Goal: Use online tool/utility: Utilize a website feature to perform a specific function

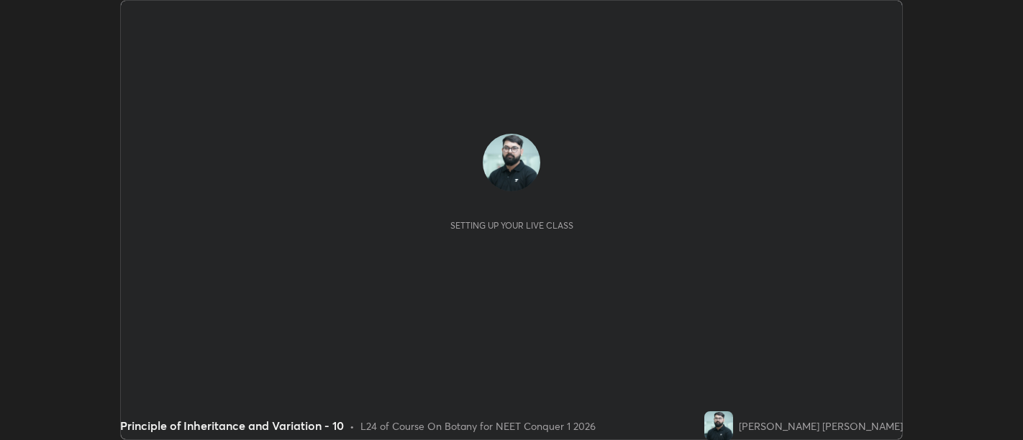
scroll to position [440, 1023]
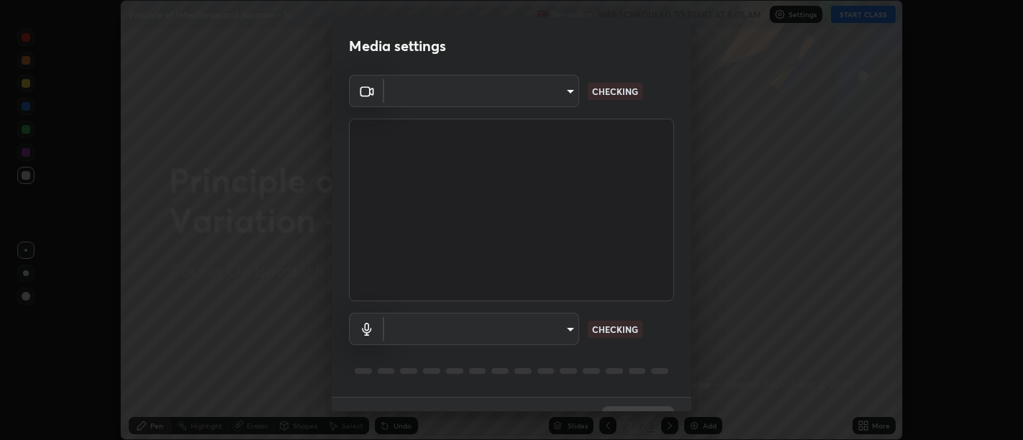
type input "d9b519daceb8a772394af6ea8e45353be5bbf62d8cb1cf3345c472de64055974"
type input "default"
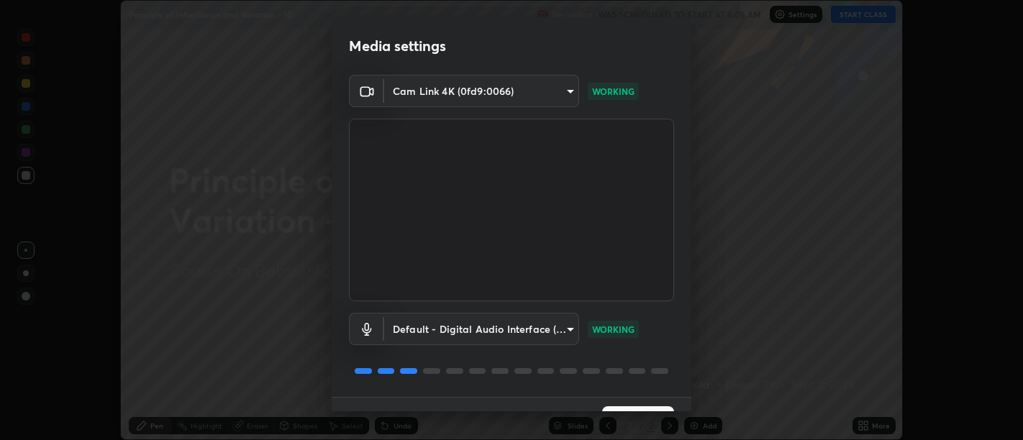
scroll to position [31, 0]
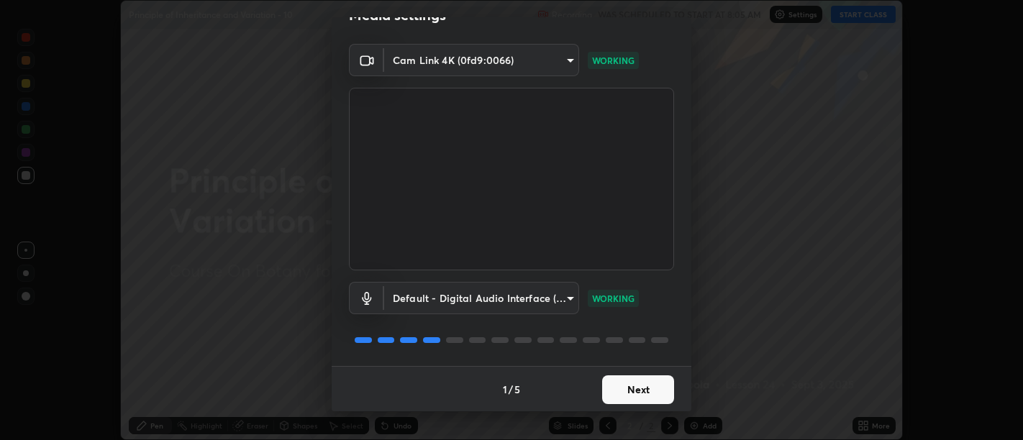
click at [636, 391] on button "Next" at bounding box center [638, 389] width 72 height 29
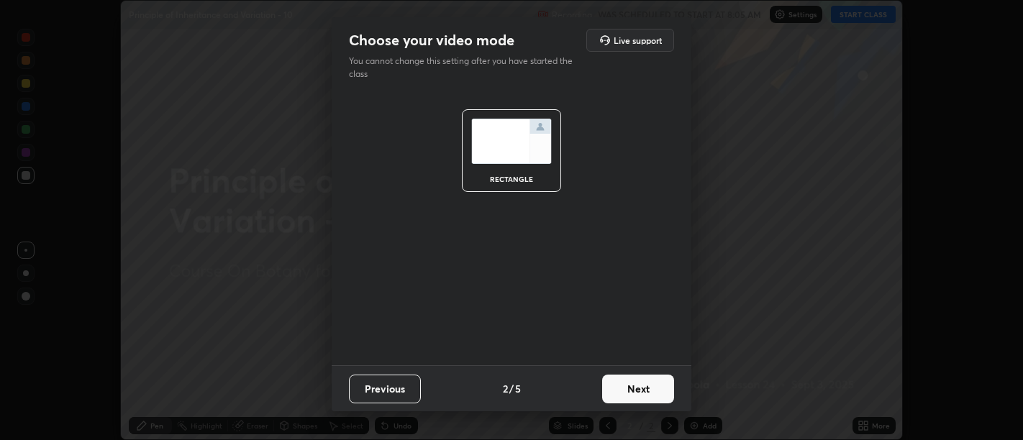
scroll to position [0, 0]
click at [632, 386] on button "Next" at bounding box center [638, 389] width 72 height 29
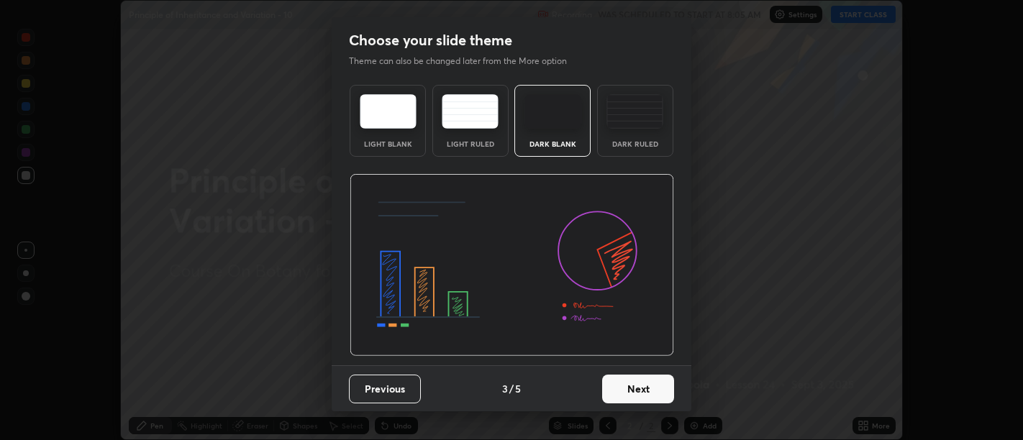
click at [636, 393] on button "Next" at bounding box center [638, 389] width 72 height 29
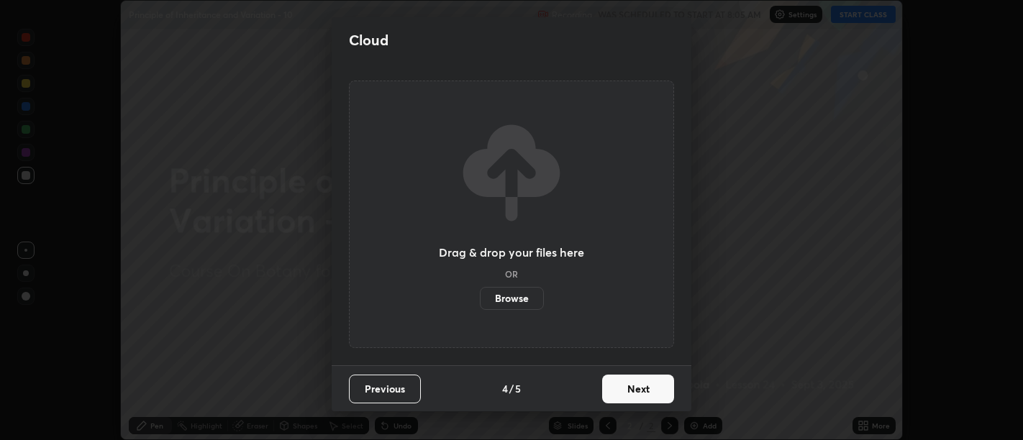
click at [631, 389] on button "Next" at bounding box center [638, 389] width 72 height 29
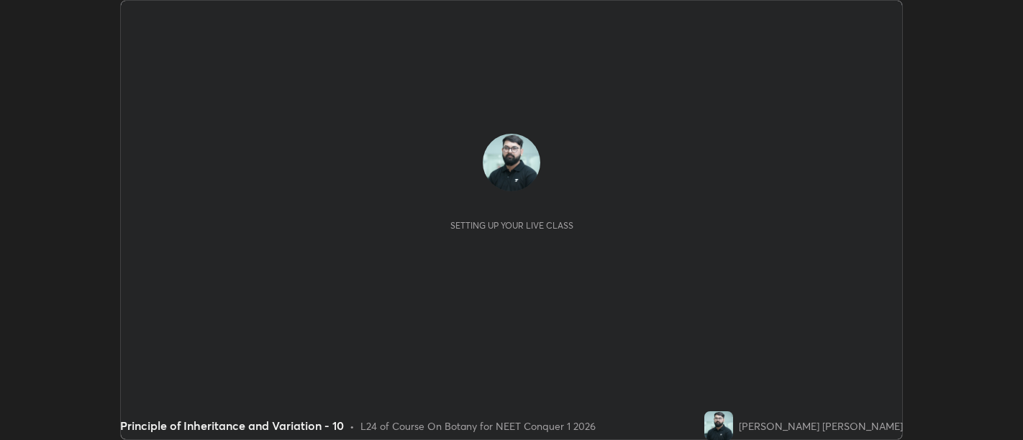
scroll to position [440, 1022]
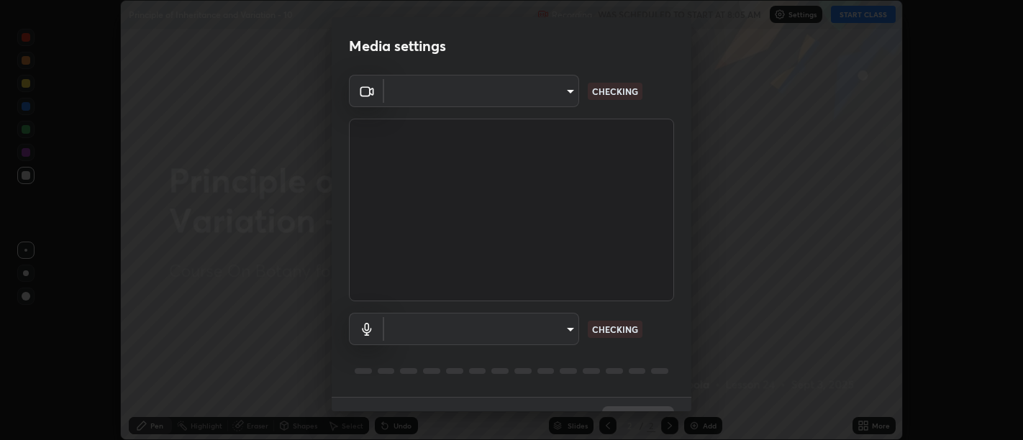
type input "d9b519daceb8a772394af6ea8e45353be5bbf62d8cb1cf3345c472de64055974"
type input "default"
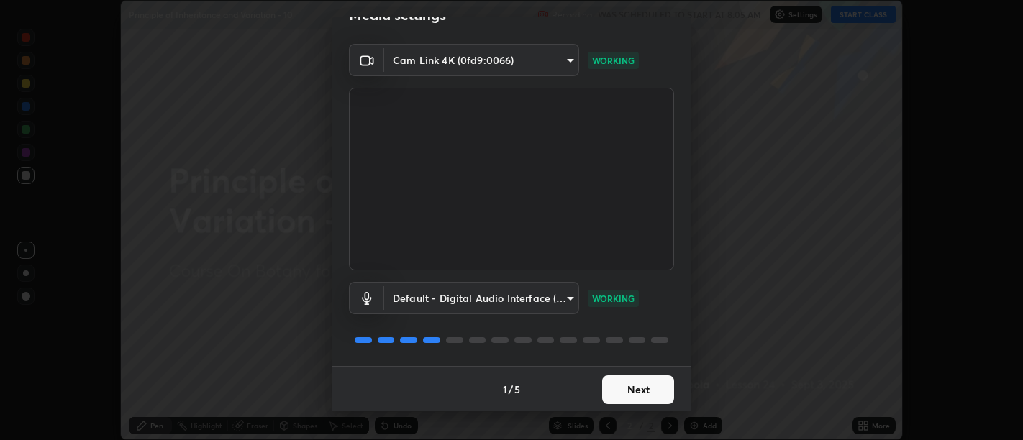
click at [629, 386] on button "Next" at bounding box center [638, 389] width 72 height 29
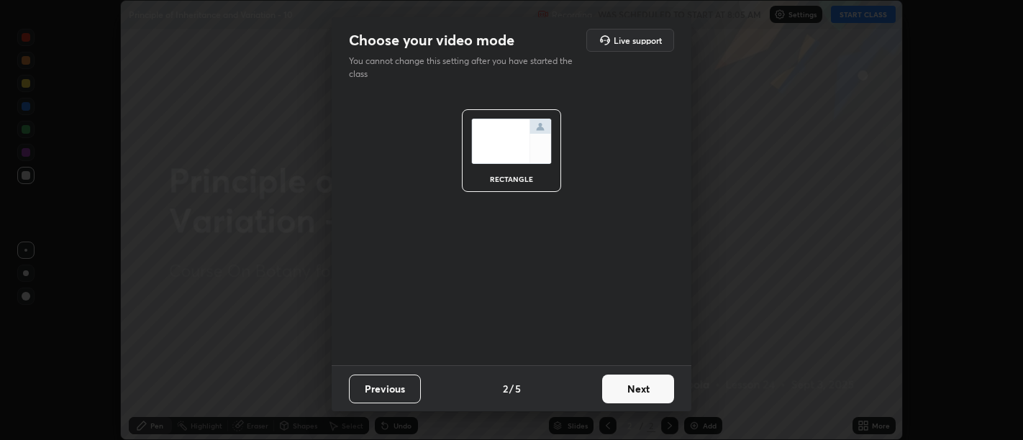
click at [634, 386] on button "Next" at bounding box center [638, 389] width 72 height 29
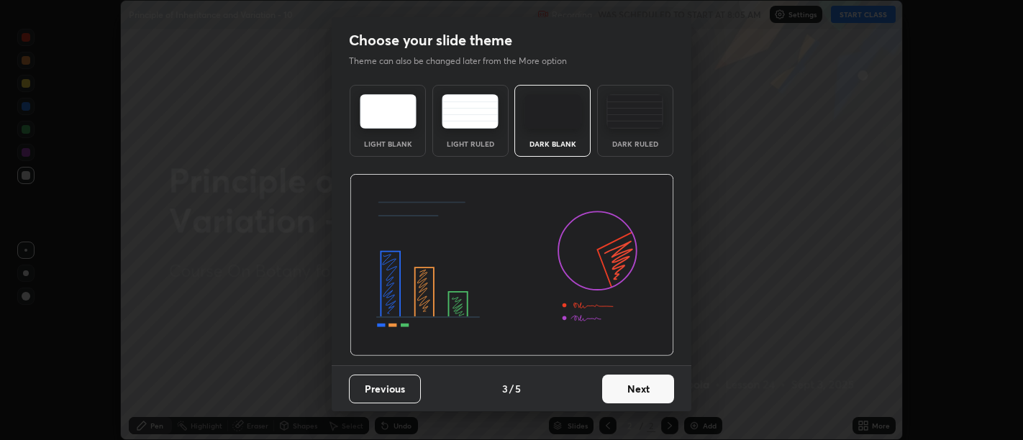
click at [638, 389] on button "Next" at bounding box center [638, 389] width 72 height 29
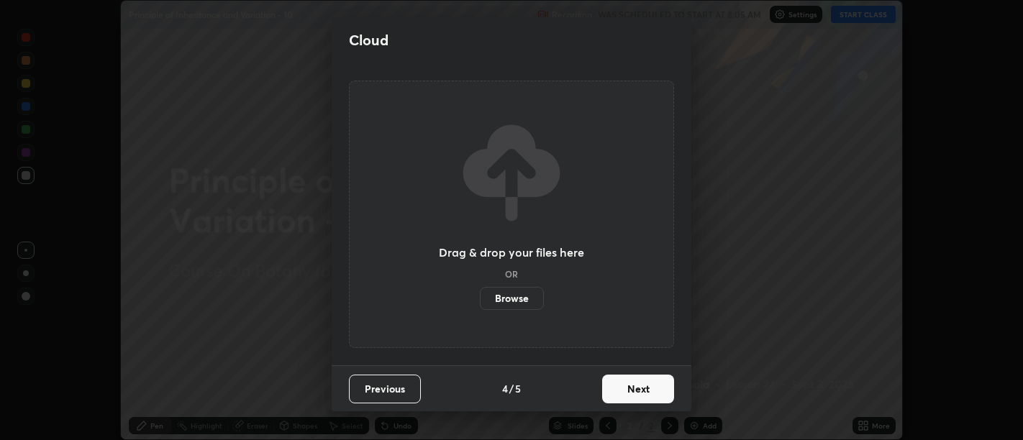
click at [637, 386] on button "Next" at bounding box center [638, 389] width 72 height 29
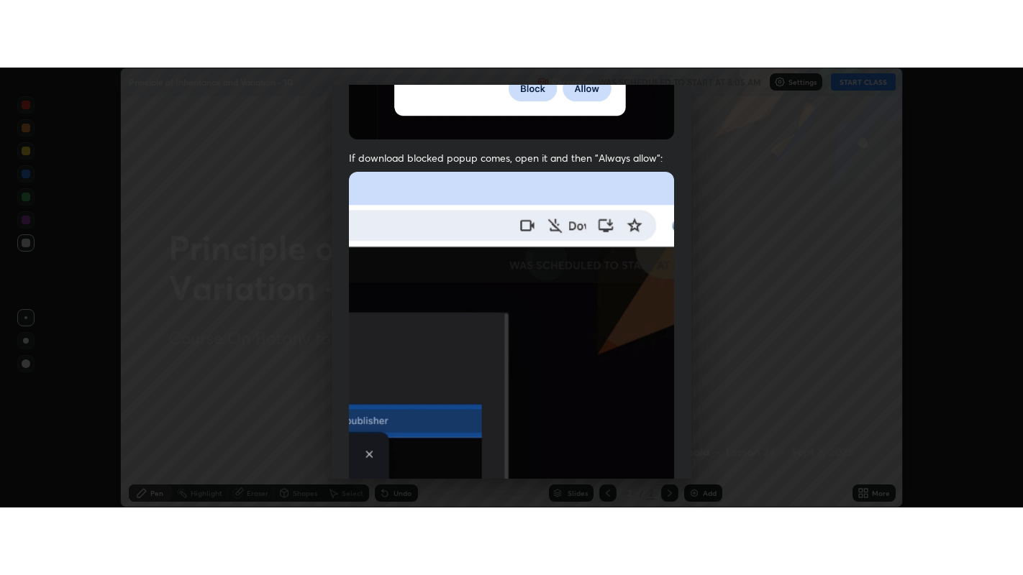
scroll to position [324, 0]
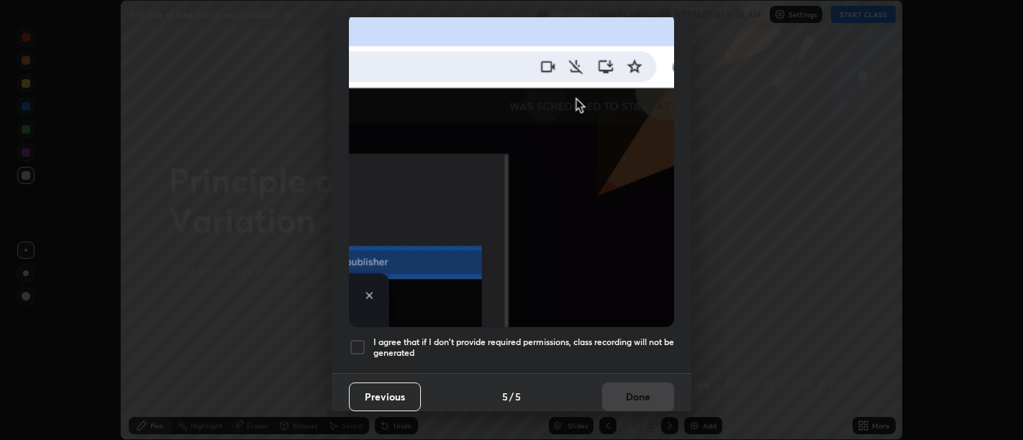
click at [626, 347] on h5 "I agree that if I don't provide required permissions, class recording will not …" at bounding box center [523, 348] width 301 height 22
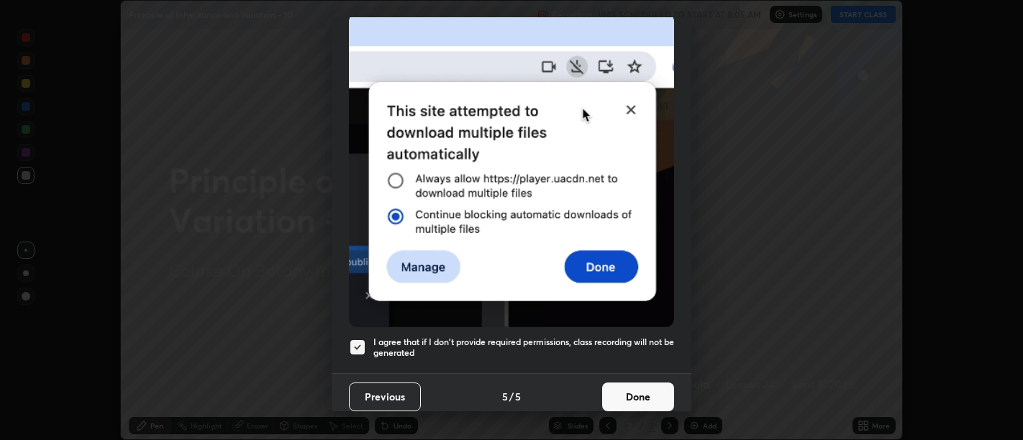
click at [639, 385] on button "Done" at bounding box center [638, 397] width 72 height 29
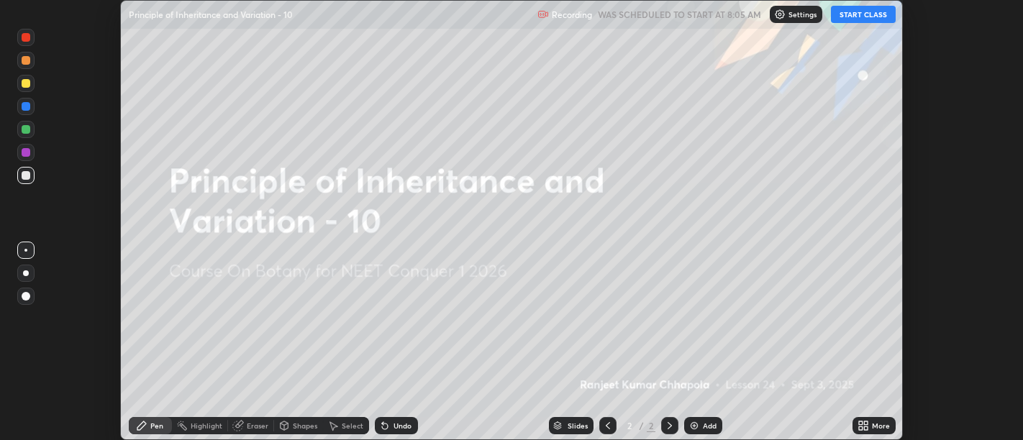
click at [864, 423] on icon at bounding box center [866, 423] width 4 height 4
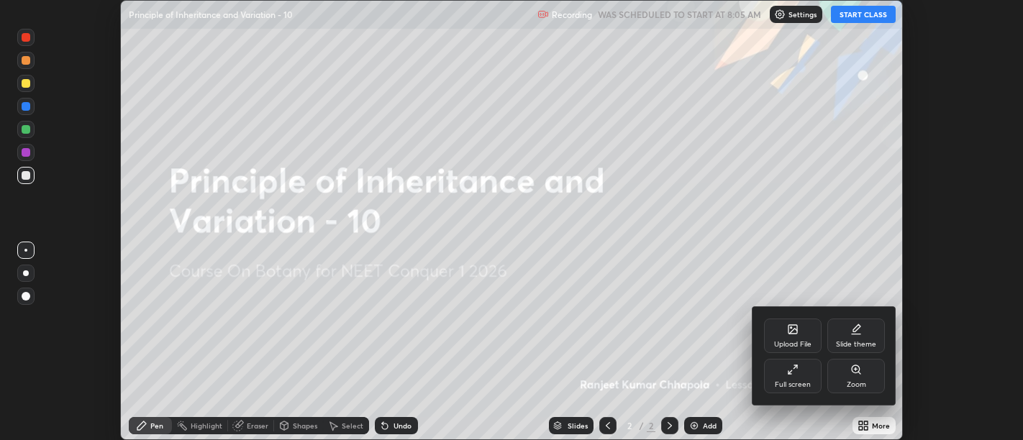
click at [794, 368] on icon at bounding box center [793, 370] width 12 height 12
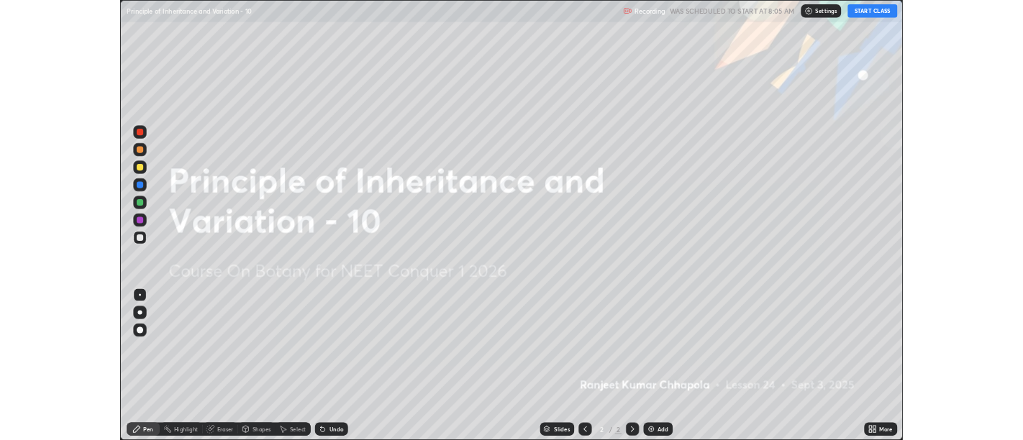
scroll to position [575, 1023]
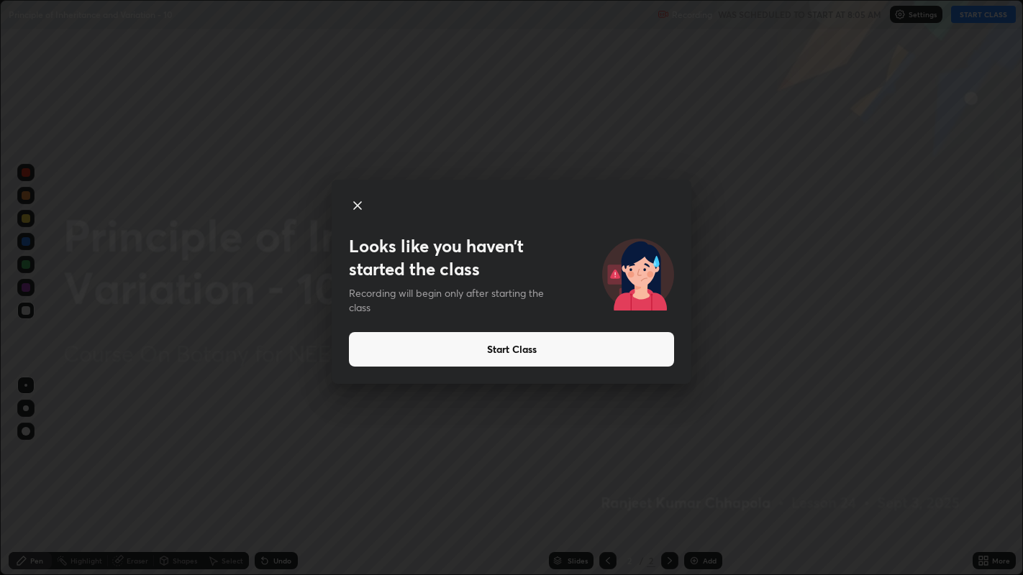
click at [496, 355] on button "Start Class" at bounding box center [511, 349] width 325 height 35
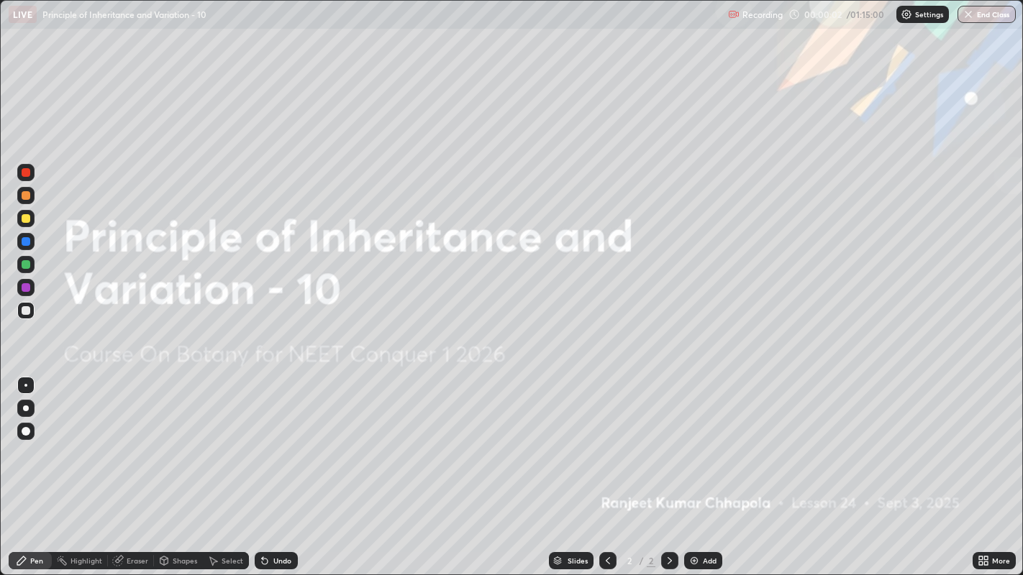
click at [985, 439] on icon at bounding box center [986, 564] width 4 height 4
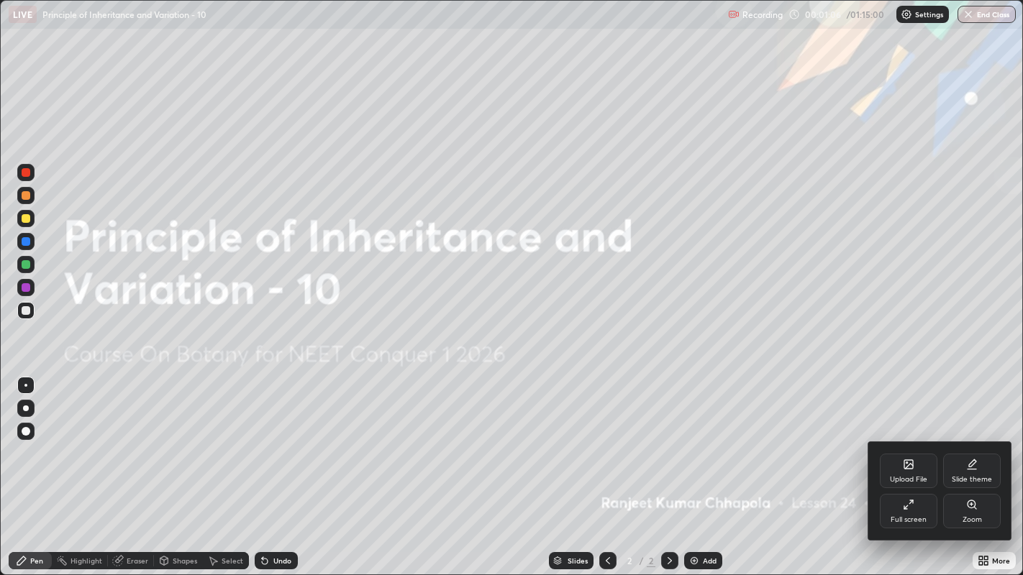
click at [760, 439] on div at bounding box center [511, 287] width 1023 height 575
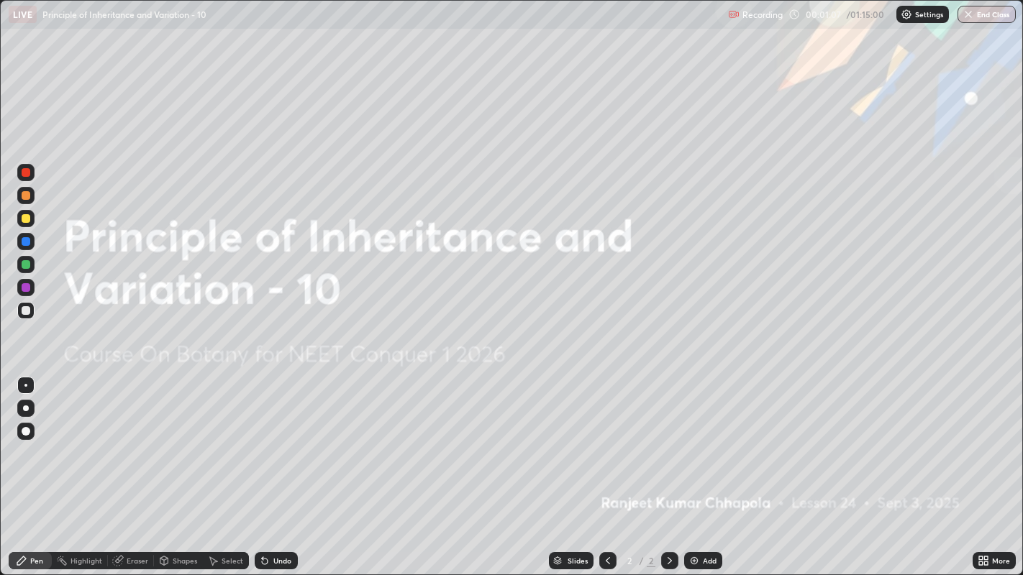
click at [987, 439] on icon at bounding box center [986, 564] width 4 height 4
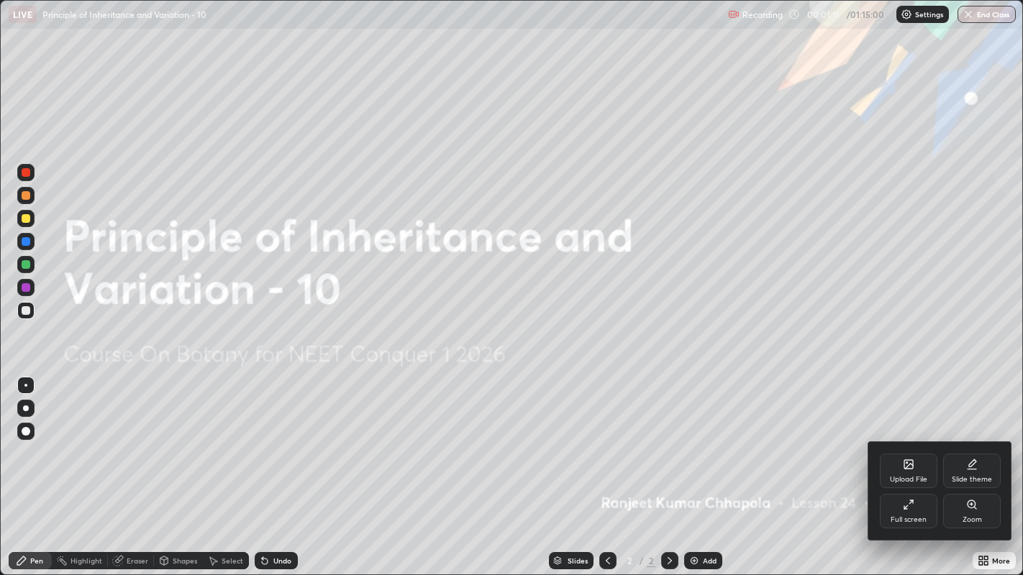
click at [705, 439] on div at bounding box center [511, 287] width 1023 height 575
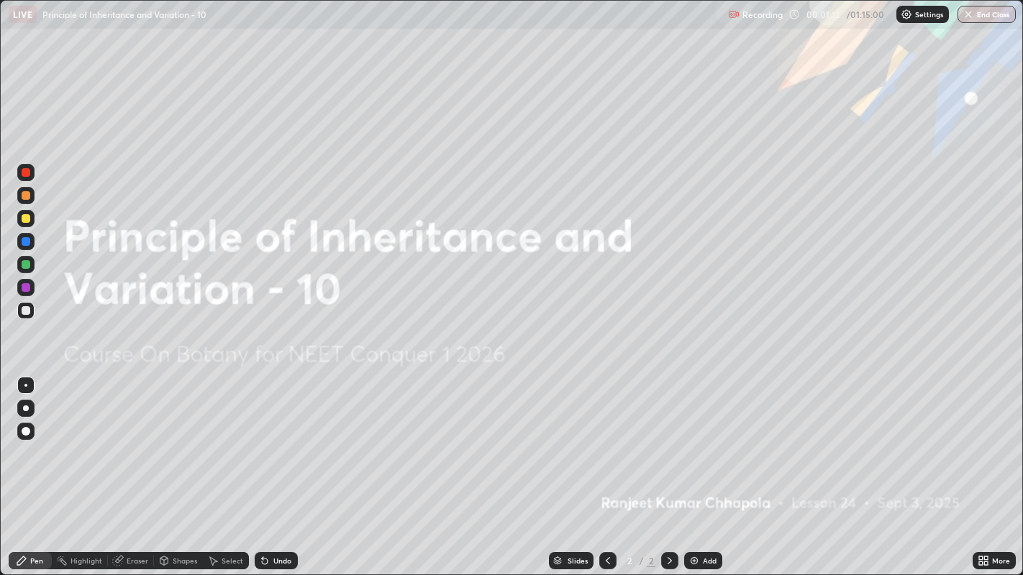
click at [706, 439] on div "Add" at bounding box center [710, 560] width 14 height 7
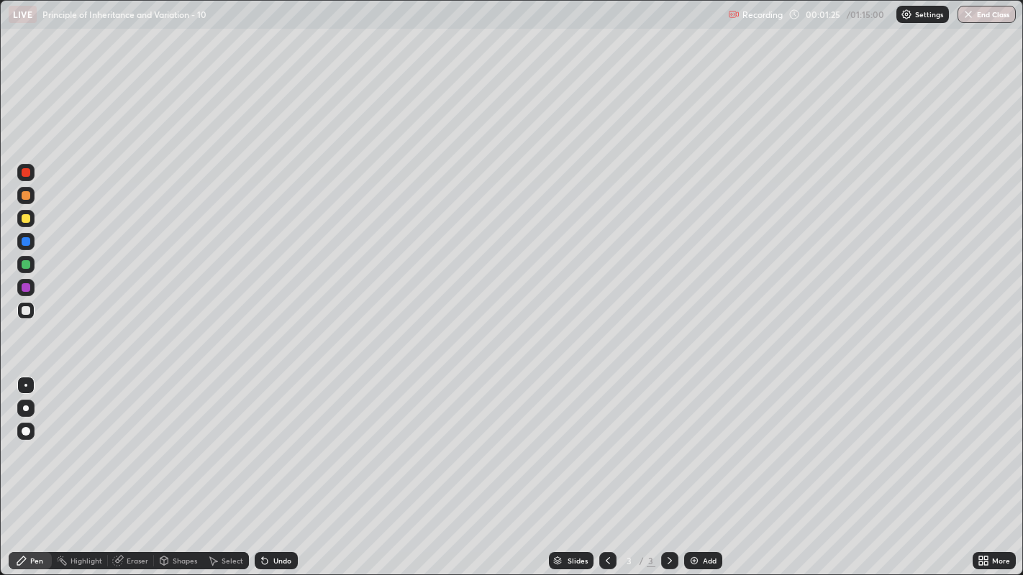
click at [32, 439] on div "Pen" at bounding box center [36, 560] width 13 height 7
click at [23, 170] on div at bounding box center [26, 172] width 9 height 9
click at [24, 408] on div at bounding box center [26, 409] width 6 height 6
click at [23, 223] on div at bounding box center [25, 218] width 17 height 17
click at [265, 439] on icon at bounding box center [265, 562] width 6 height 6
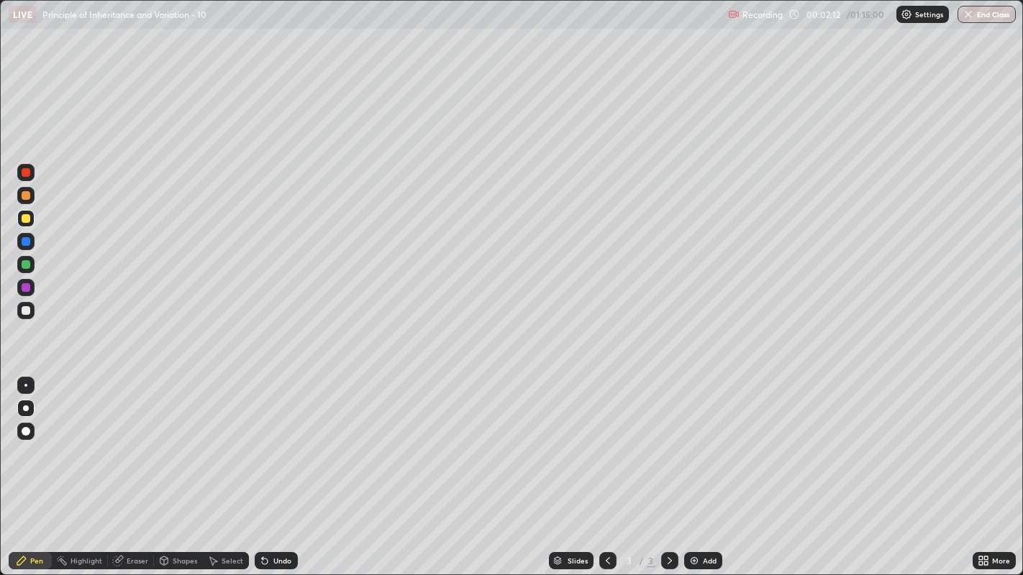
click at [24, 171] on div at bounding box center [26, 172] width 9 height 9
click at [25, 242] on div at bounding box center [26, 241] width 9 height 9
click at [24, 264] on div at bounding box center [26, 264] width 9 height 9
click at [279, 439] on div "Undo" at bounding box center [282, 560] width 18 height 7
click at [27, 219] on div at bounding box center [26, 218] width 9 height 9
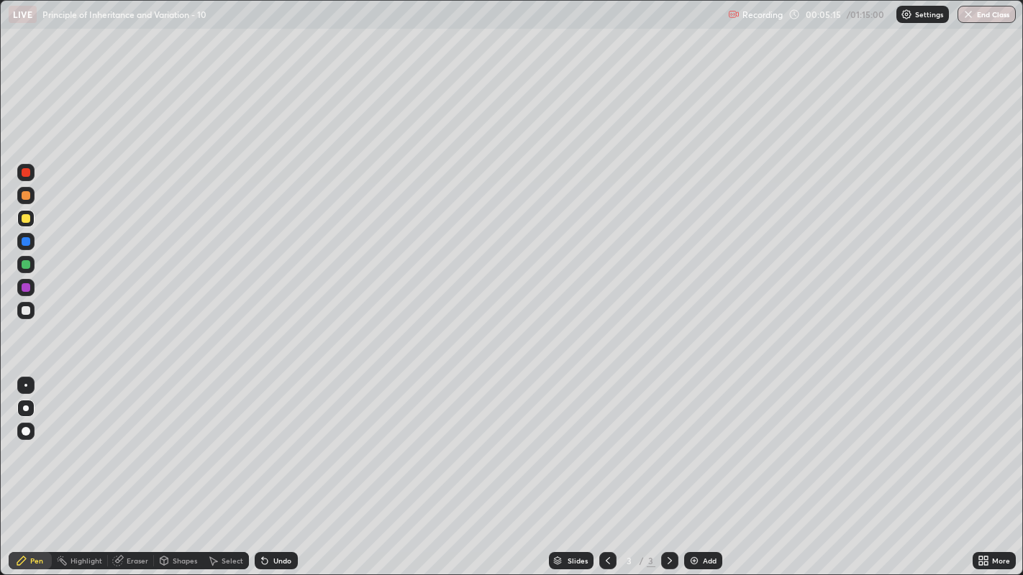
click at [277, 439] on div "Undo" at bounding box center [282, 560] width 18 height 7
click at [24, 288] on div at bounding box center [26, 287] width 9 height 9
click at [280, 439] on div "Undo" at bounding box center [282, 560] width 18 height 7
click at [283, 439] on div "Undo" at bounding box center [282, 560] width 18 height 7
click at [34, 306] on div at bounding box center [25, 310] width 17 height 17
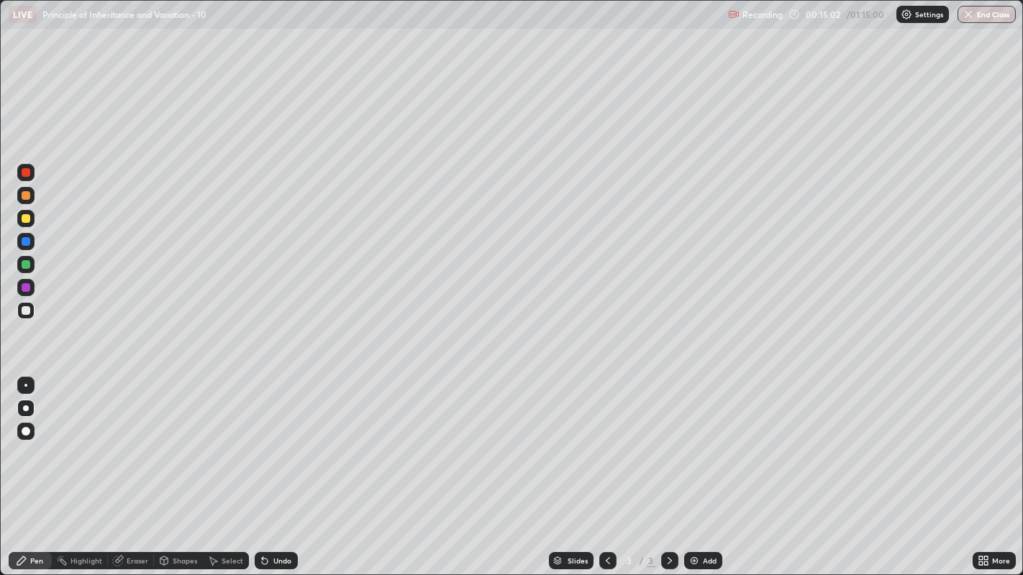
click at [26, 196] on div at bounding box center [26, 195] width 9 height 9
click at [668, 439] on icon at bounding box center [670, 561] width 12 height 12
click at [703, 439] on div "Add" at bounding box center [710, 560] width 14 height 7
click at [278, 439] on div "Undo" at bounding box center [276, 560] width 43 height 17
click at [273, 439] on div "Undo" at bounding box center [282, 560] width 18 height 7
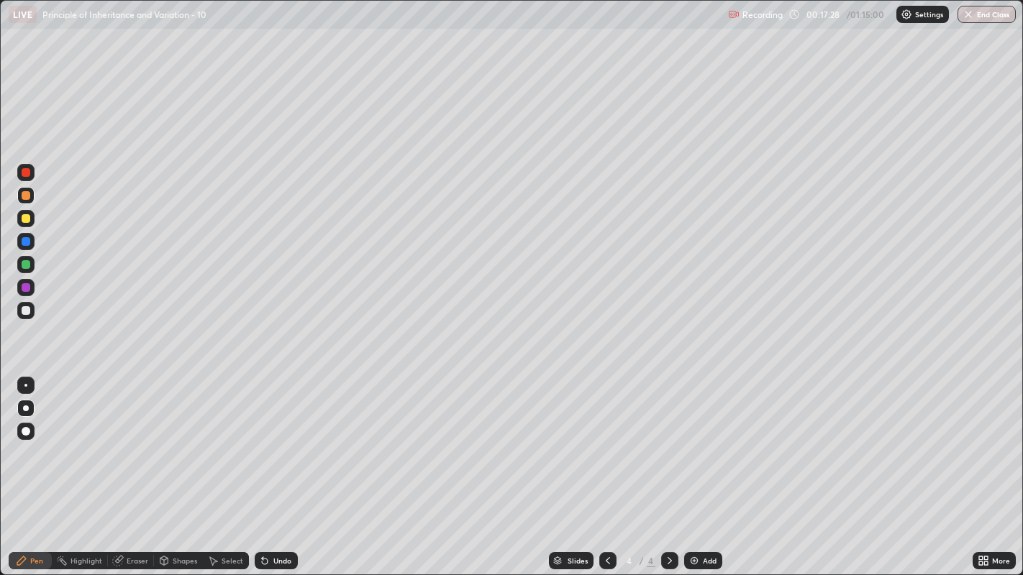
click at [281, 439] on div "Undo" at bounding box center [282, 560] width 18 height 7
click at [280, 439] on div "Undo" at bounding box center [282, 560] width 18 height 7
click at [278, 439] on div "Undo" at bounding box center [282, 560] width 18 height 7
click at [280, 439] on div "Undo" at bounding box center [282, 560] width 18 height 7
click at [278, 439] on div "Undo" at bounding box center [276, 560] width 43 height 17
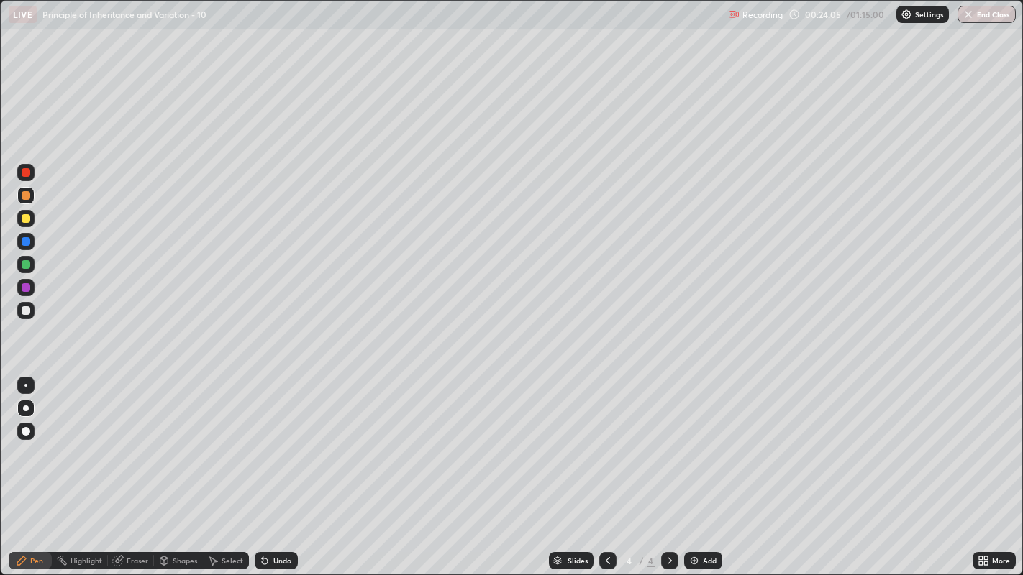
click at [606, 439] on icon at bounding box center [608, 561] width 12 height 12
click at [669, 439] on icon at bounding box center [670, 561] width 12 height 12
click at [608, 439] on icon at bounding box center [608, 561] width 12 height 12
click at [668, 439] on icon at bounding box center [670, 561] width 12 height 12
click at [606, 439] on icon at bounding box center [608, 561] width 12 height 12
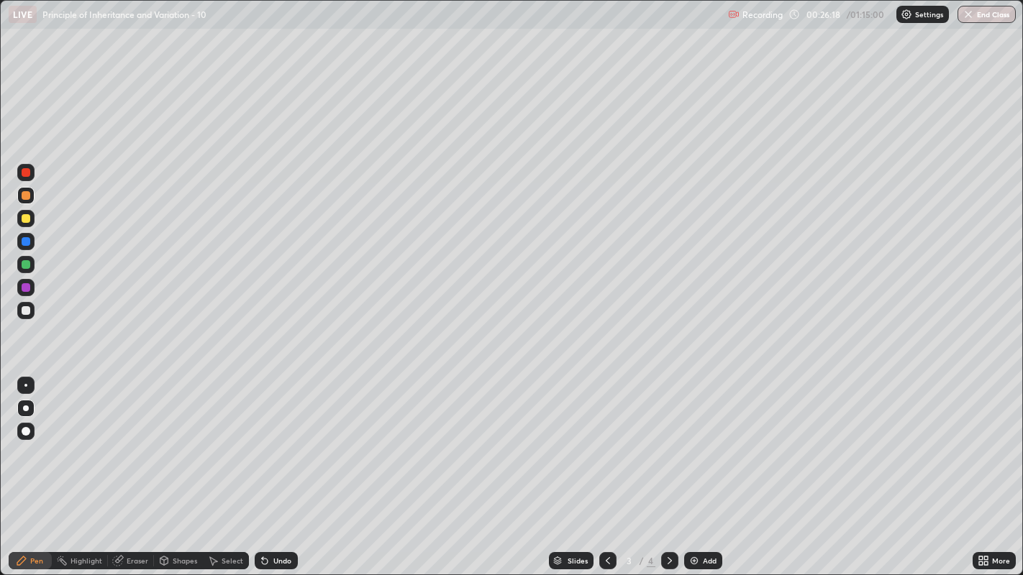
click at [668, 439] on icon at bounding box center [670, 561] width 12 height 12
click at [608, 439] on div at bounding box center [607, 560] width 17 height 17
click at [667, 439] on icon at bounding box center [670, 561] width 12 height 12
click at [604, 439] on icon at bounding box center [608, 561] width 12 height 12
click at [987, 439] on icon at bounding box center [986, 564] width 4 height 4
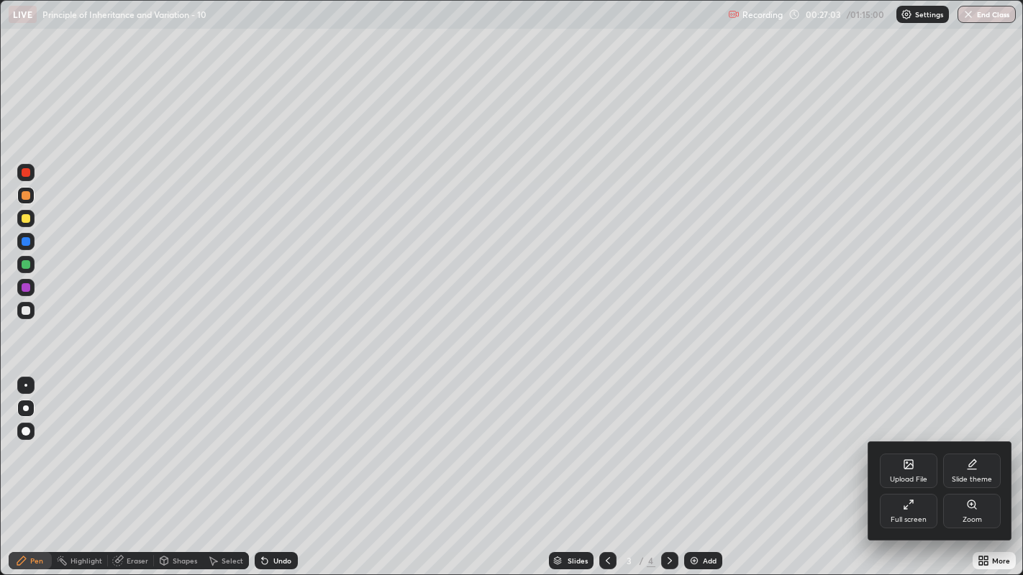
click at [847, 439] on div at bounding box center [511, 287] width 1023 height 575
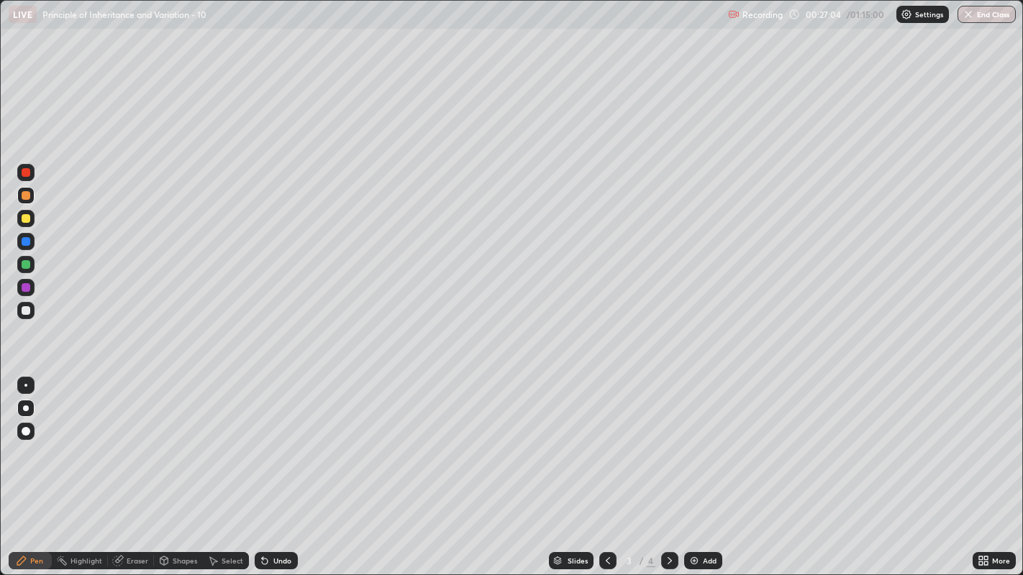
click at [700, 439] on div "Add" at bounding box center [703, 560] width 38 height 17
click at [29, 168] on div at bounding box center [25, 172] width 17 height 17
click at [225, 439] on div "Select" at bounding box center [226, 560] width 46 height 17
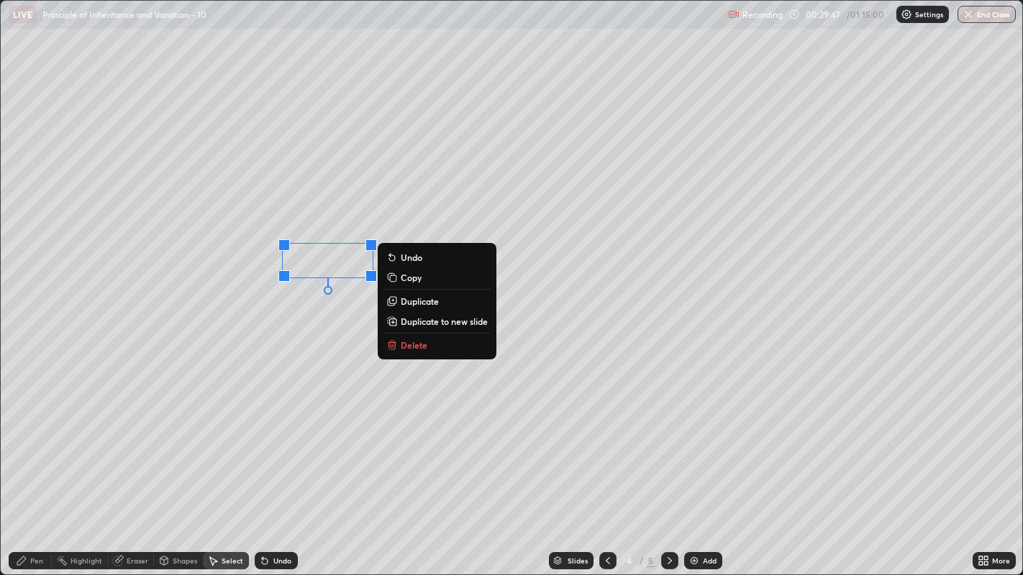
click at [410, 344] on p "Delete" at bounding box center [414, 345] width 27 height 12
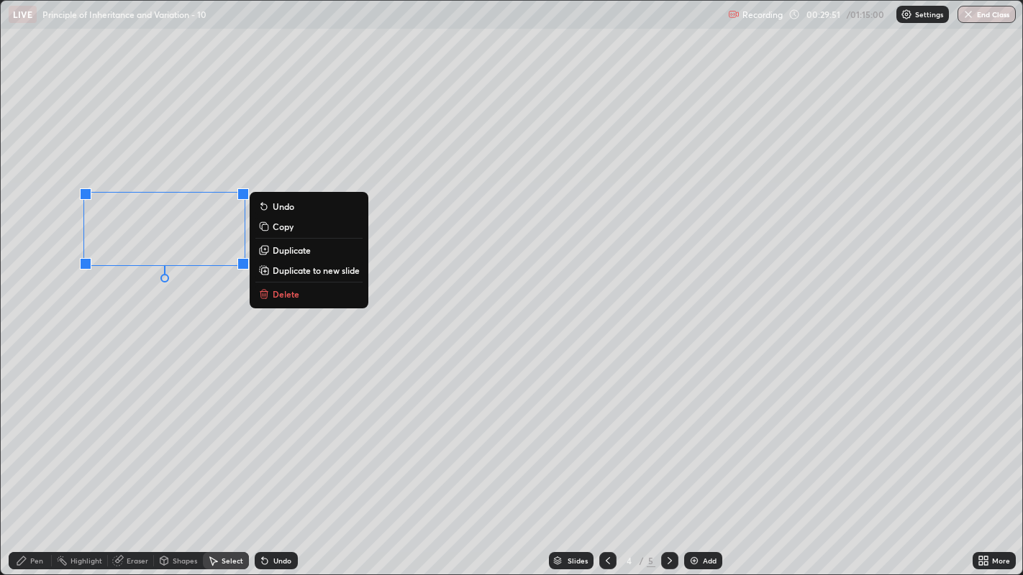
click at [283, 293] on p "Delete" at bounding box center [286, 294] width 27 height 12
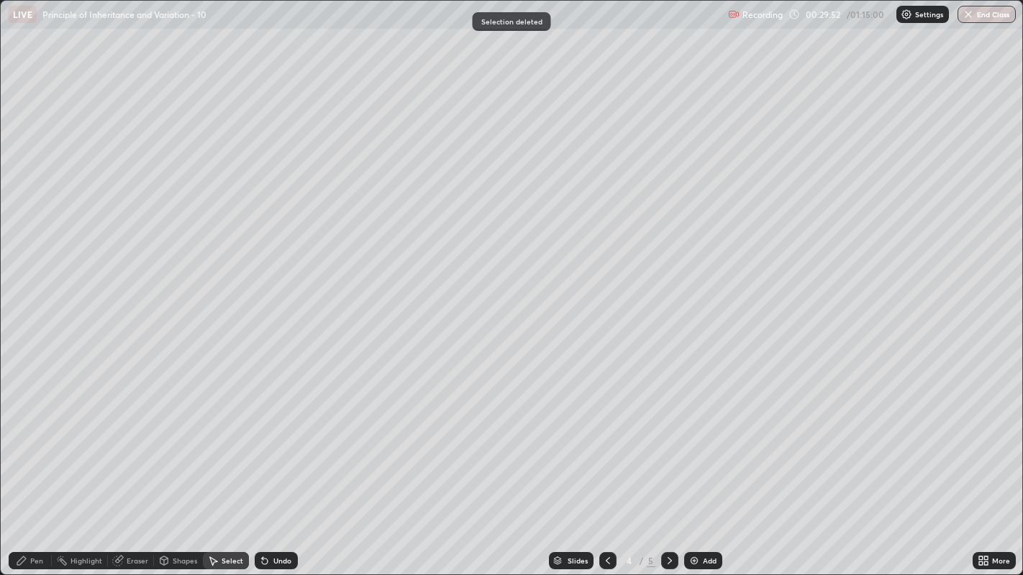
click at [36, 439] on div "Pen" at bounding box center [36, 560] width 13 height 7
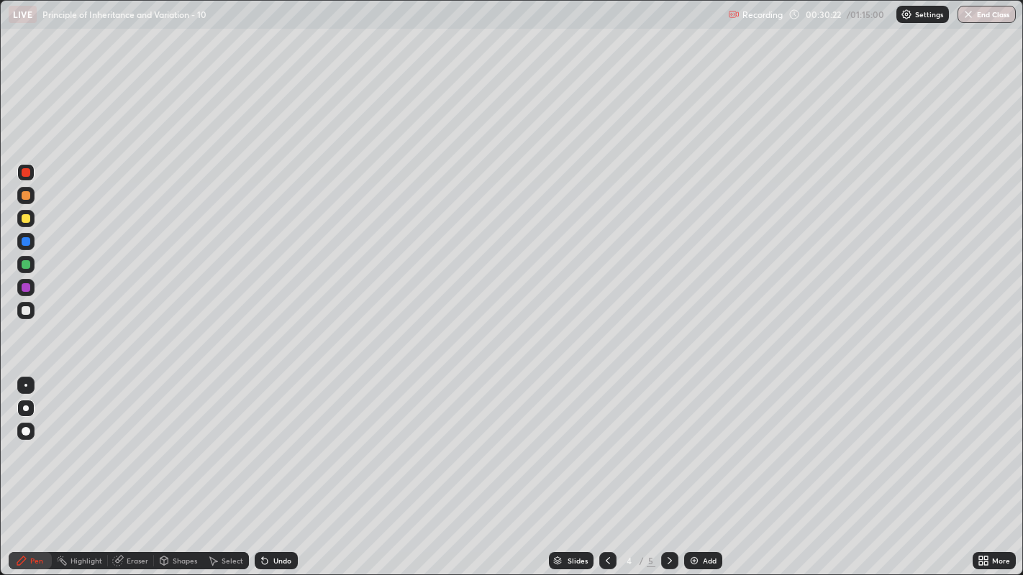
click at [22, 219] on div at bounding box center [26, 218] width 9 height 9
click at [222, 439] on div "Select" at bounding box center [233, 560] width 22 height 7
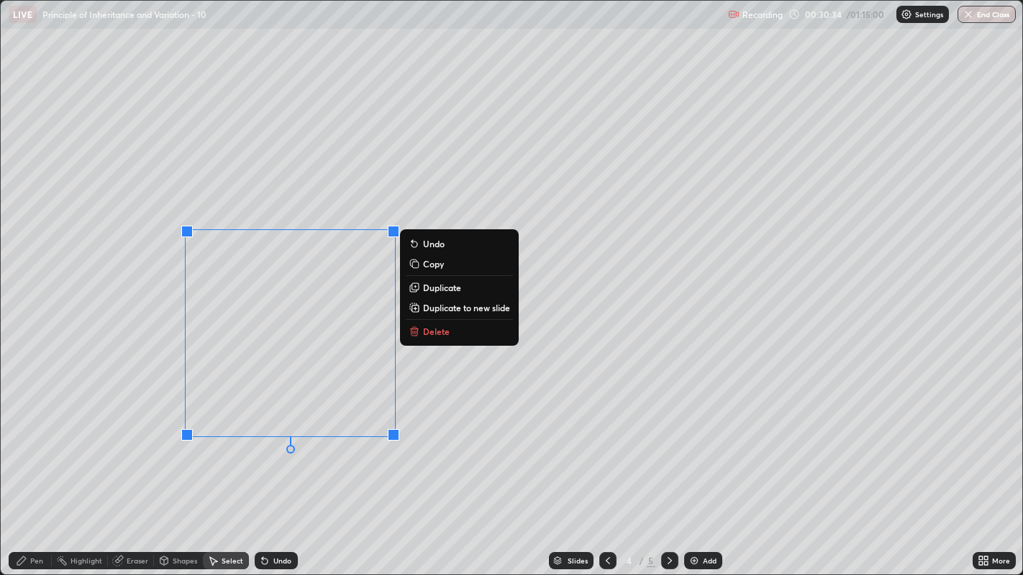
click at [447, 308] on p "Duplicate to new slide" at bounding box center [466, 308] width 87 height 12
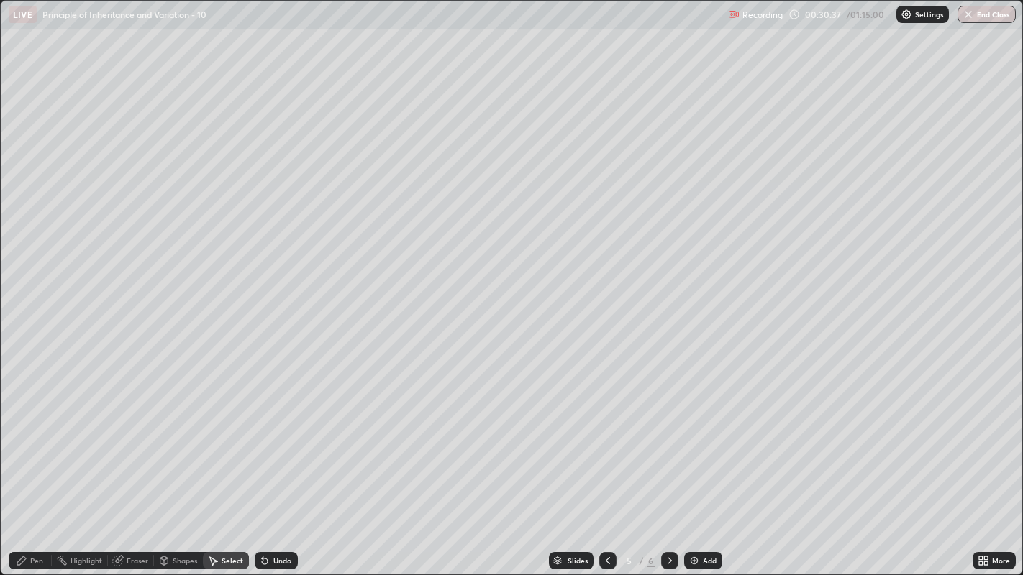
click at [282, 439] on div "Undo" at bounding box center [282, 560] width 18 height 7
click at [606, 439] on icon at bounding box center [608, 560] width 4 height 7
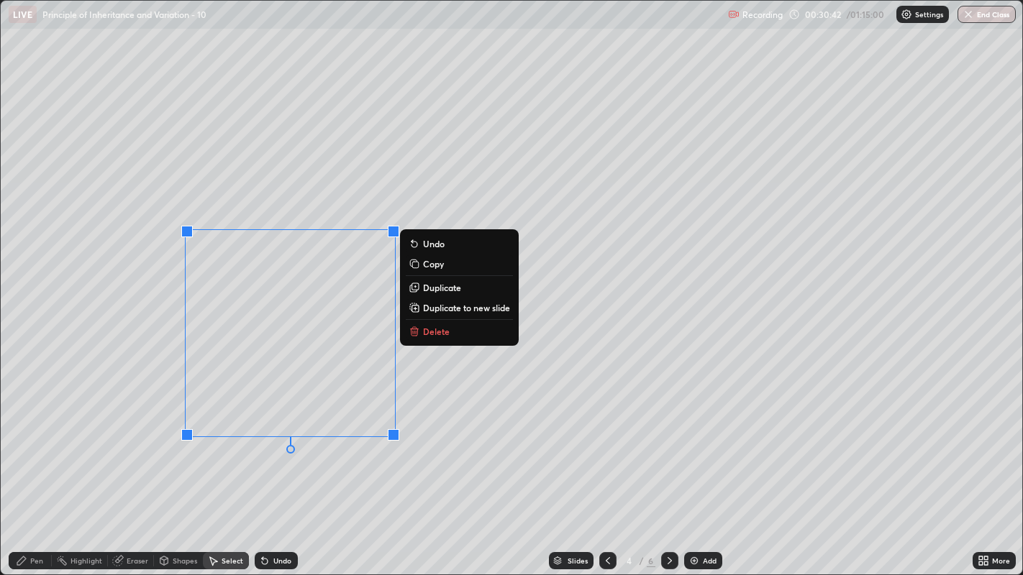
click at [440, 286] on p "Duplicate" at bounding box center [442, 288] width 38 height 12
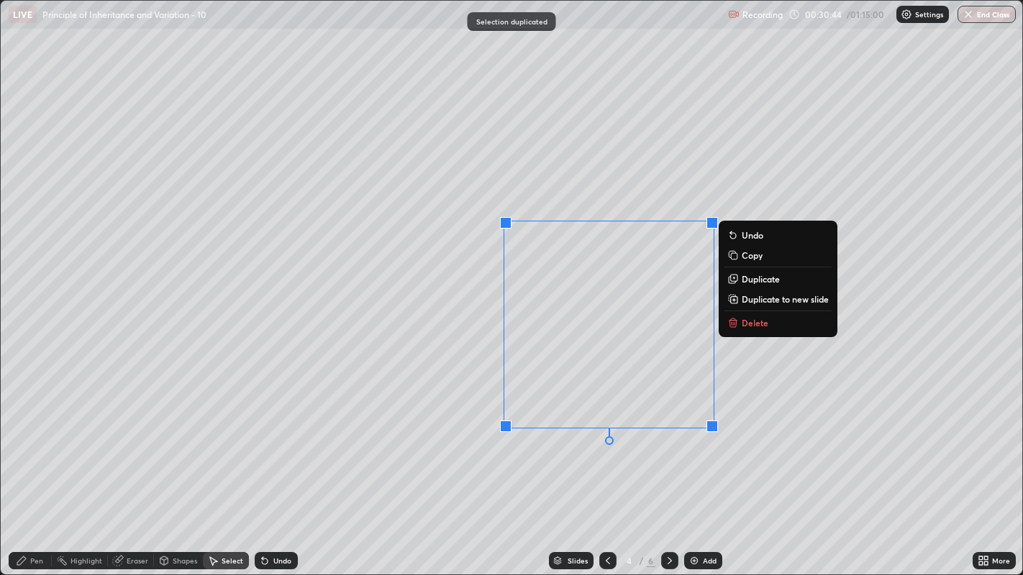
click at [456, 439] on div "0 ° Undo Copy Duplicate Duplicate to new slide Delete" at bounding box center [512, 288] width 1022 height 575
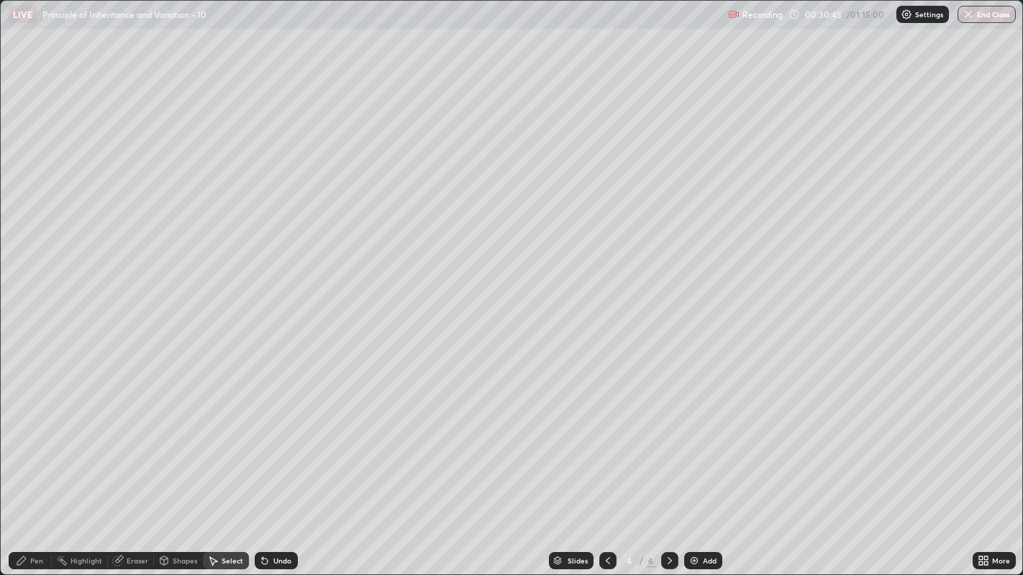
click at [37, 439] on div "Pen" at bounding box center [36, 560] width 13 height 7
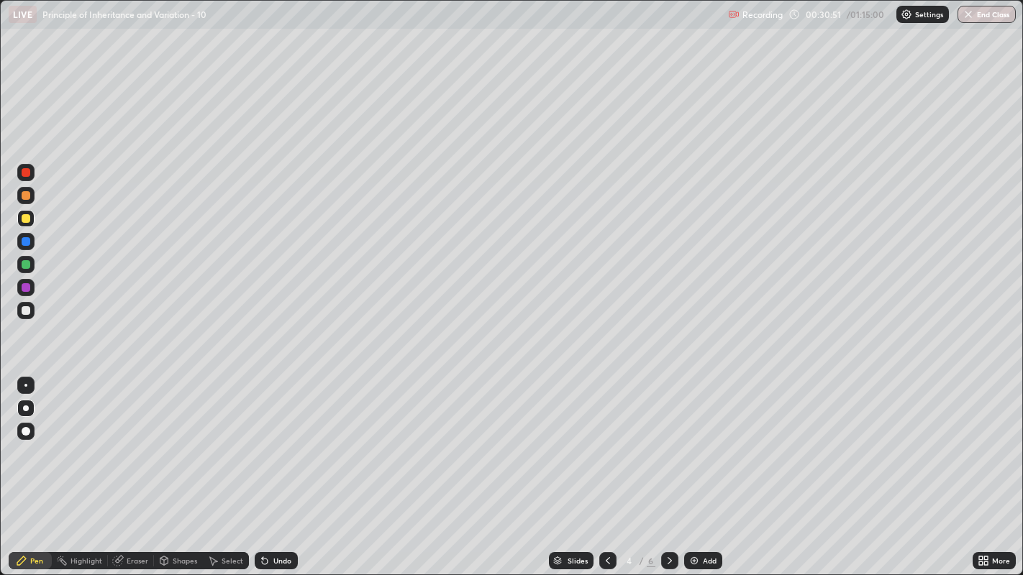
click at [133, 439] on div "Eraser" at bounding box center [138, 560] width 22 height 7
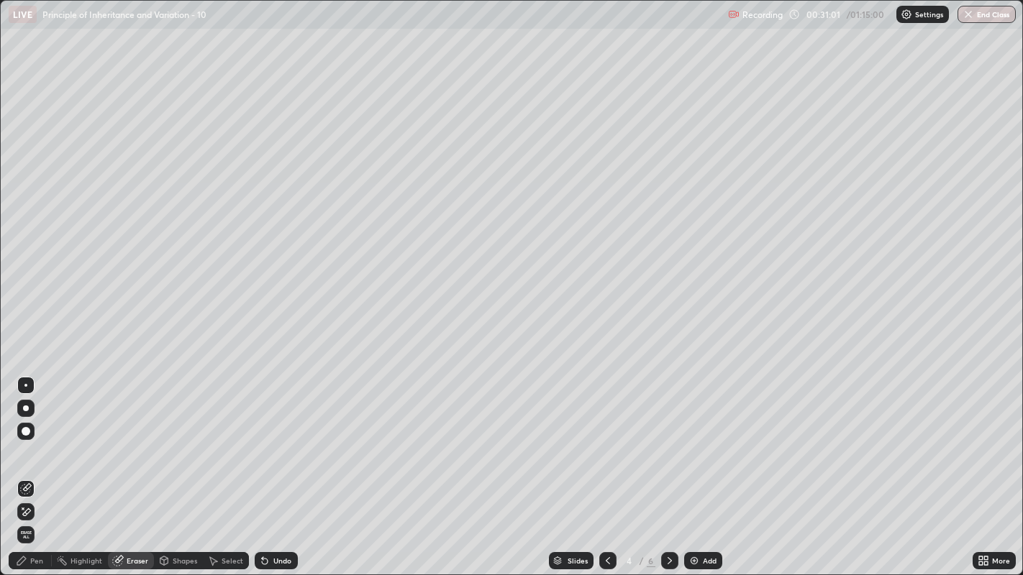
click at [36, 439] on div "Pen" at bounding box center [36, 560] width 13 height 7
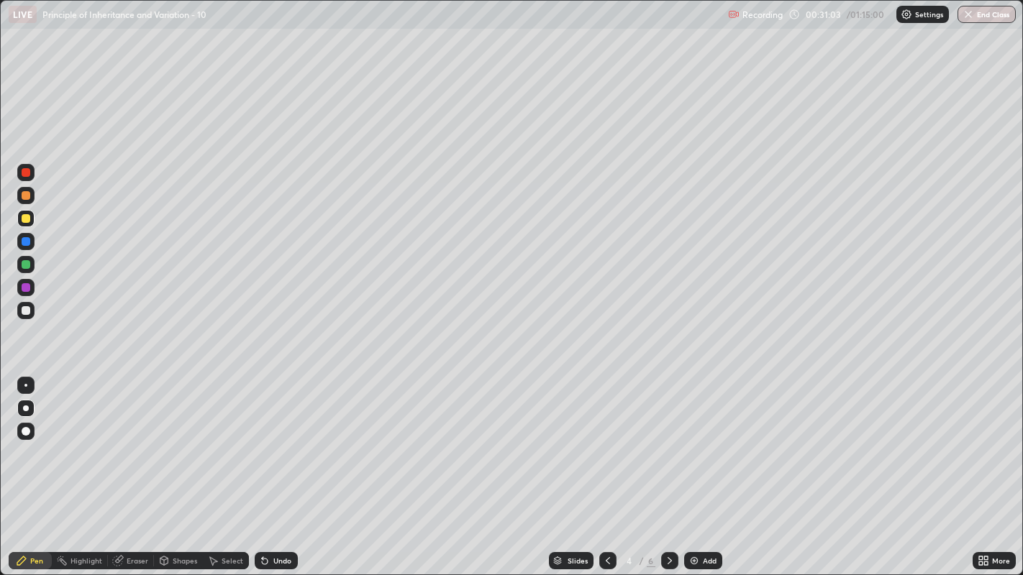
click at [25, 172] on div at bounding box center [26, 172] width 9 height 9
click at [281, 439] on div "Undo" at bounding box center [282, 560] width 18 height 7
click at [279, 439] on div "Undo" at bounding box center [282, 560] width 18 height 7
click at [136, 439] on div "Eraser" at bounding box center [138, 560] width 22 height 7
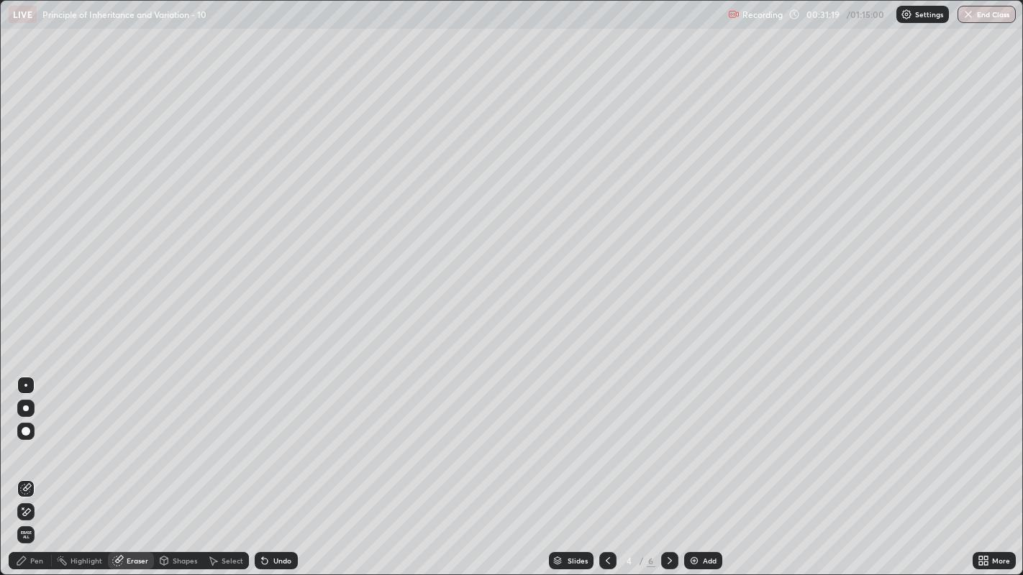
click at [35, 439] on div "Pen" at bounding box center [36, 560] width 13 height 7
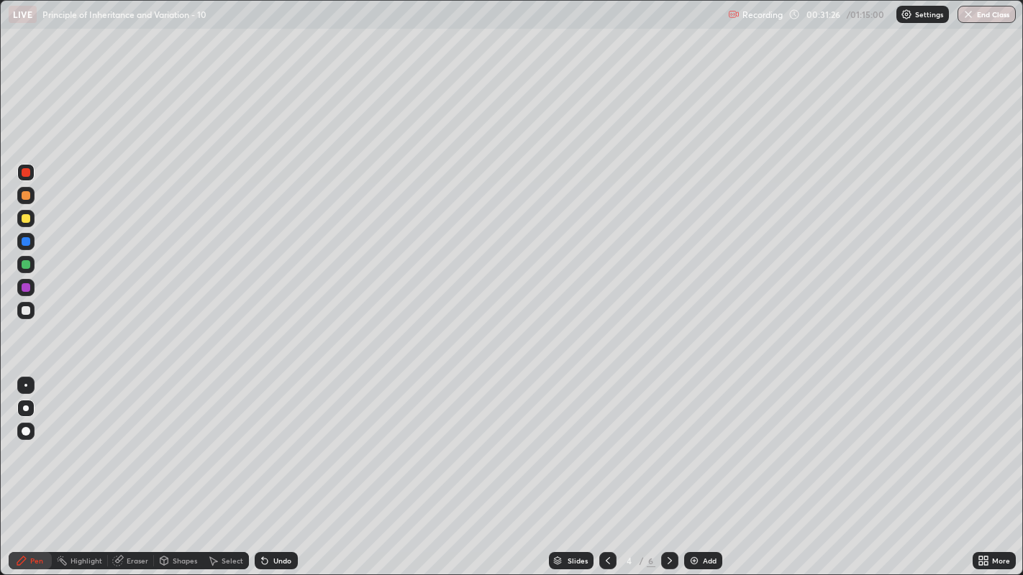
click at [22, 216] on div at bounding box center [26, 218] width 9 height 9
click at [24, 311] on div at bounding box center [26, 310] width 9 height 9
click at [708, 439] on div "Add" at bounding box center [710, 560] width 14 height 7
click at [273, 439] on div "Undo" at bounding box center [282, 560] width 18 height 7
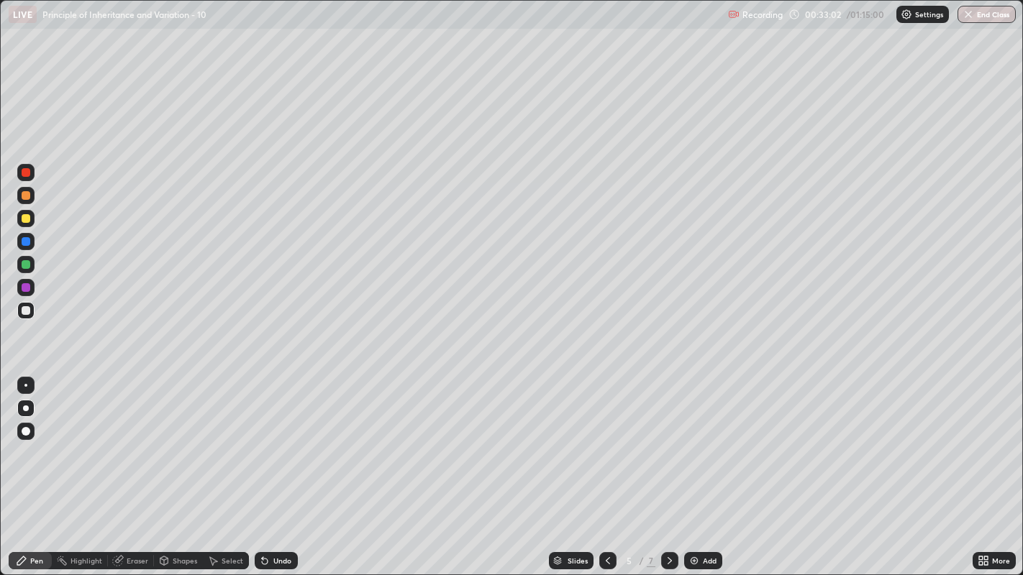
click at [35, 439] on div "Pen" at bounding box center [36, 560] width 13 height 7
click at [193, 439] on div "Shapes" at bounding box center [185, 560] width 24 height 7
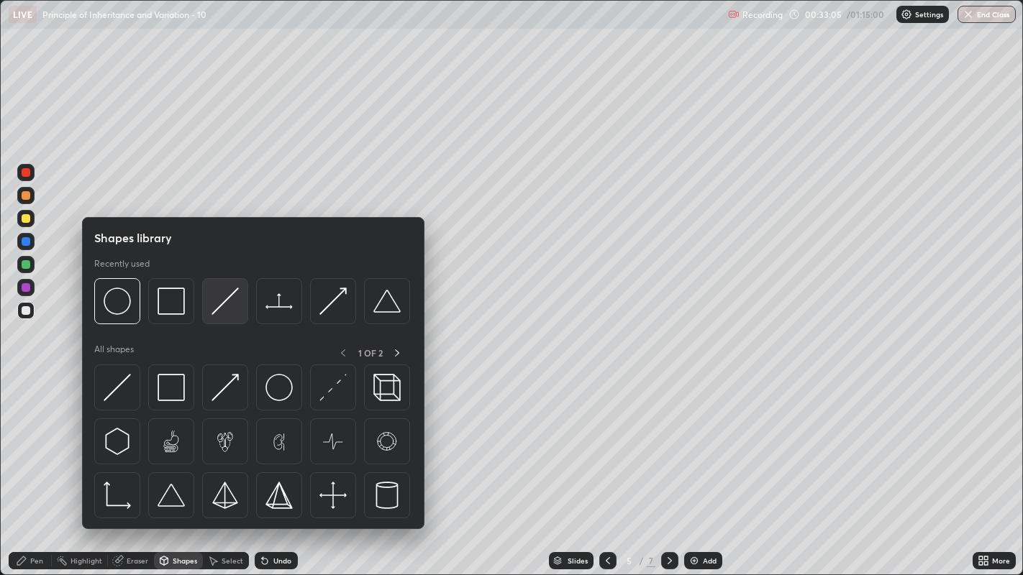
click at [223, 303] on img at bounding box center [224, 301] width 27 height 27
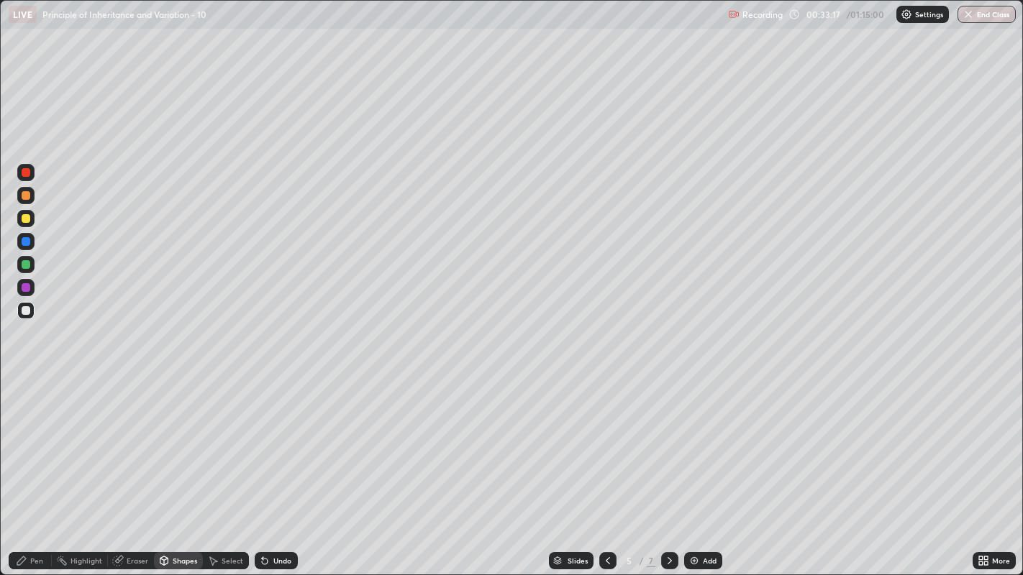
click at [222, 439] on div "Select" at bounding box center [226, 560] width 46 height 17
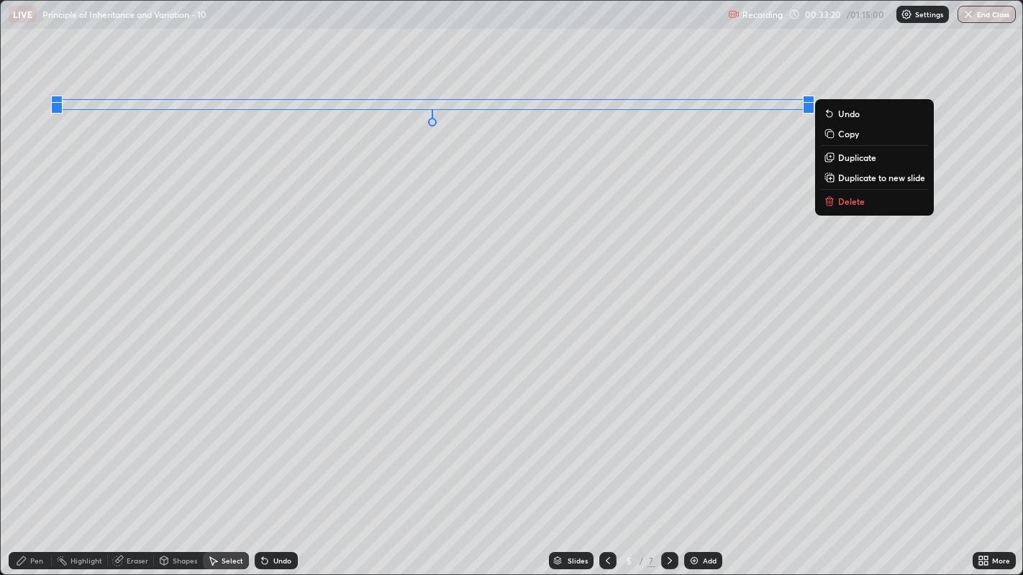
click at [852, 159] on p "Duplicate" at bounding box center [857, 158] width 38 height 12
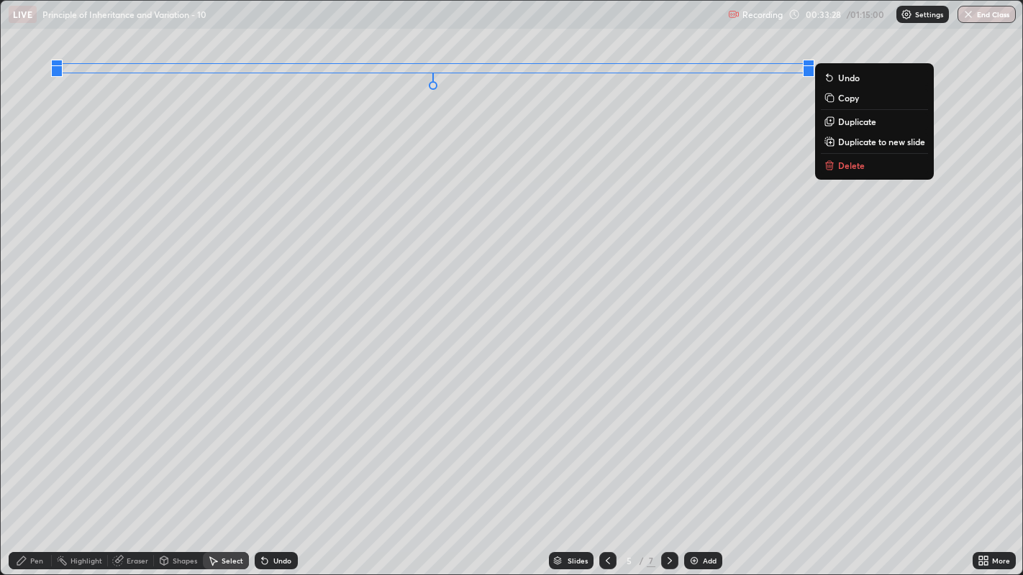
click at [844, 124] on p "Duplicate" at bounding box center [857, 122] width 38 height 12
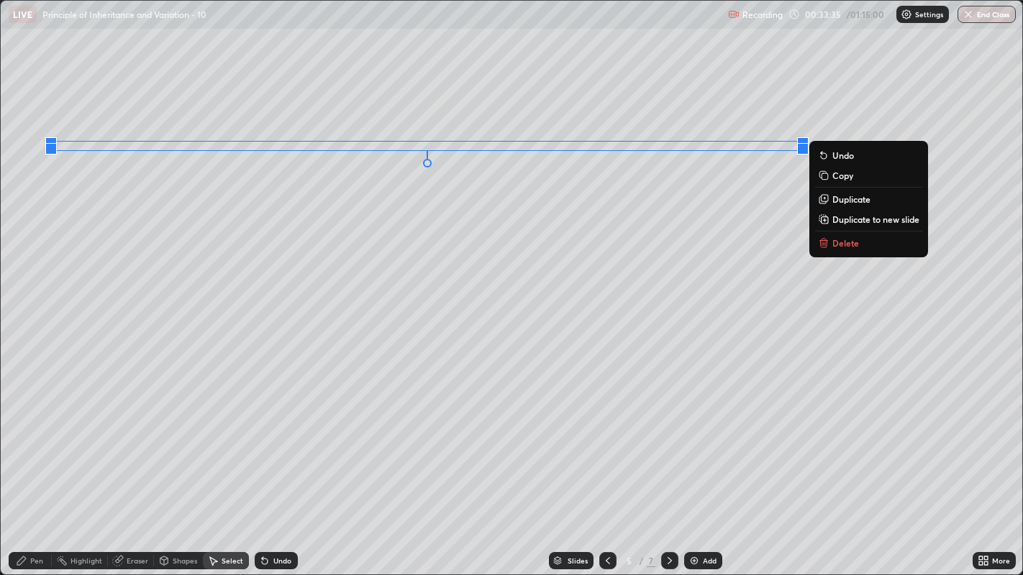
click at [838, 200] on p "Duplicate" at bounding box center [851, 199] width 38 height 12
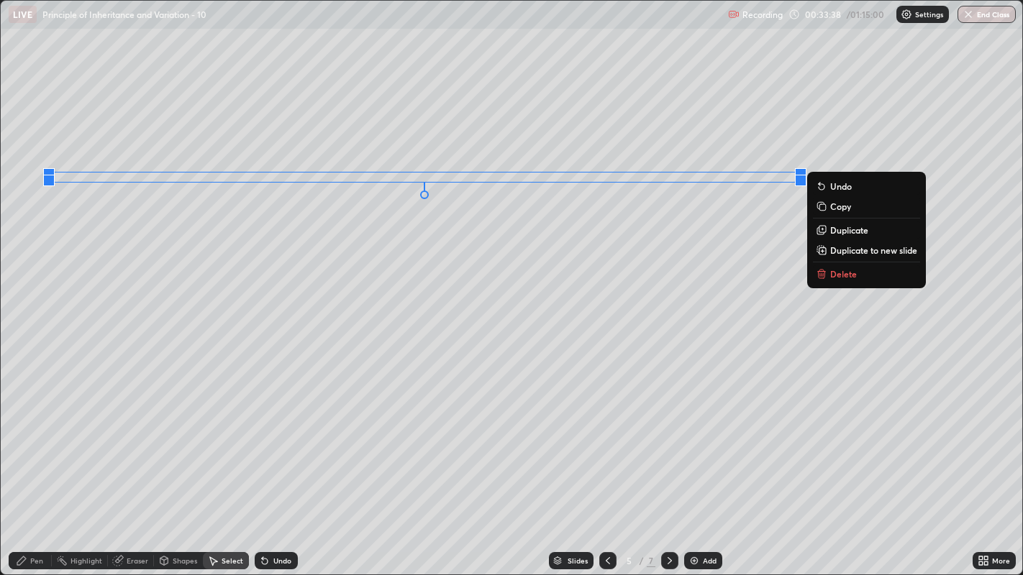
click at [836, 230] on p "Duplicate" at bounding box center [849, 230] width 38 height 12
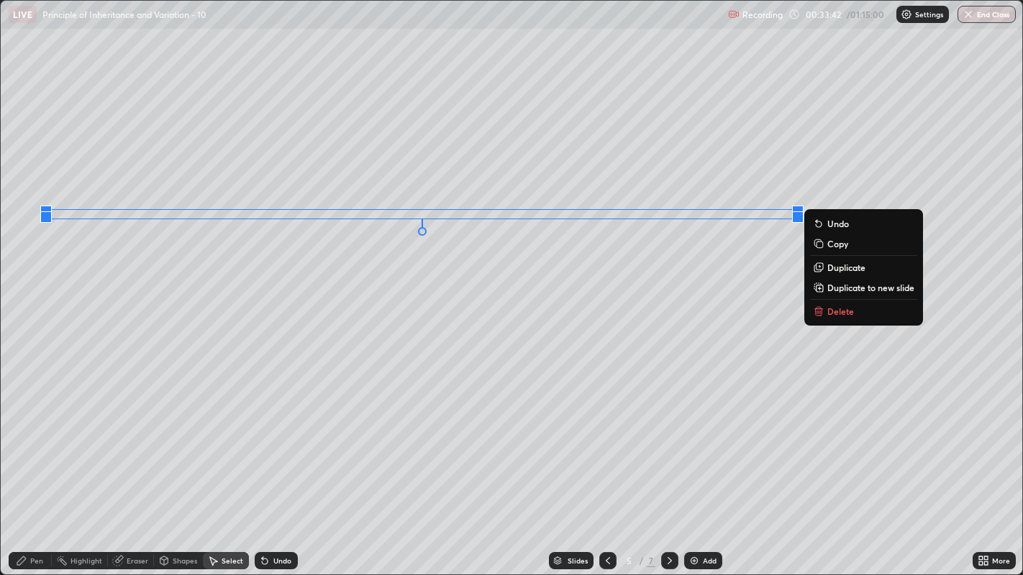
click at [835, 268] on p "Duplicate" at bounding box center [846, 268] width 38 height 12
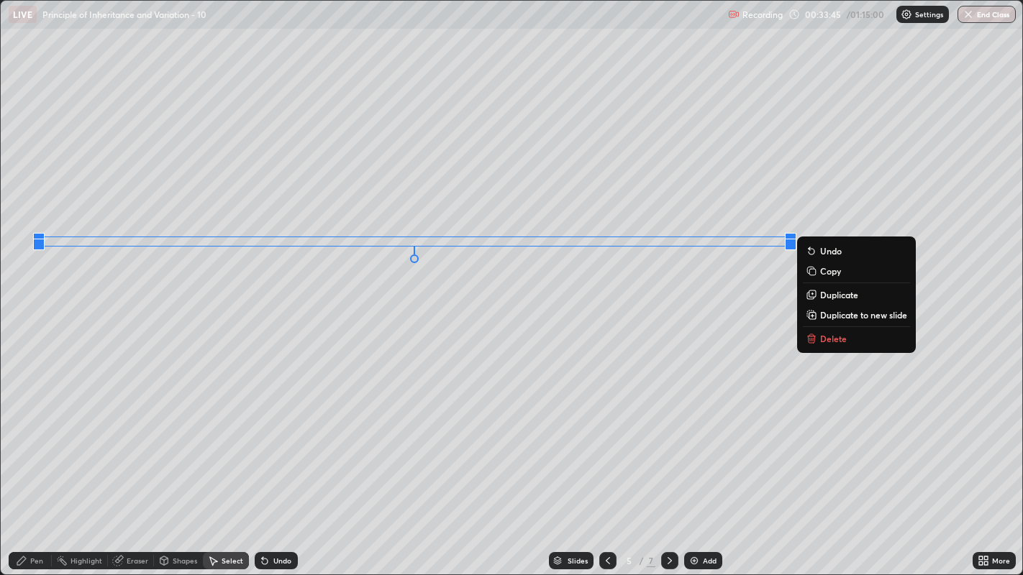
click at [831, 296] on p "Duplicate" at bounding box center [839, 295] width 38 height 12
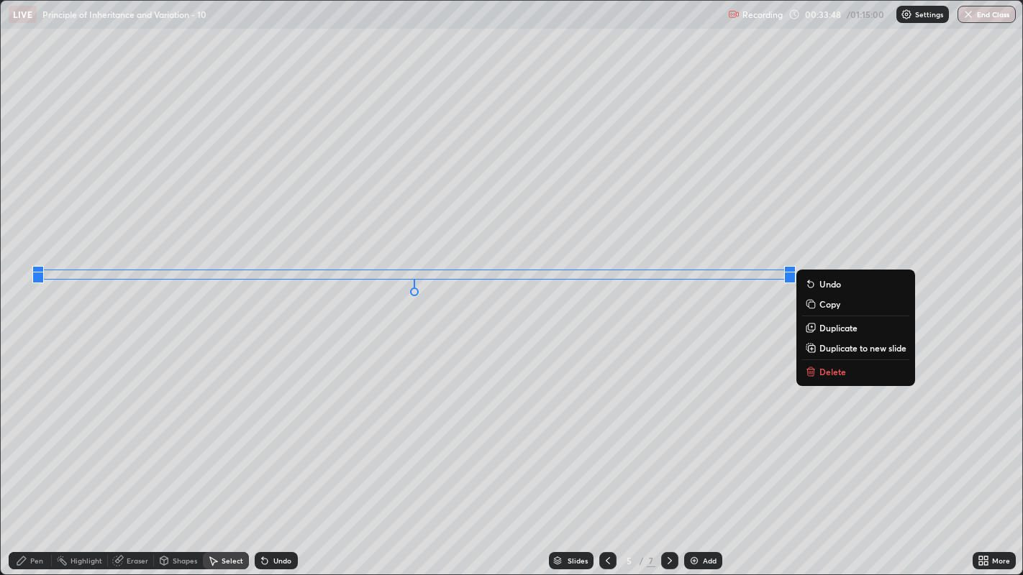
click at [831, 326] on p "Duplicate" at bounding box center [838, 328] width 38 height 12
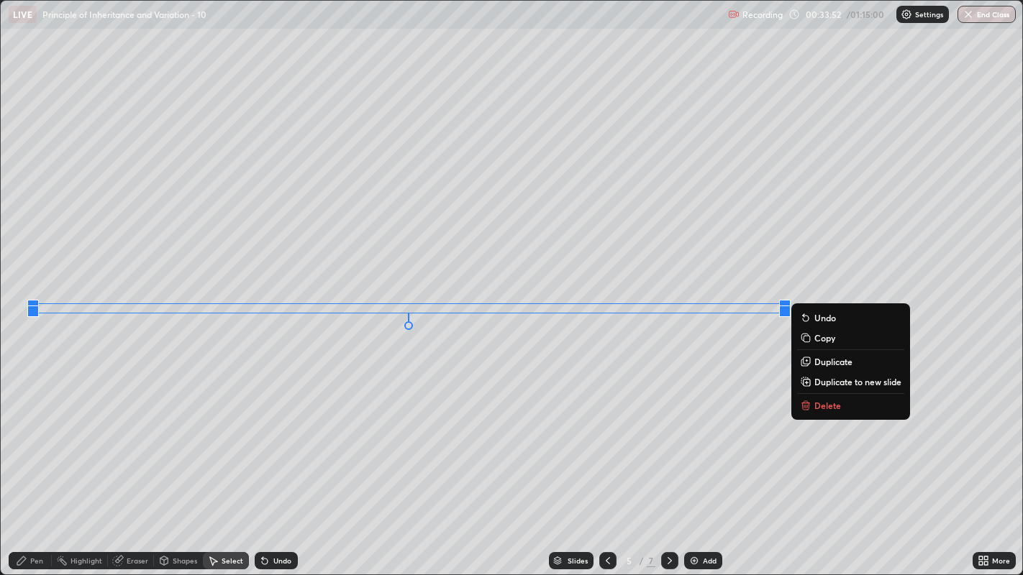
click at [819, 360] on p "Duplicate" at bounding box center [833, 362] width 38 height 12
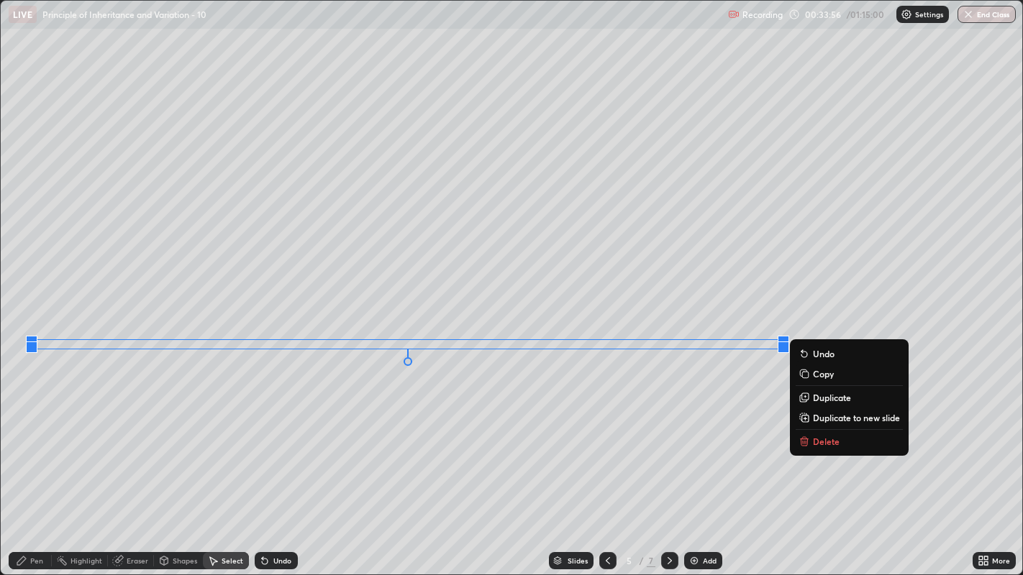
click at [816, 398] on p "Duplicate" at bounding box center [832, 398] width 38 height 12
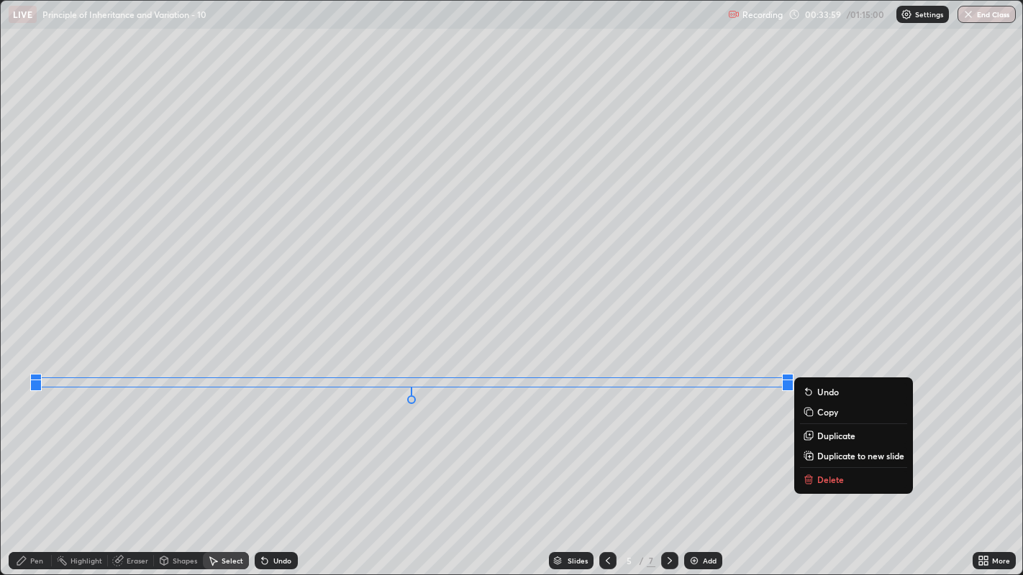
click at [829, 439] on p "Duplicate" at bounding box center [836, 436] width 38 height 12
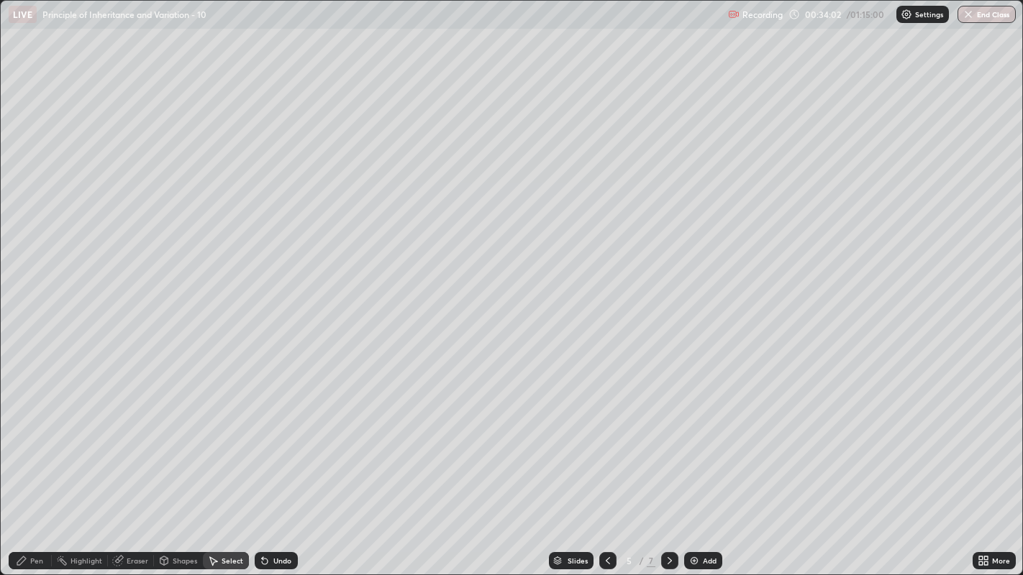
click at [464, 439] on div "0 ° Undo Copy Duplicate Duplicate to new slide Delete" at bounding box center [512, 288] width 1022 height 575
click at [27, 439] on div "Pen" at bounding box center [30, 560] width 43 height 17
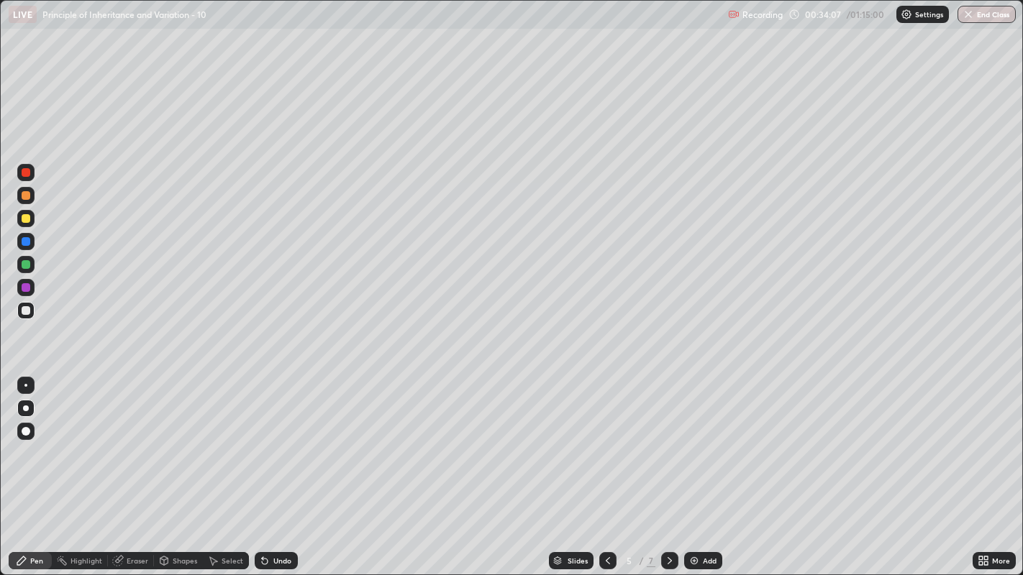
click at [229, 439] on div "Select" at bounding box center [233, 560] width 22 height 7
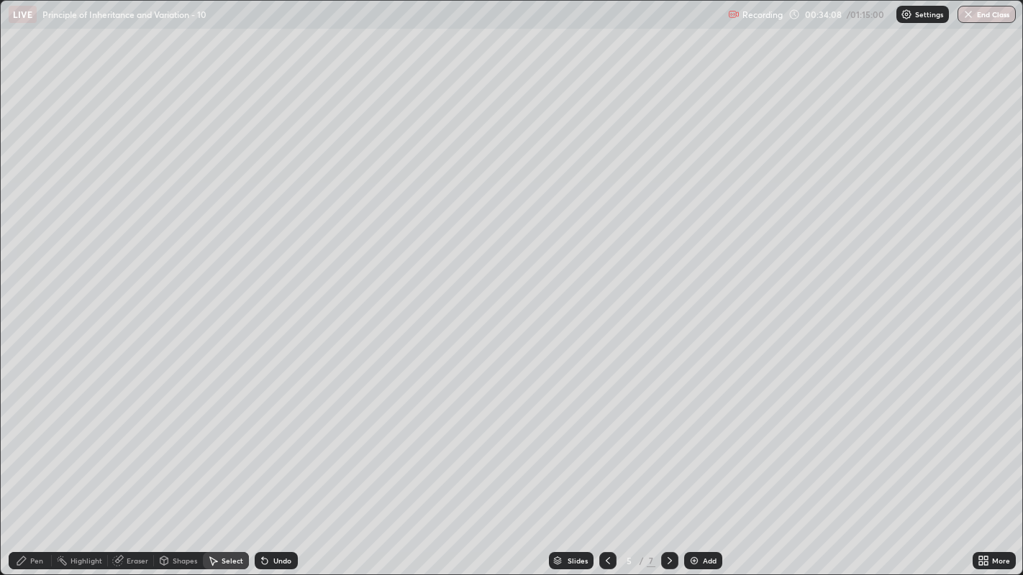
click at [178, 439] on div "Shapes" at bounding box center [185, 560] width 24 height 7
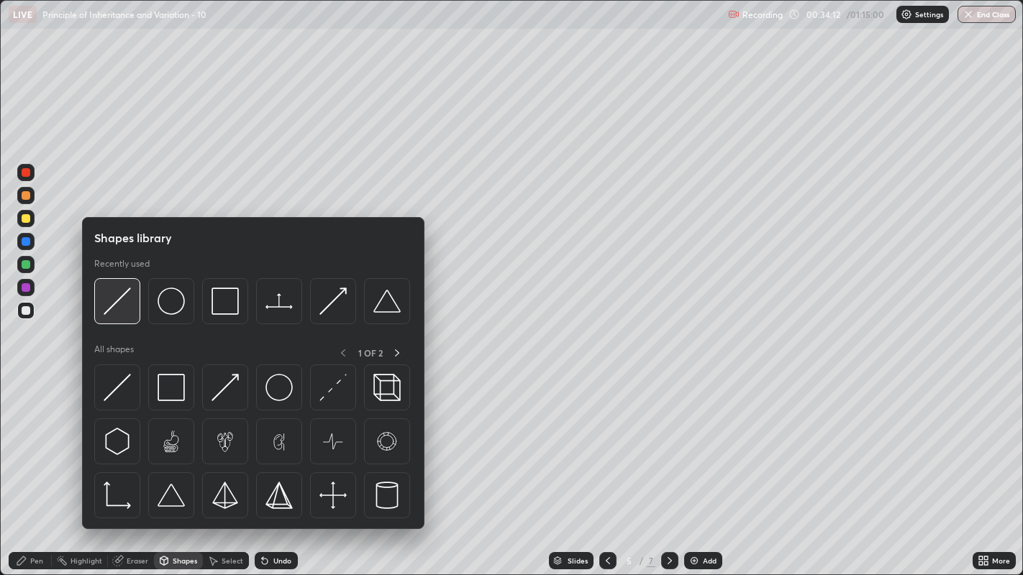
click at [114, 301] on img at bounding box center [117, 301] width 27 height 27
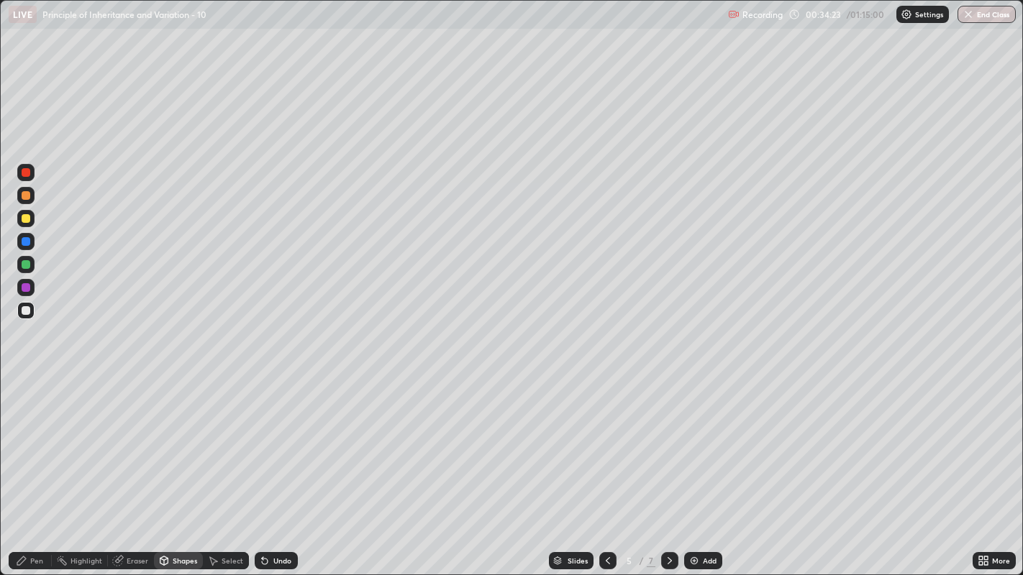
click at [43, 439] on div "Pen" at bounding box center [30, 560] width 43 height 17
click at [25, 284] on div at bounding box center [26, 287] width 9 height 9
click at [273, 439] on div "Undo" at bounding box center [276, 560] width 43 height 17
click at [271, 439] on div "Undo" at bounding box center [276, 560] width 43 height 17
click at [270, 439] on div "Undo" at bounding box center [276, 560] width 43 height 17
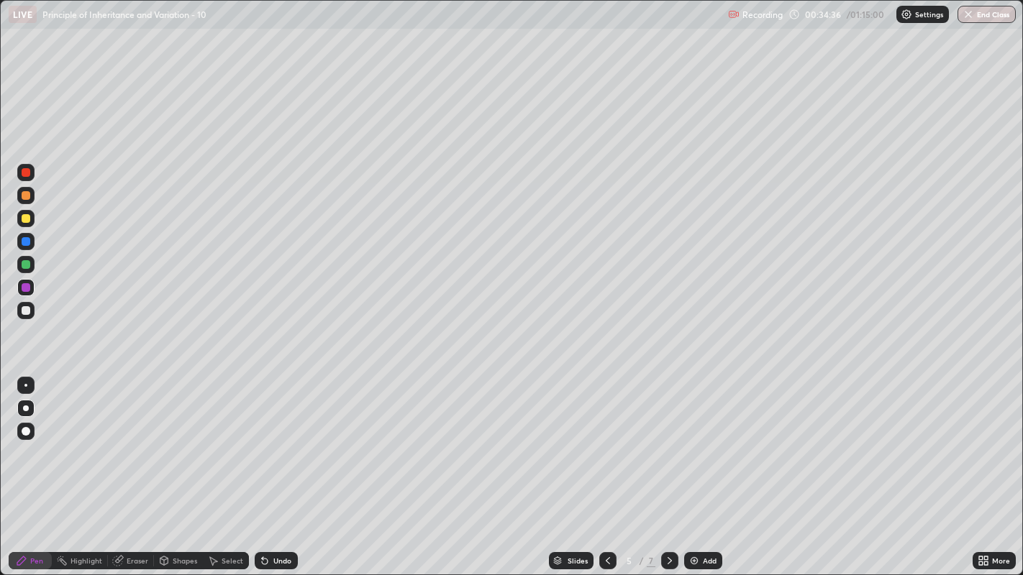
click at [278, 439] on div "Undo" at bounding box center [276, 560] width 43 height 17
click at [273, 439] on div "Undo" at bounding box center [282, 560] width 18 height 7
click at [275, 439] on div "Undo" at bounding box center [276, 560] width 43 height 17
click at [278, 439] on div "Undo" at bounding box center [282, 560] width 18 height 7
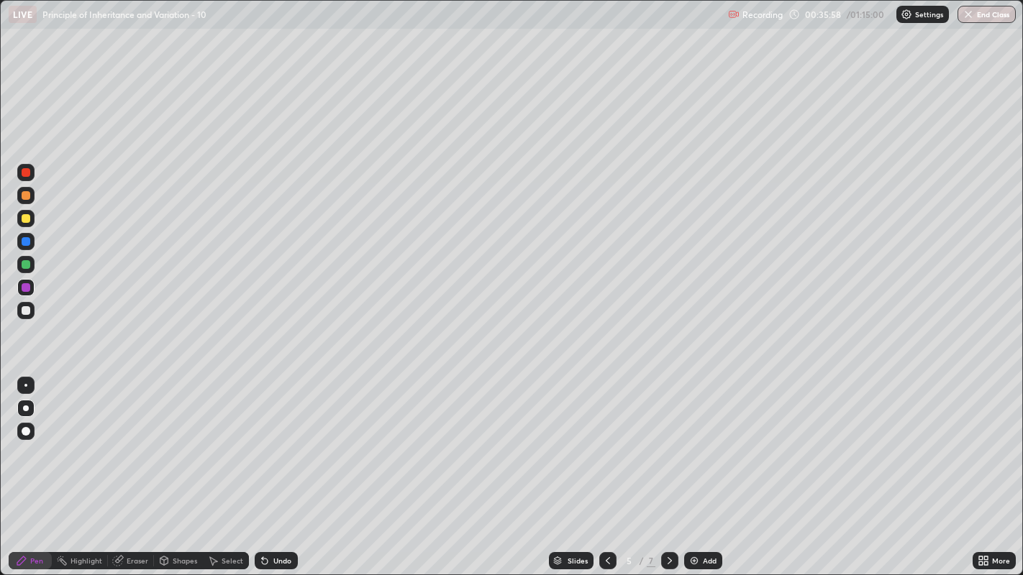
click at [276, 439] on div "Undo" at bounding box center [282, 560] width 18 height 7
click at [273, 439] on div "Undo" at bounding box center [282, 560] width 18 height 7
click at [984, 439] on icon at bounding box center [986, 559] width 4 height 4
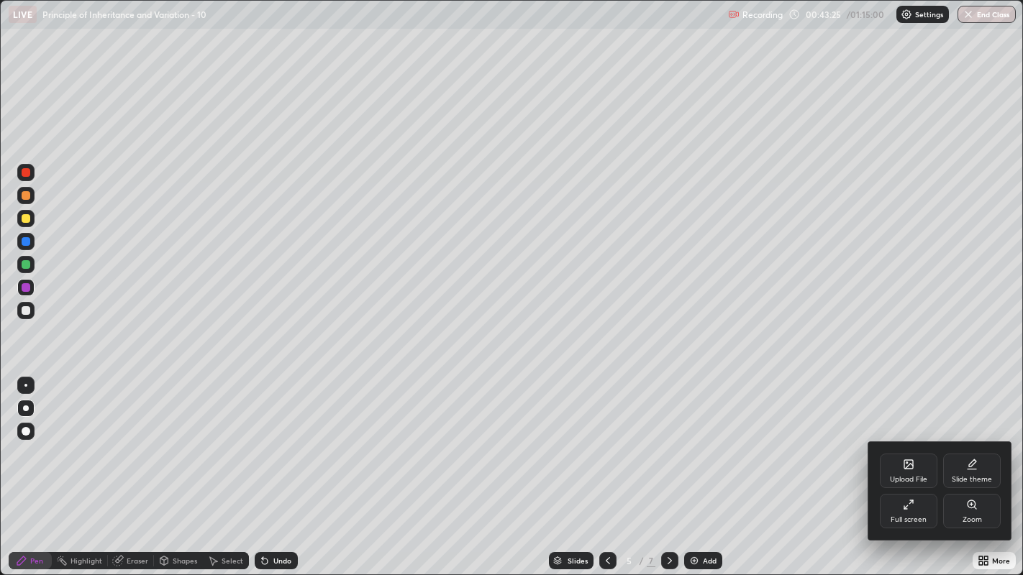
click at [670, 439] on div at bounding box center [511, 287] width 1023 height 575
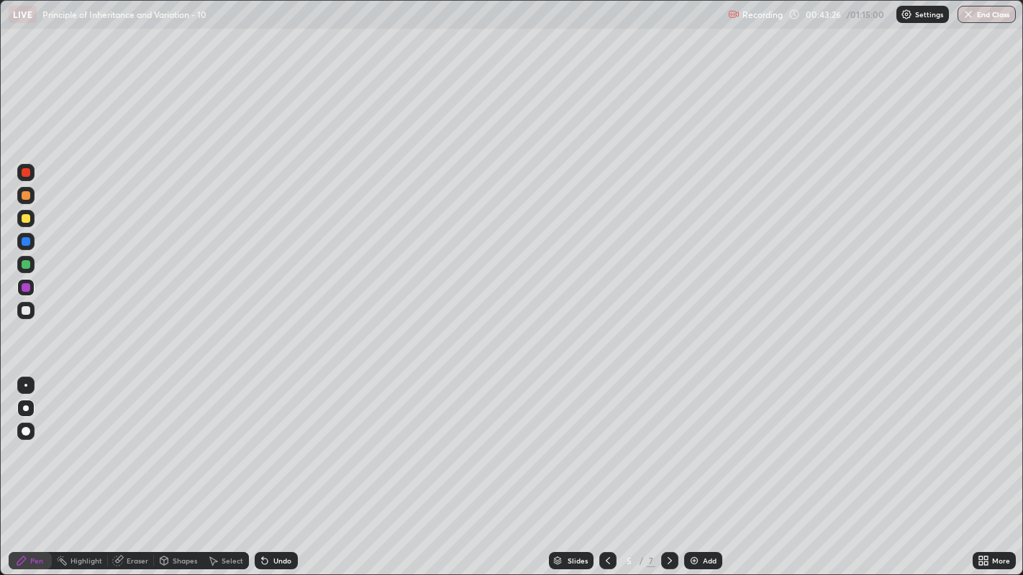
click at [667, 439] on icon at bounding box center [670, 561] width 12 height 12
click at [608, 439] on icon at bounding box center [608, 561] width 12 height 12
click at [667, 439] on icon at bounding box center [669, 560] width 4 height 7
click at [667, 439] on icon at bounding box center [670, 561] width 12 height 12
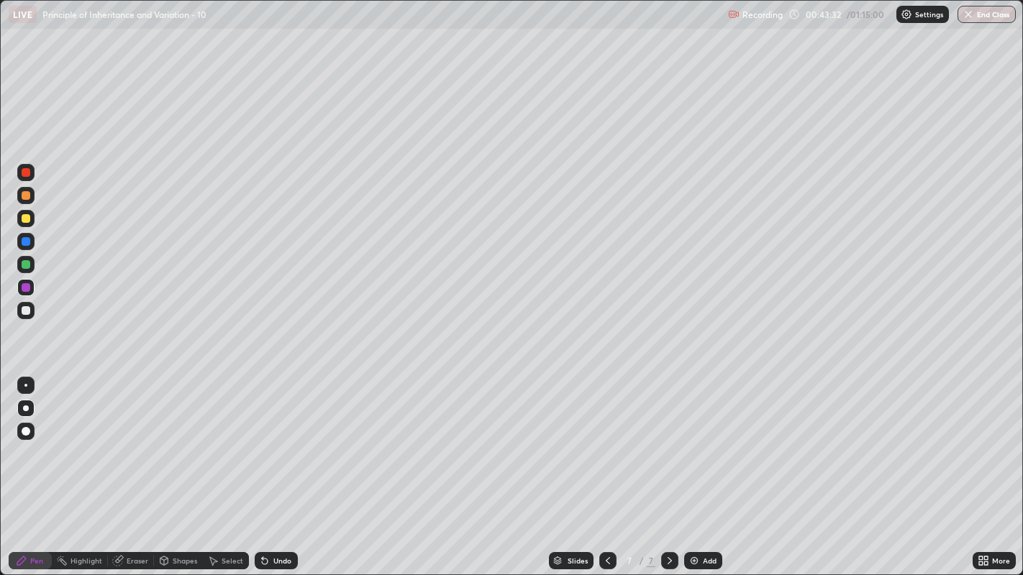
click at [985, 439] on icon at bounding box center [986, 564] width 4 height 4
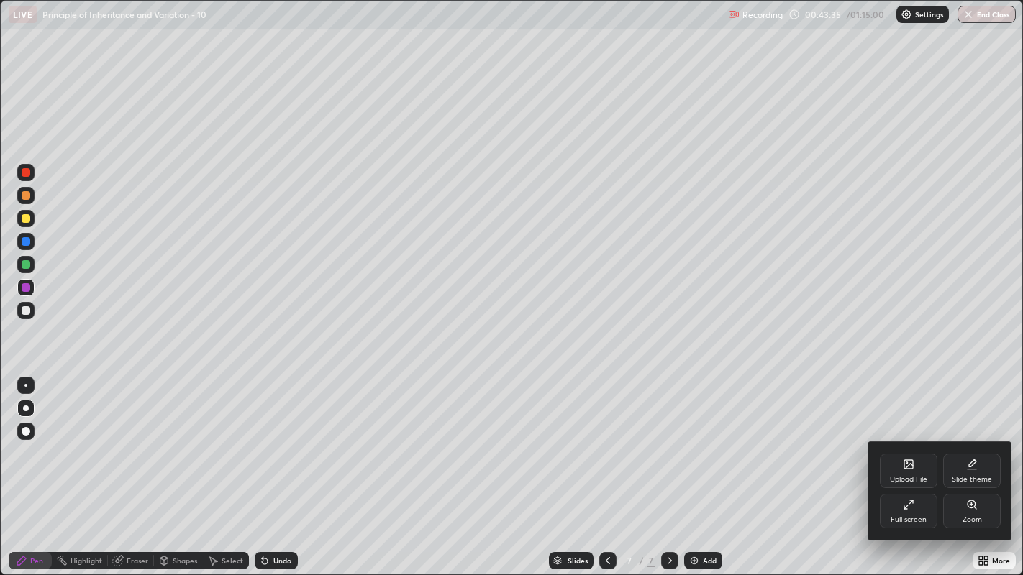
click at [921, 439] on div "Upload File" at bounding box center [908, 479] width 37 height 7
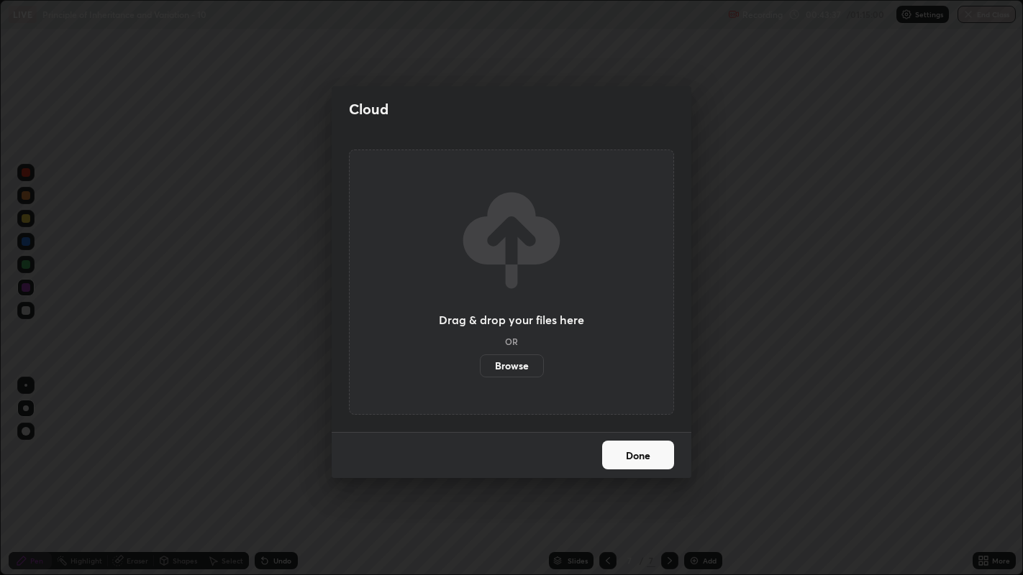
click at [521, 365] on label "Browse" at bounding box center [512, 366] width 64 height 23
click at [480, 365] on input "Browse" at bounding box center [480, 366] width 0 height 23
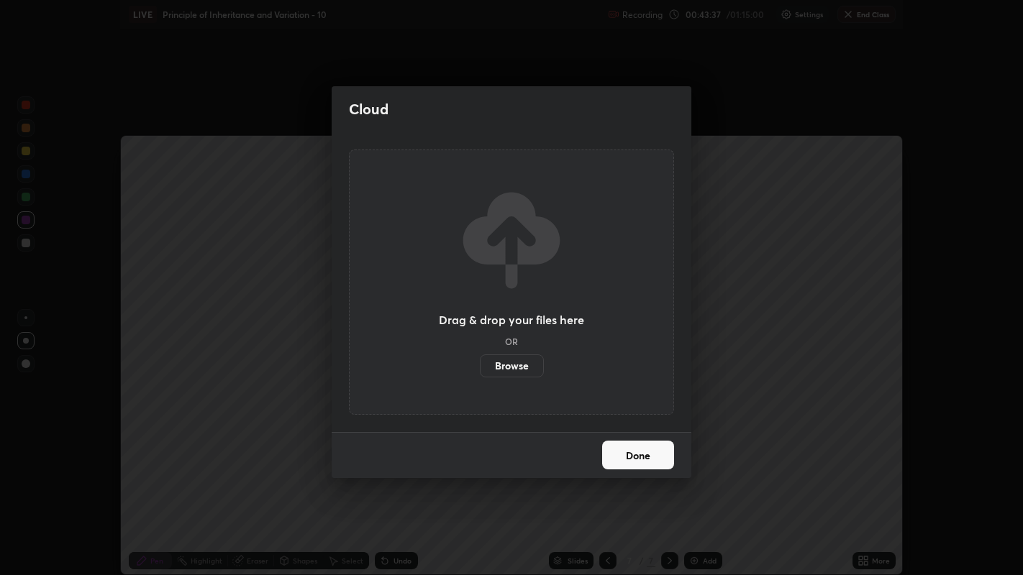
scroll to position [71475, 70893]
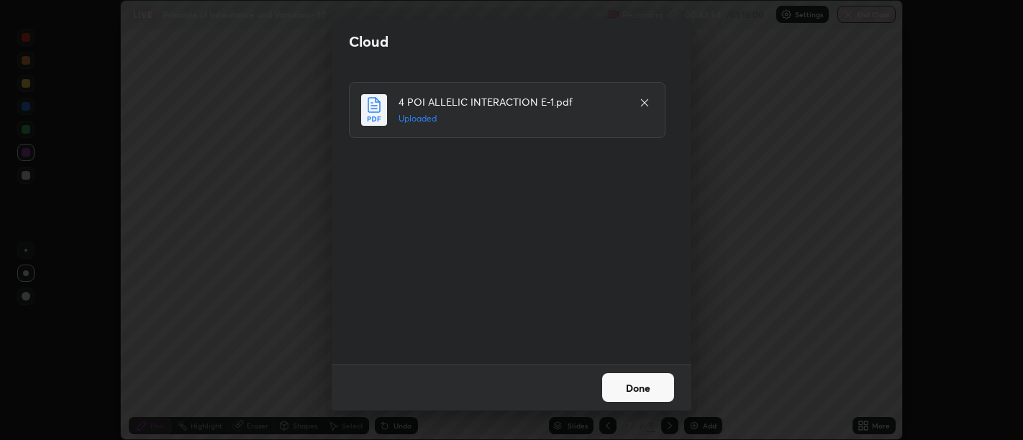
click at [639, 385] on button "Done" at bounding box center [638, 387] width 72 height 29
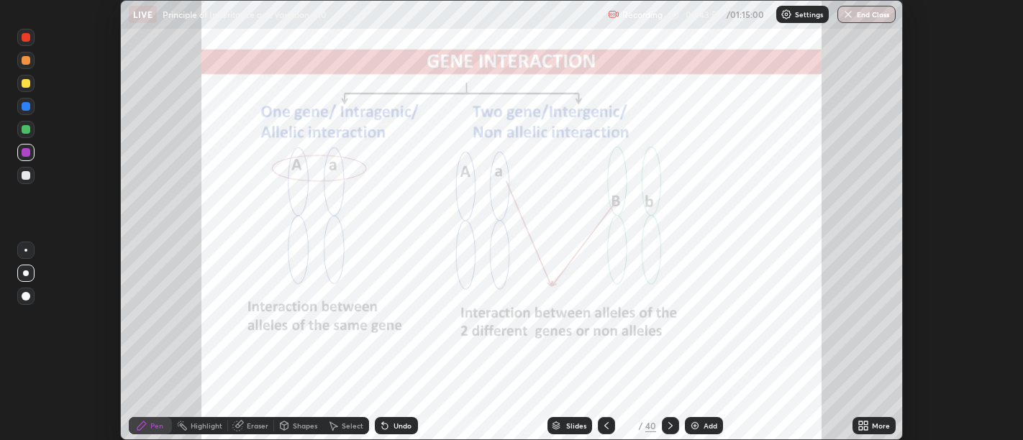
click at [865, 428] on icon at bounding box center [866, 428] width 4 height 4
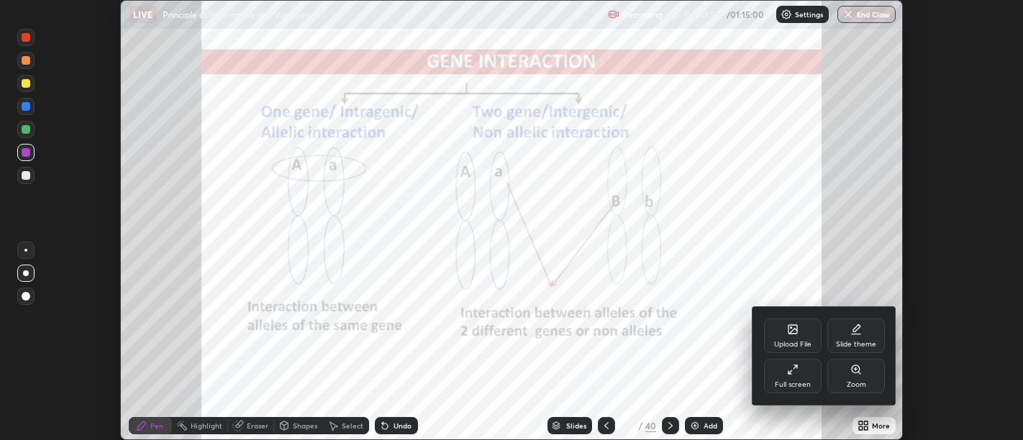
click at [803, 376] on div "Full screen" at bounding box center [793, 376] width 58 height 35
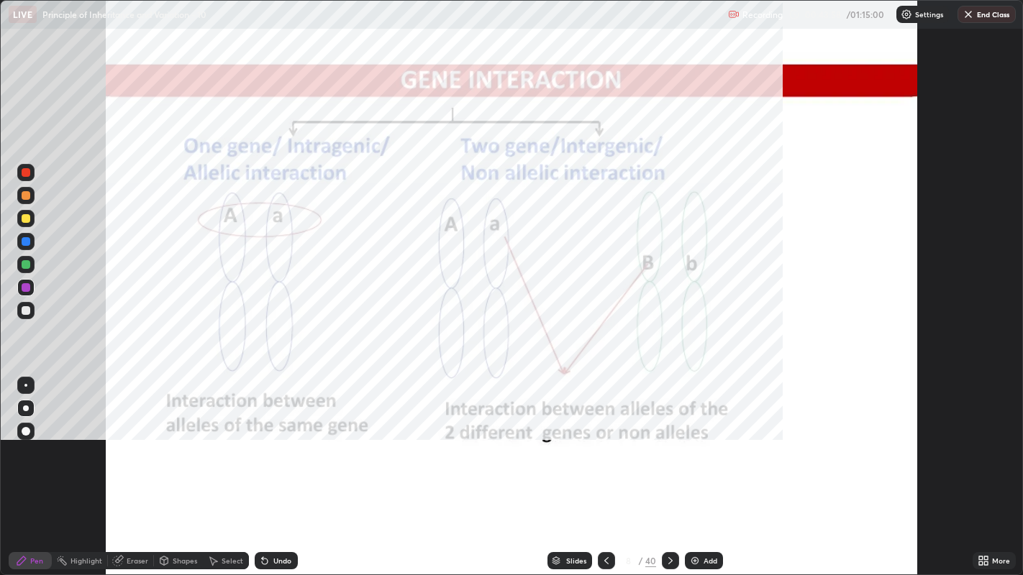
scroll to position [575, 1023]
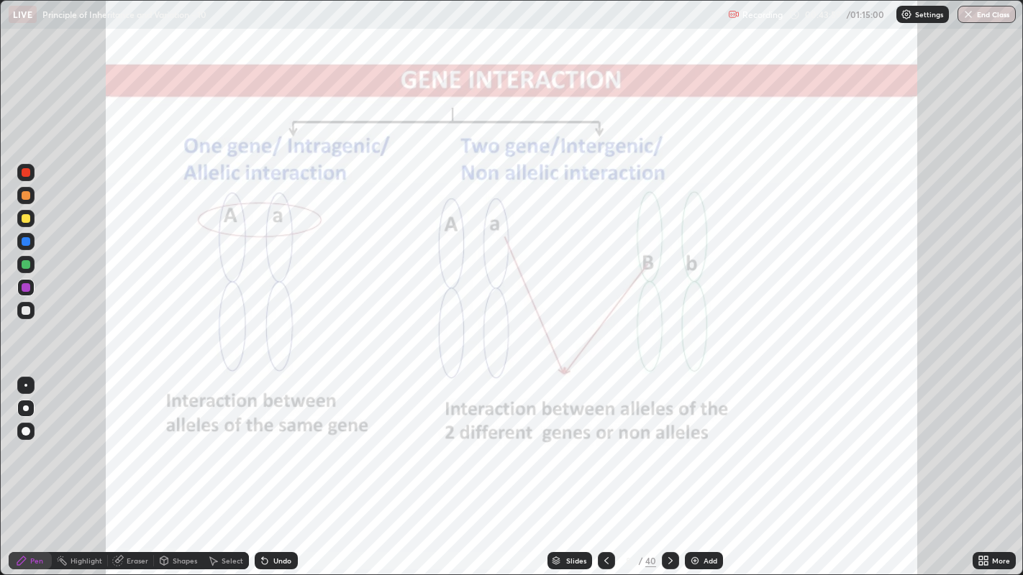
click at [570, 439] on div "Slides" at bounding box center [576, 560] width 20 height 7
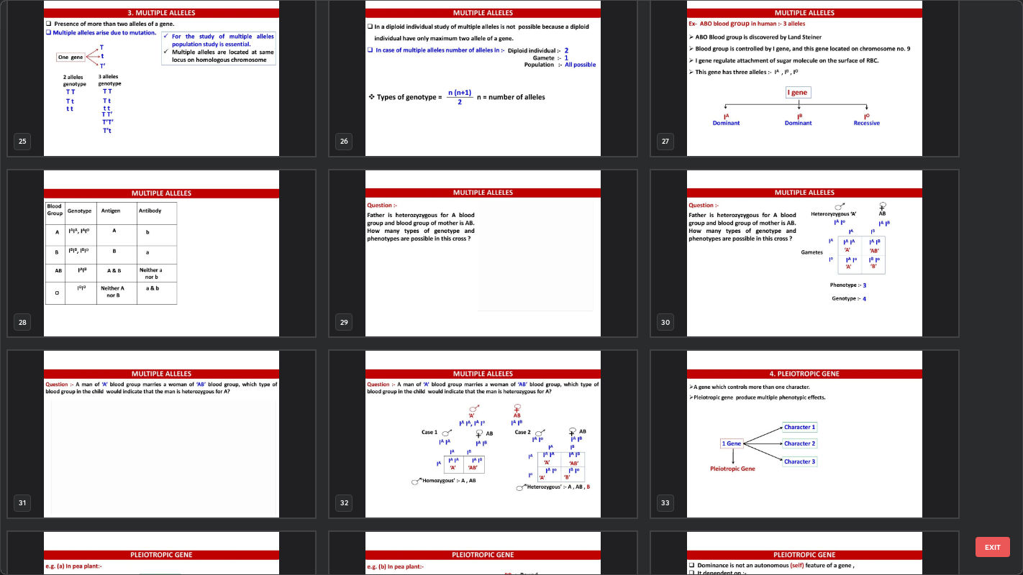
scroll to position [1467, 0]
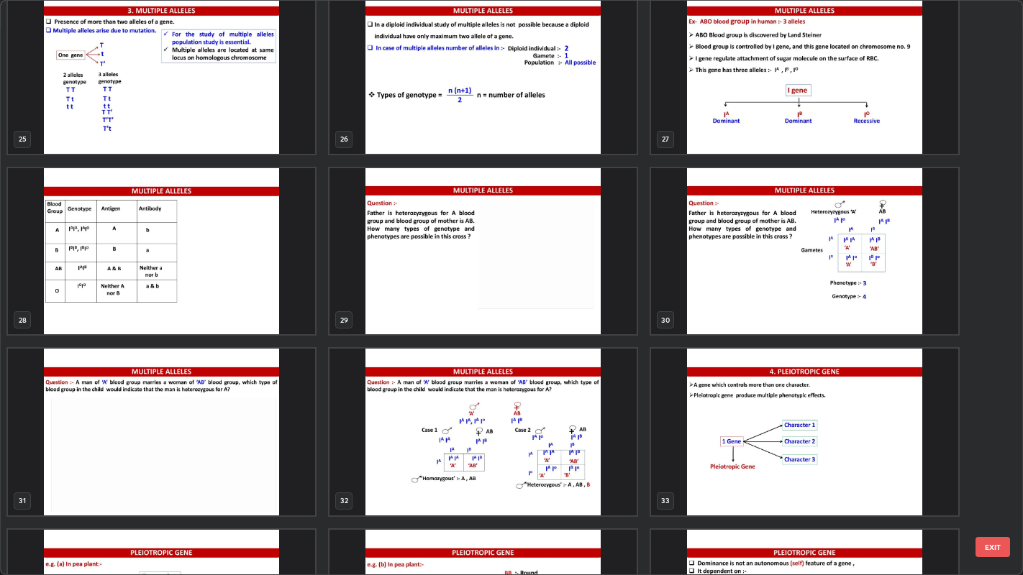
click at [475, 283] on img "grid" at bounding box center [482, 251] width 307 height 166
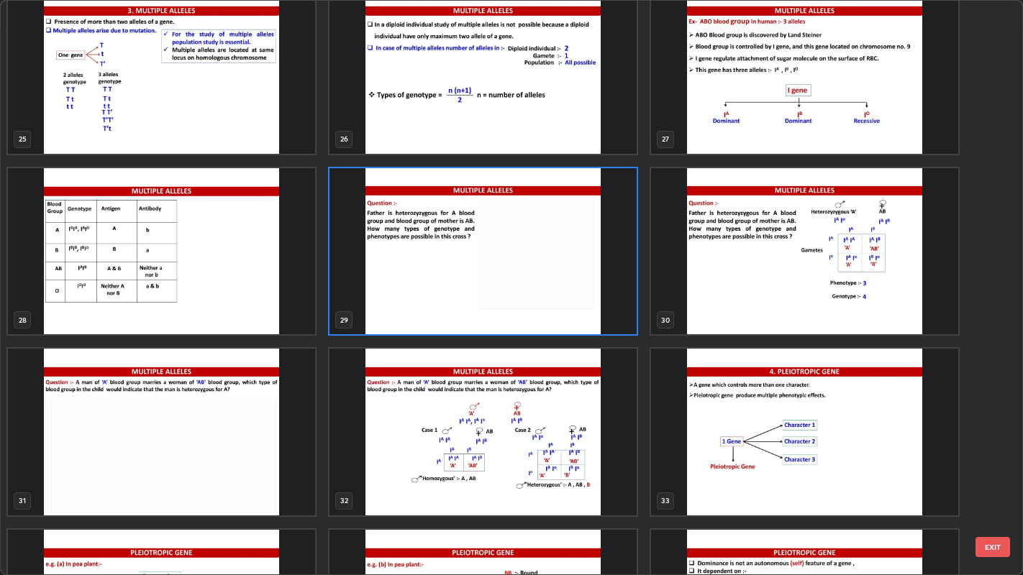
click at [478, 279] on img "grid" at bounding box center [482, 251] width 307 height 166
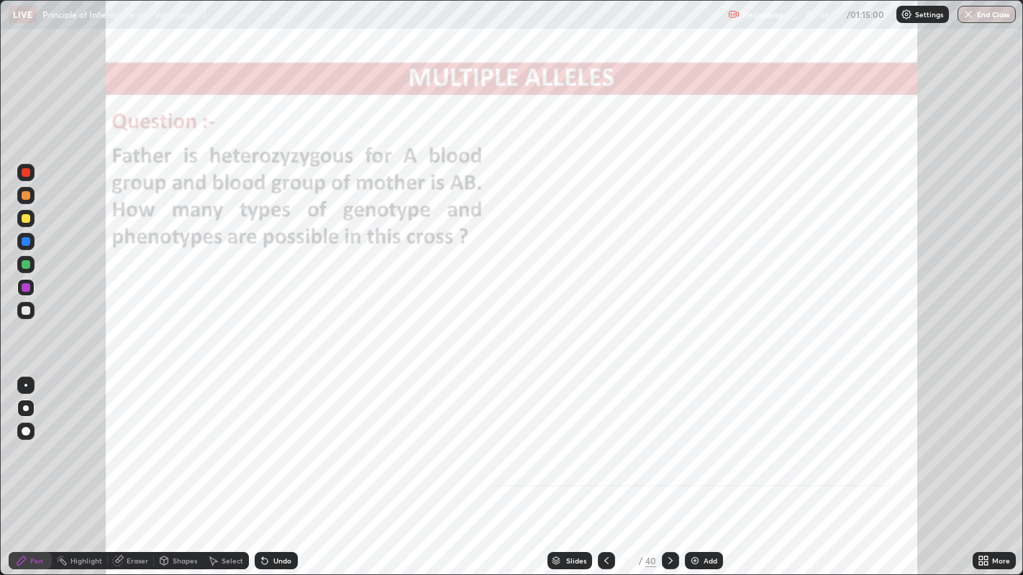
click at [29, 216] on div at bounding box center [26, 218] width 9 height 9
click at [24, 245] on div at bounding box center [26, 241] width 9 height 9
click at [669, 439] on icon at bounding box center [671, 561] width 12 height 12
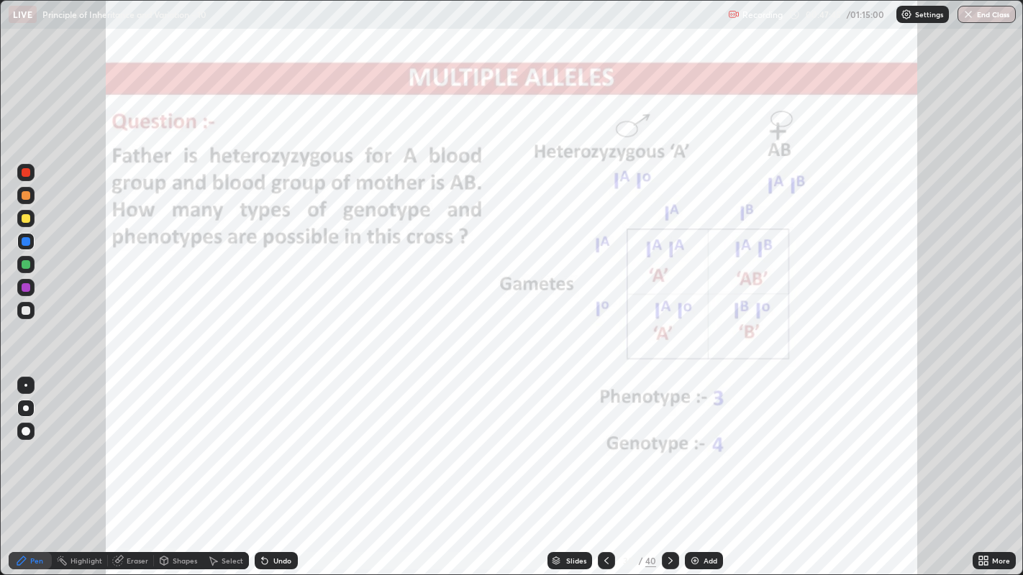
click at [669, 439] on icon at bounding box center [671, 561] width 12 height 12
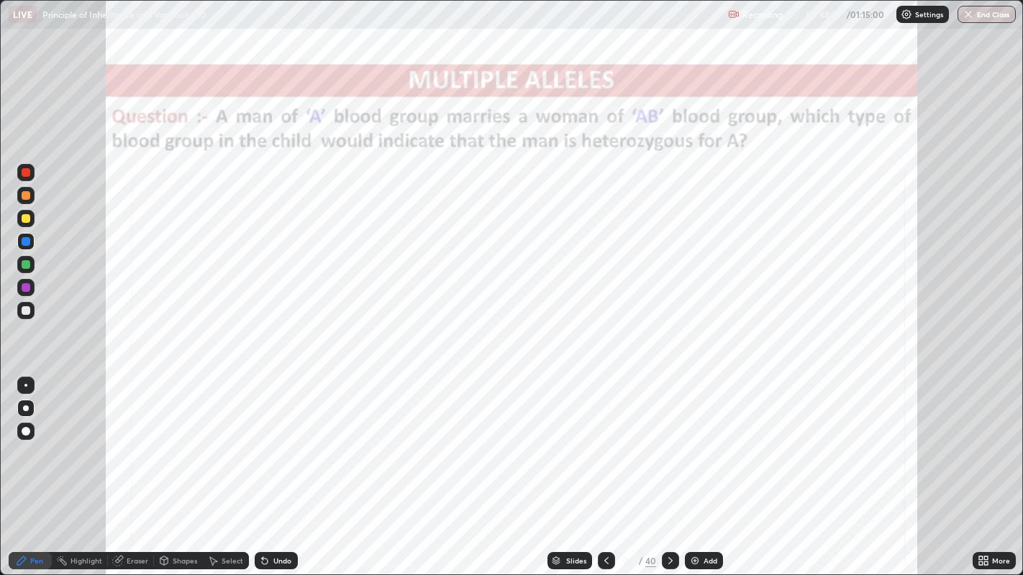
click at [575, 439] on div "Slides" at bounding box center [576, 560] width 20 height 7
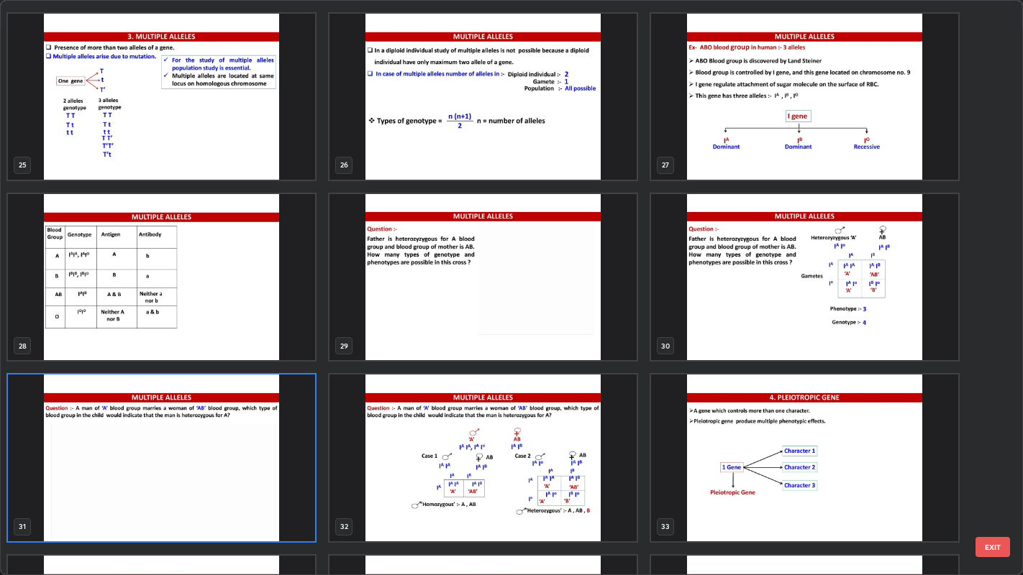
scroll to position [1439, 0]
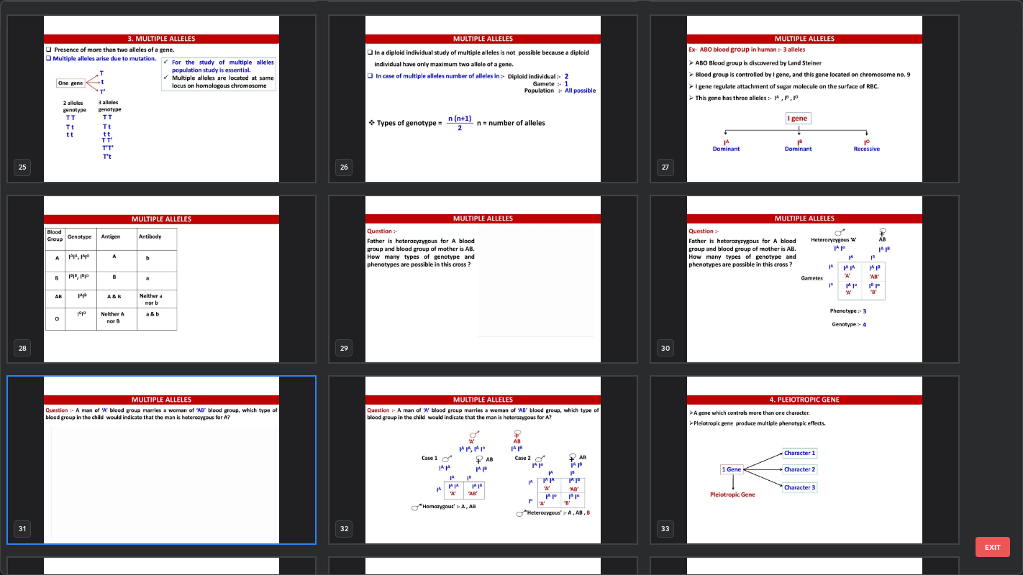
click at [990, 439] on button "EXIT" at bounding box center [992, 547] width 35 height 20
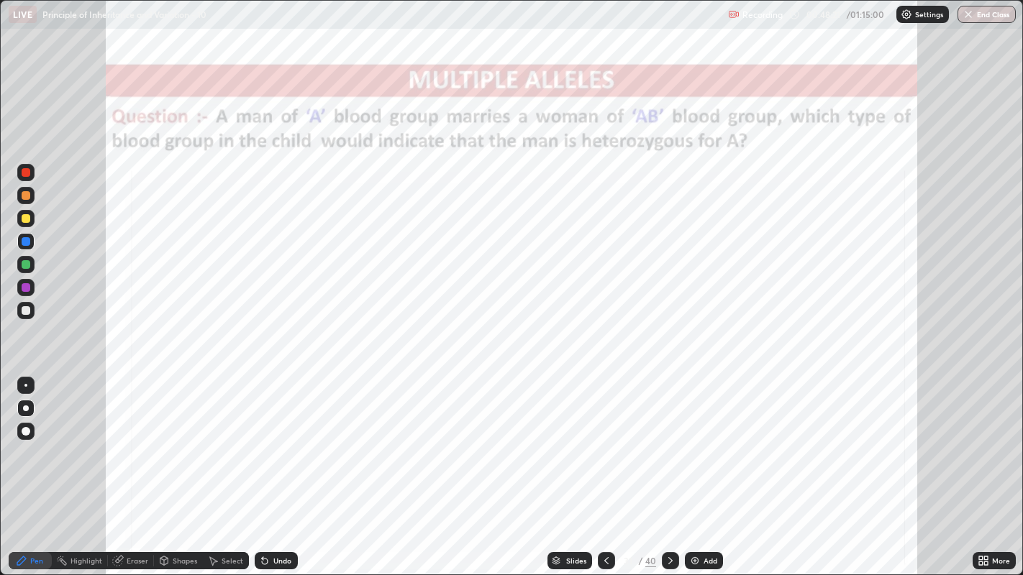
click at [568, 439] on div "Slides" at bounding box center [576, 560] width 20 height 7
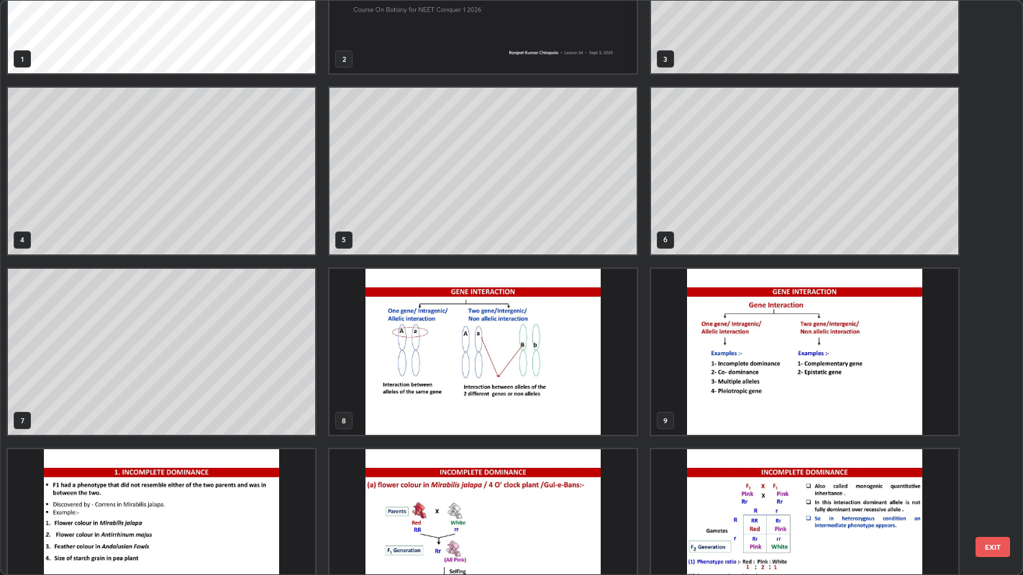
scroll to position [101, 0]
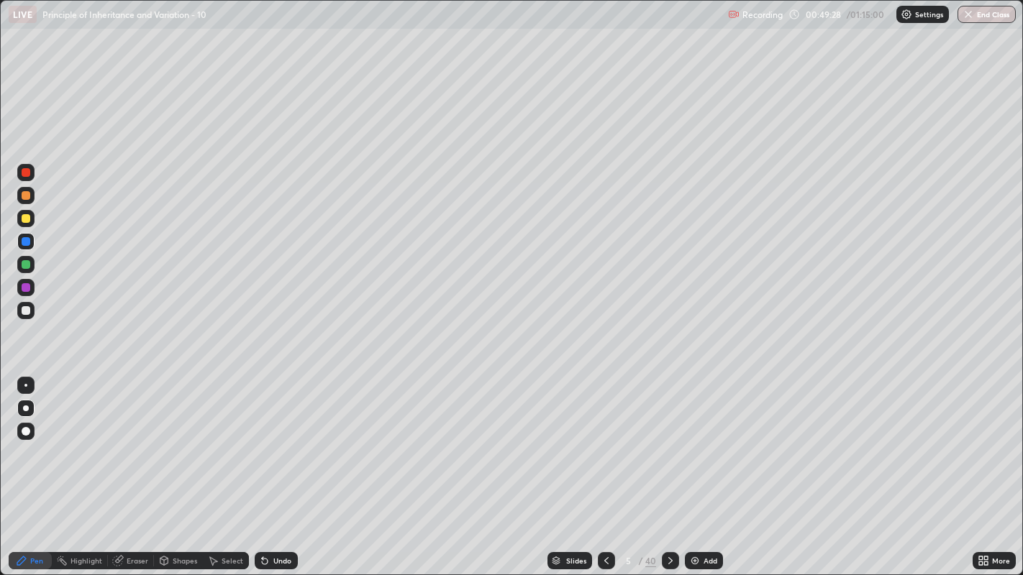
click at [670, 439] on icon at bounding box center [671, 561] width 12 height 12
click at [27, 217] on div at bounding box center [26, 218] width 9 height 9
click at [605, 439] on icon at bounding box center [607, 561] width 12 height 12
click at [667, 439] on icon at bounding box center [671, 561] width 12 height 12
click at [605, 439] on icon at bounding box center [607, 561] width 12 height 12
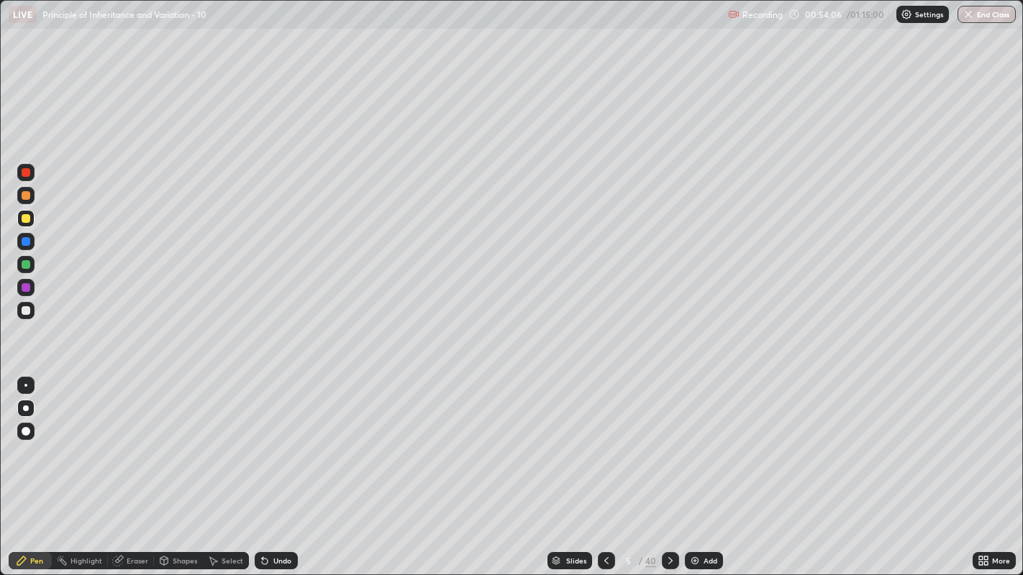
click at [279, 439] on div "Undo" at bounding box center [282, 560] width 18 height 7
click at [669, 439] on icon at bounding box center [671, 561] width 12 height 12
click at [603, 439] on icon at bounding box center [607, 561] width 12 height 12
click at [605, 439] on div at bounding box center [606, 560] width 17 height 17
click at [603, 439] on div at bounding box center [606, 561] width 17 height 29
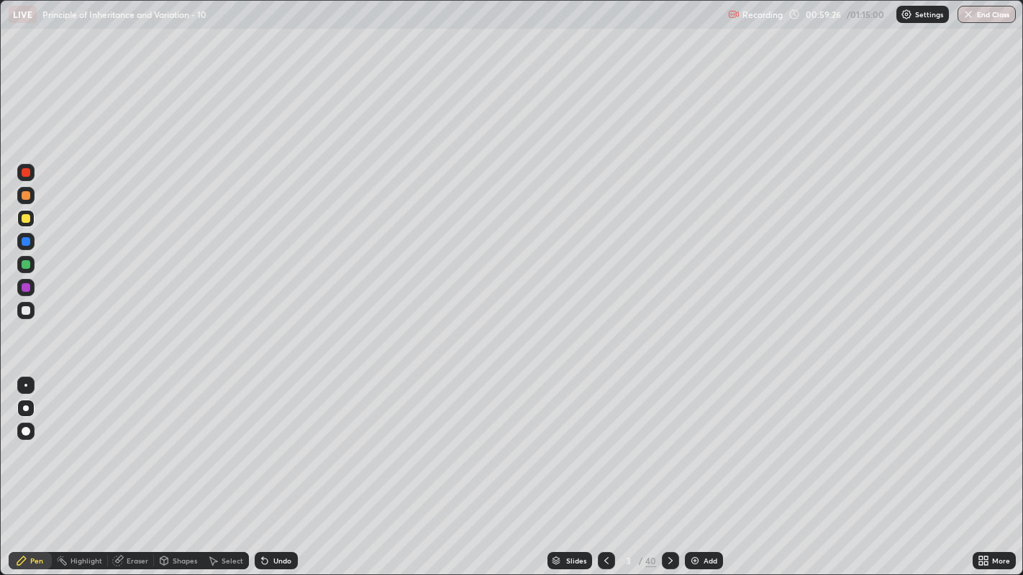
click at [668, 439] on icon at bounding box center [671, 561] width 12 height 12
click at [670, 439] on div at bounding box center [670, 560] width 17 height 17
click at [670, 439] on icon at bounding box center [671, 561] width 12 height 12
click at [672, 439] on div at bounding box center [670, 560] width 17 height 17
click at [674, 439] on div at bounding box center [670, 561] width 17 height 29
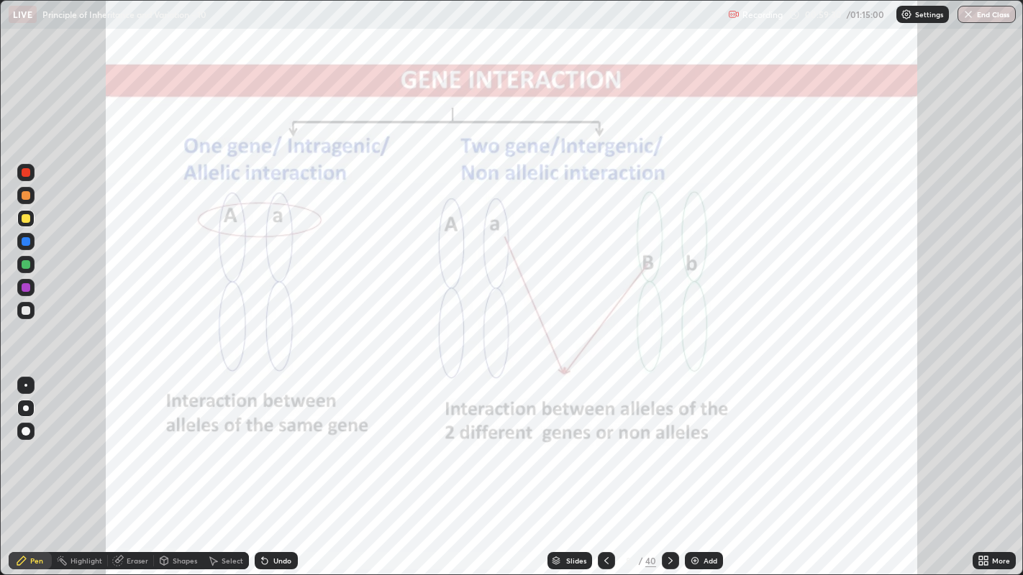
click at [605, 439] on icon at bounding box center [606, 560] width 4 height 7
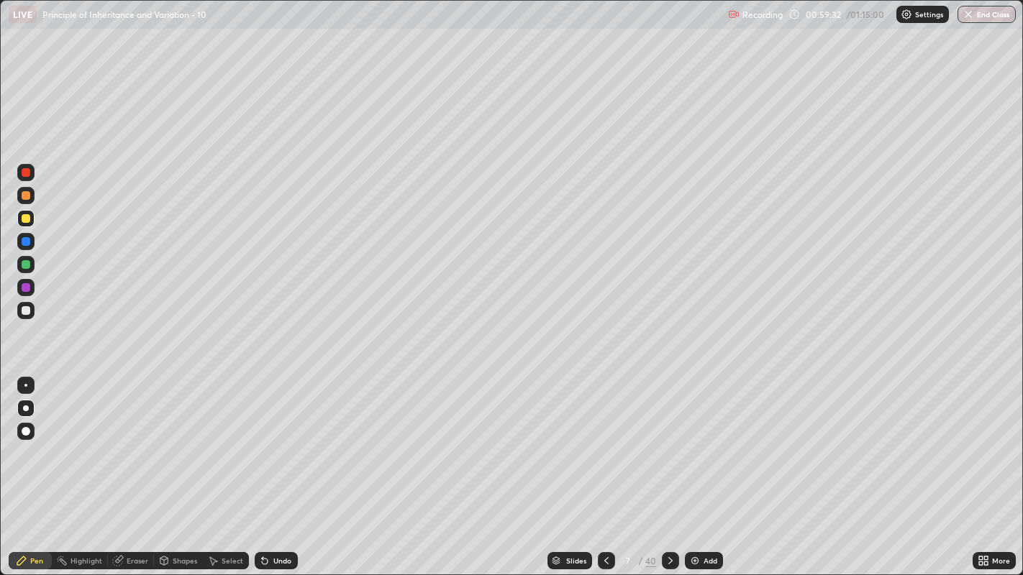
click at [705, 439] on div "Add" at bounding box center [710, 560] width 14 height 7
click at [27, 169] on div at bounding box center [26, 172] width 9 height 9
click at [27, 219] on div at bounding box center [26, 218] width 9 height 9
click at [227, 439] on div "Select" at bounding box center [233, 560] width 22 height 7
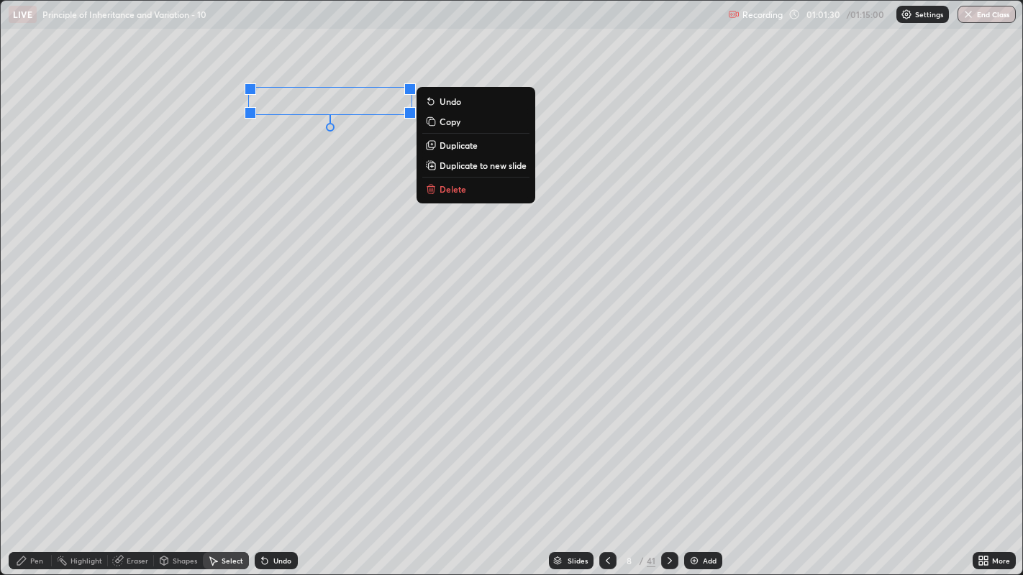
click at [461, 149] on p "Duplicate" at bounding box center [458, 146] width 38 height 12
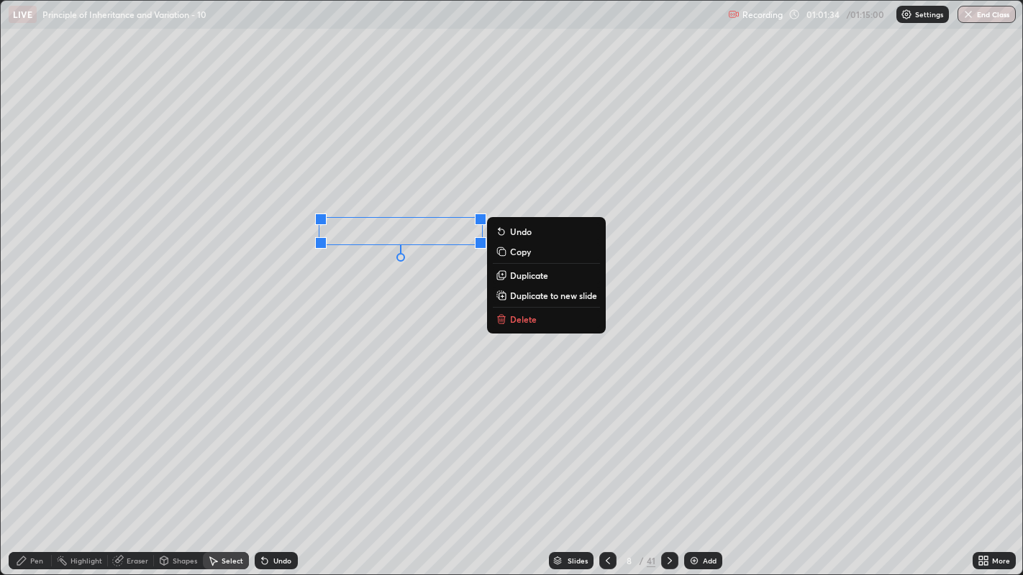
click at [352, 429] on div "0 ° Undo Copy Duplicate Duplicate to new slide Delete" at bounding box center [512, 288] width 1022 height 575
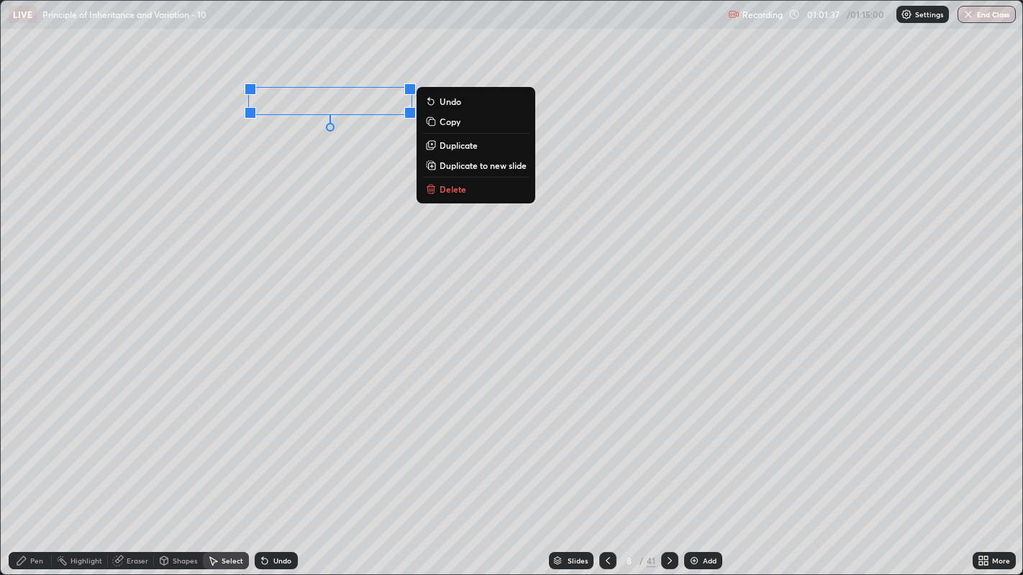
click at [456, 145] on p "Duplicate" at bounding box center [458, 146] width 38 height 12
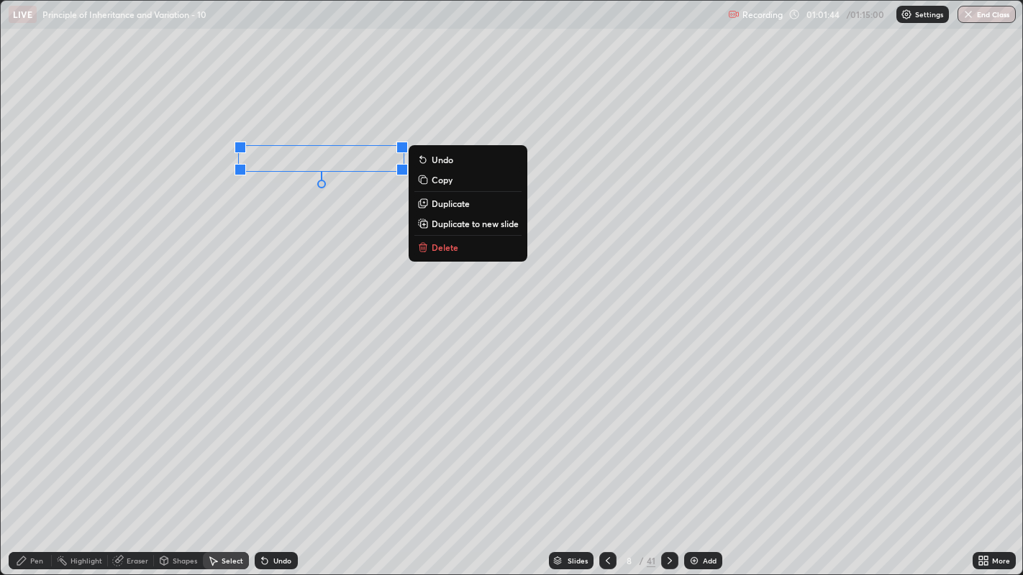
click at [441, 203] on p "Duplicate" at bounding box center [450, 204] width 38 height 12
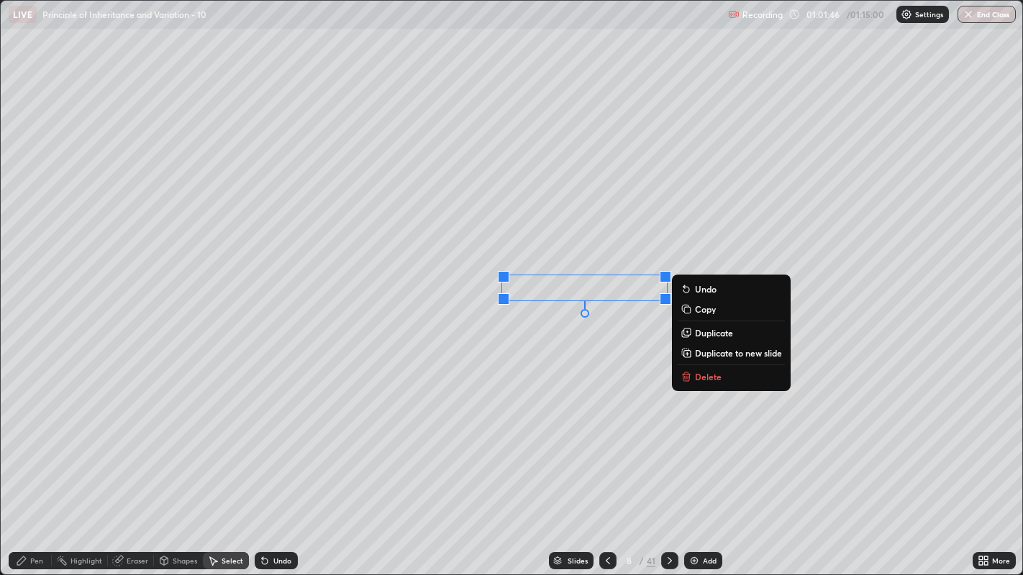
click at [319, 439] on div "0 ° Undo Copy Duplicate Duplicate to new slide Delete" at bounding box center [512, 288] width 1022 height 575
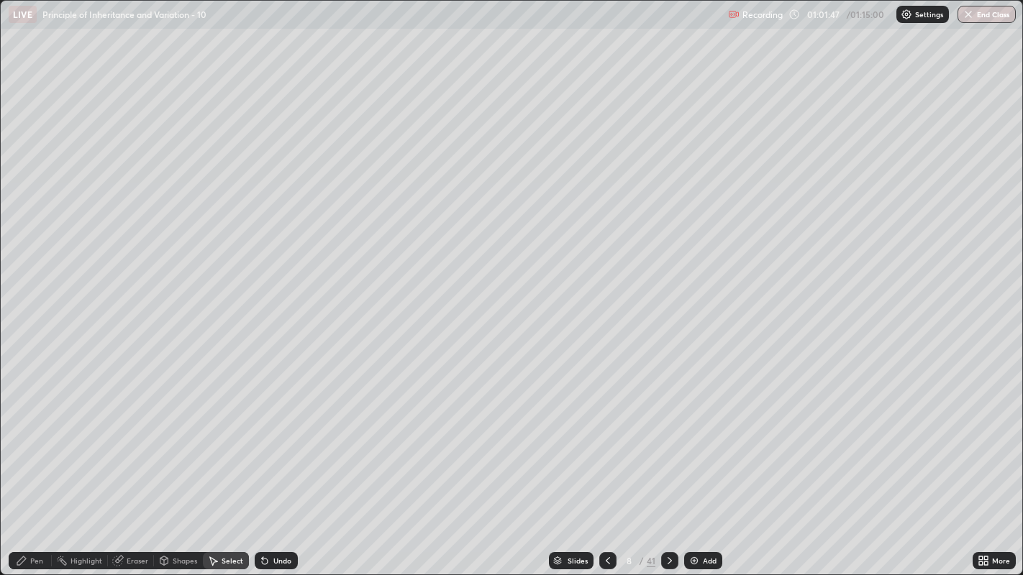
click at [34, 439] on div "Pen" at bounding box center [36, 560] width 13 height 7
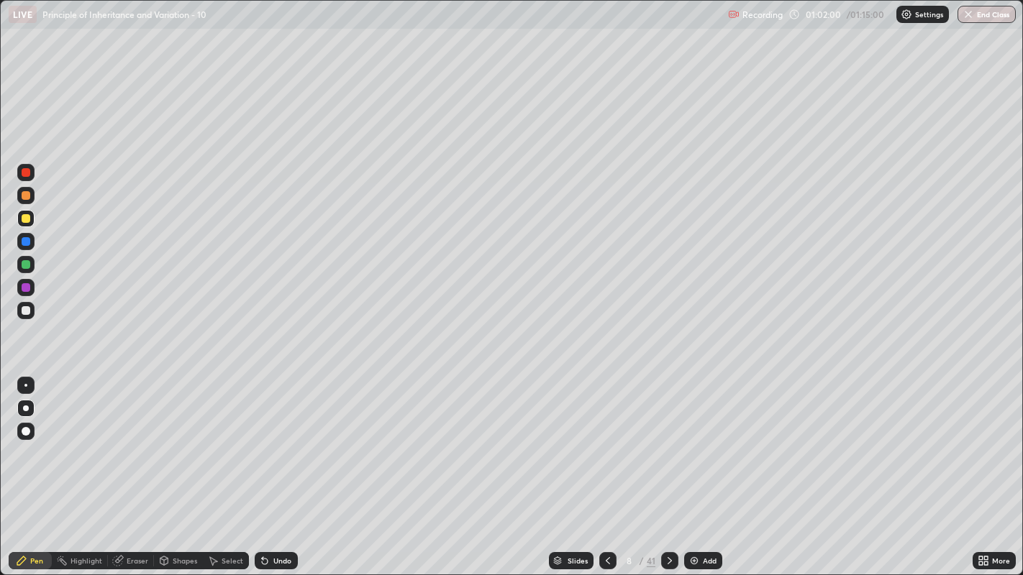
click at [220, 439] on div "Select" at bounding box center [226, 560] width 46 height 17
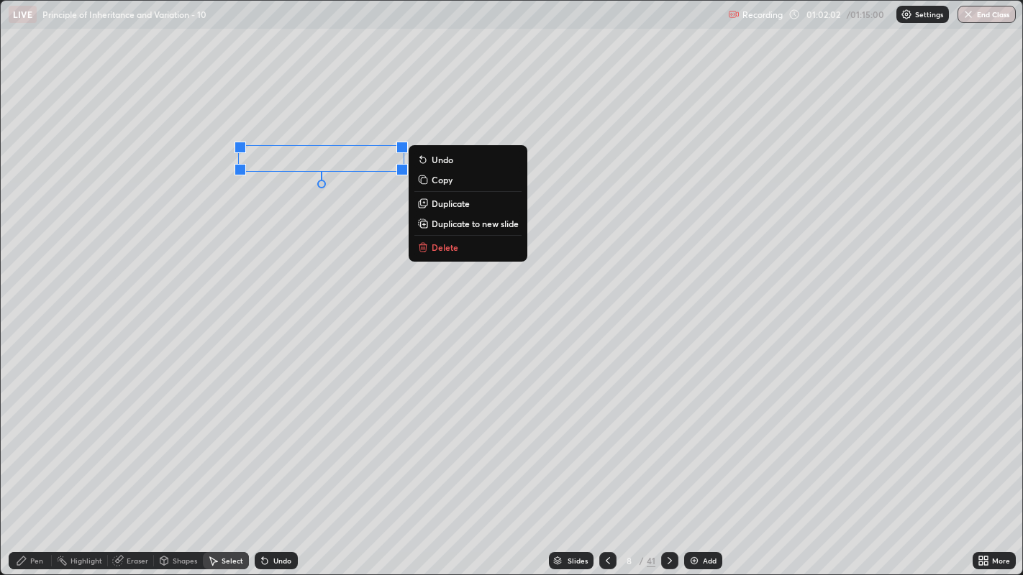
click at [444, 205] on p "Duplicate" at bounding box center [450, 204] width 38 height 12
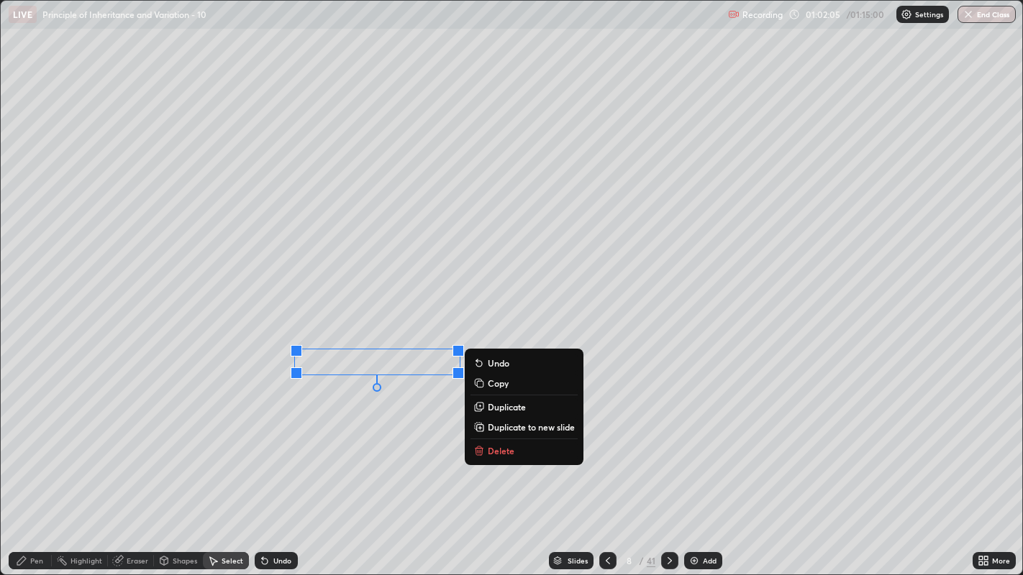
click at [326, 439] on div "0 ° Undo Copy Duplicate Duplicate to new slide Delete" at bounding box center [512, 288] width 1022 height 575
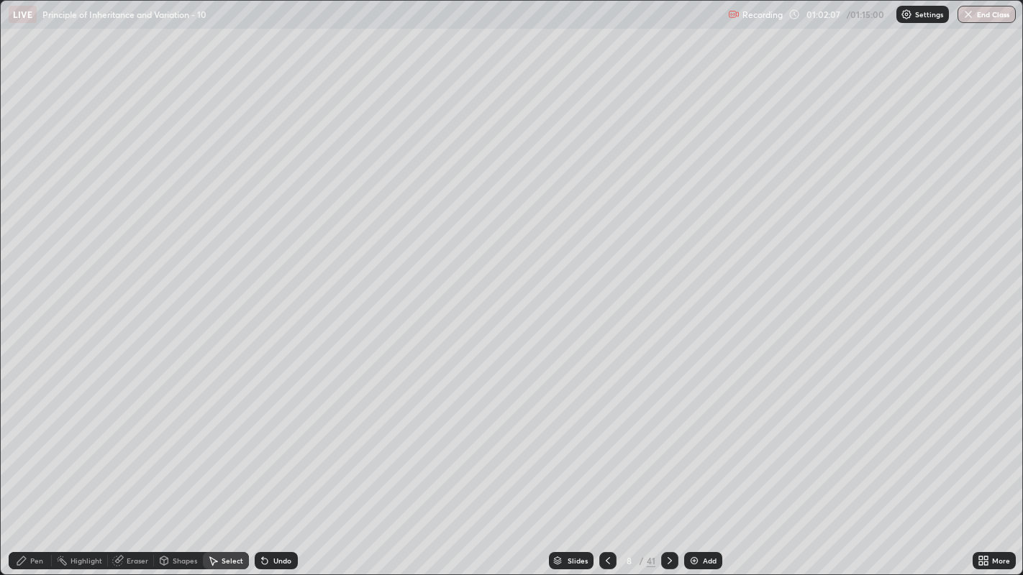
click at [17, 439] on icon at bounding box center [22, 561] width 12 height 12
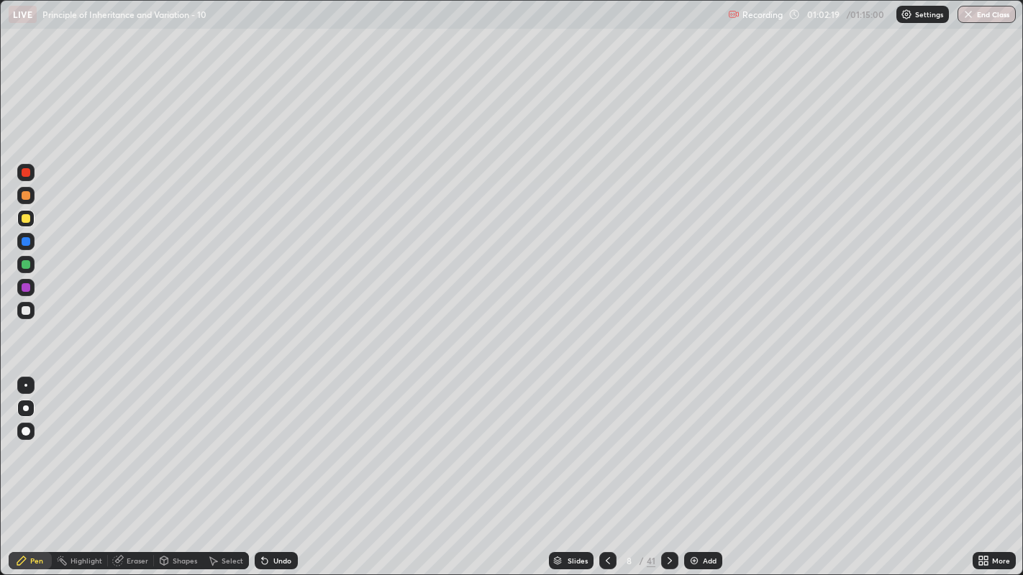
click at [270, 439] on div "Undo" at bounding box center [276, 560] width 43 height 17
click at [27, 285] on div at bounding box center [26, 287] width 9 height 9
click at [280, 439] on div "Undo" at bounding box center [282, 560] width 18 height 7
click at [985, 439] on icon at bounding box center [986, 564] width 4 height 4
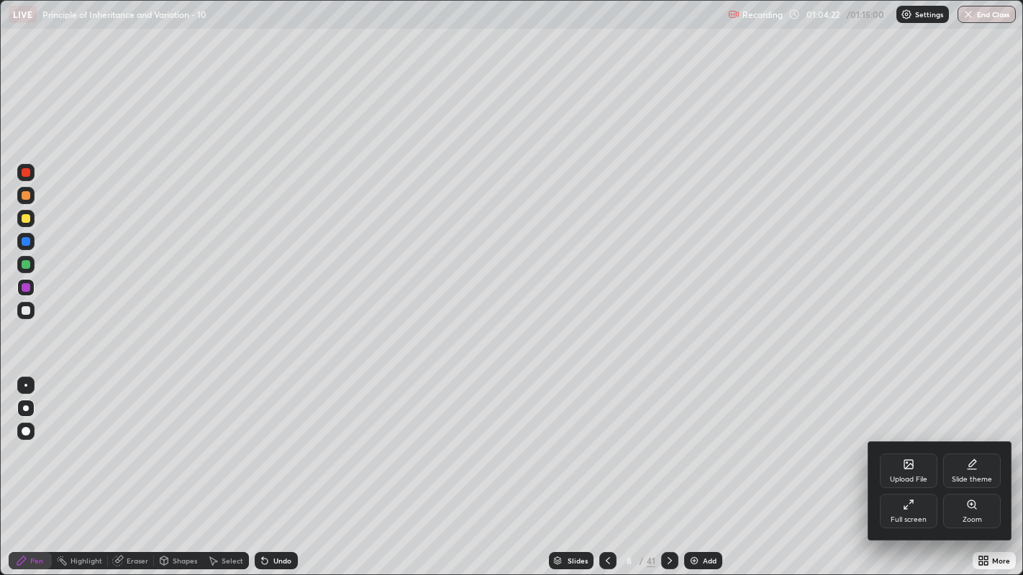
click at [634, 439] on div at bounding box center [511, 287] width 1023 height 575
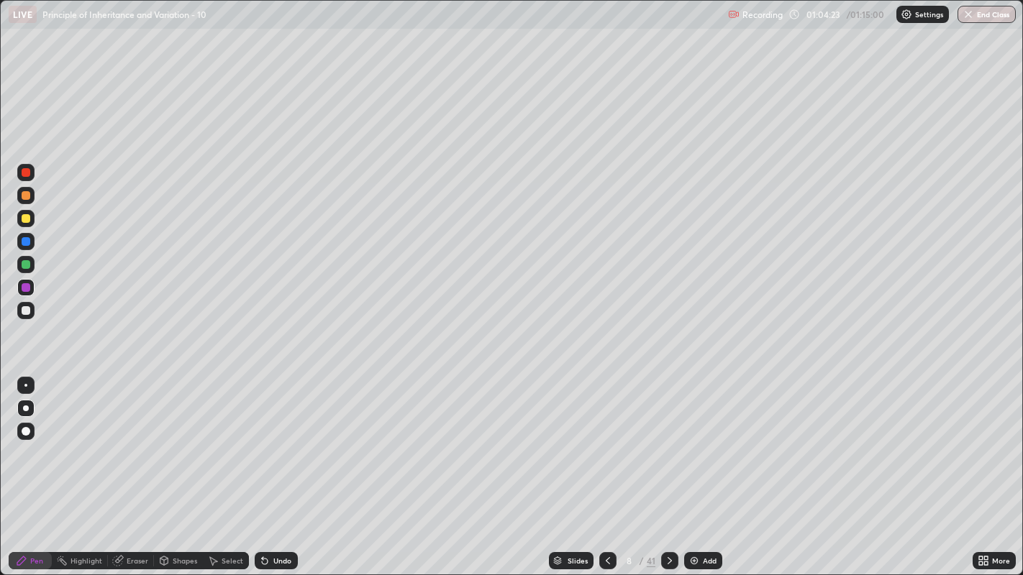
click at [572, 439] on div "Slides" at bounding box center [571, 560] width 45 height 17
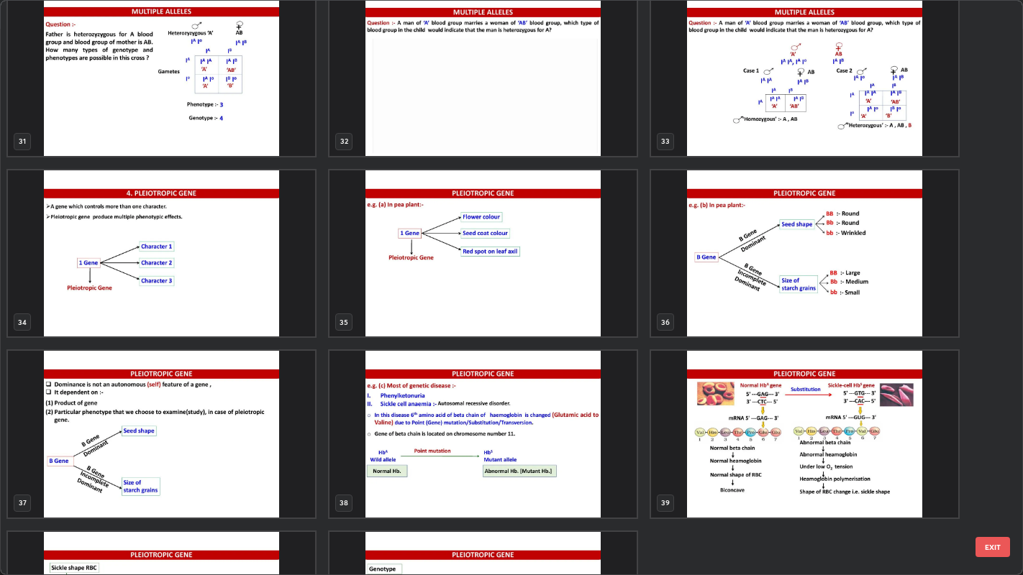
scroll to position [1821, 0]
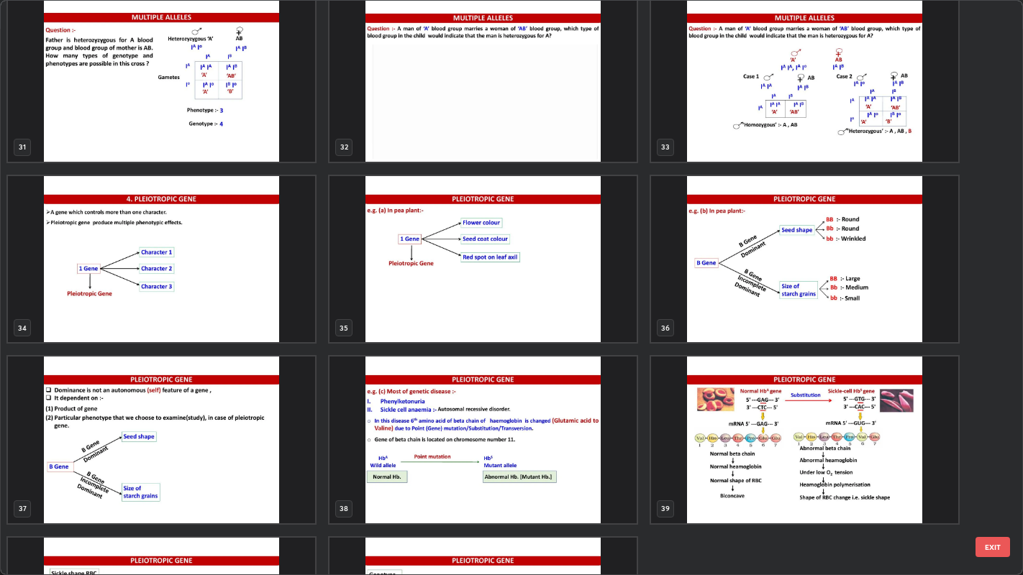
click at [211, 298] on img "grid" at bounding box center [161, 259] width 307 height 166
click at [209, 293] on img "grid" at bounding box center [161, 259] width 307 height 166
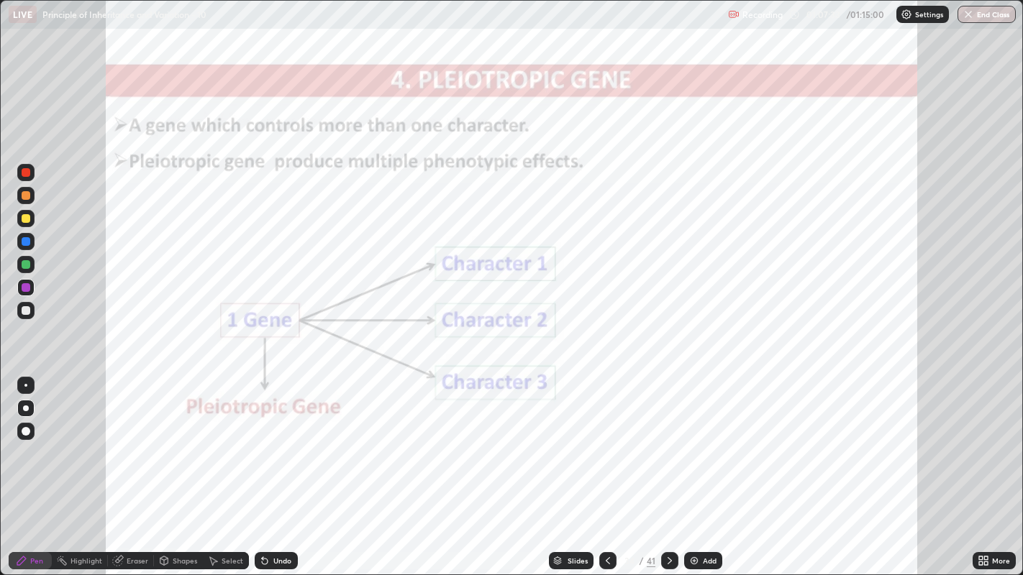
click at [670, 439] on icon at bounding box center [670, 561] width 12 height 12
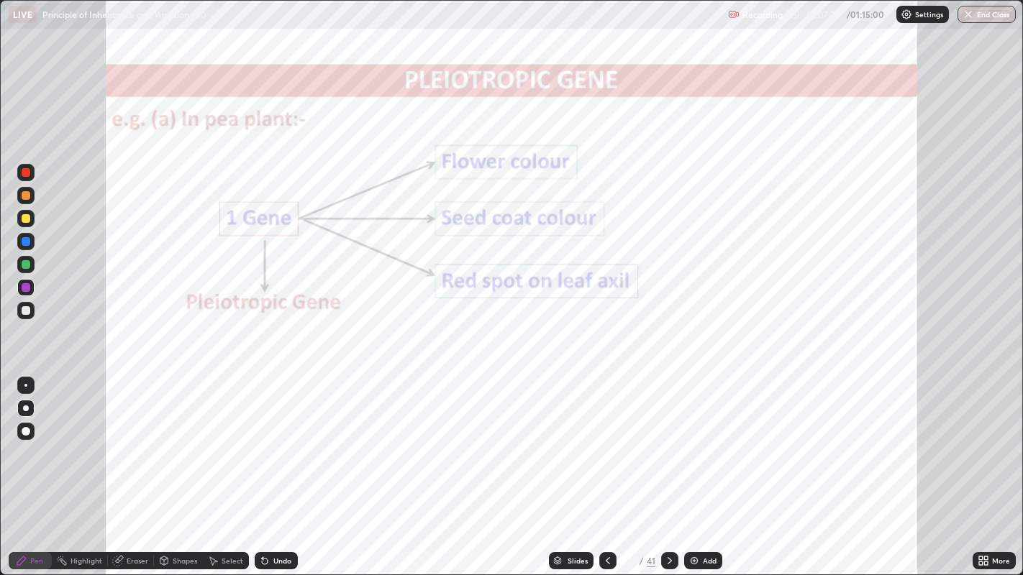
click at [667, 439] on icon at bounding box center [670, 561] width 12 height 12
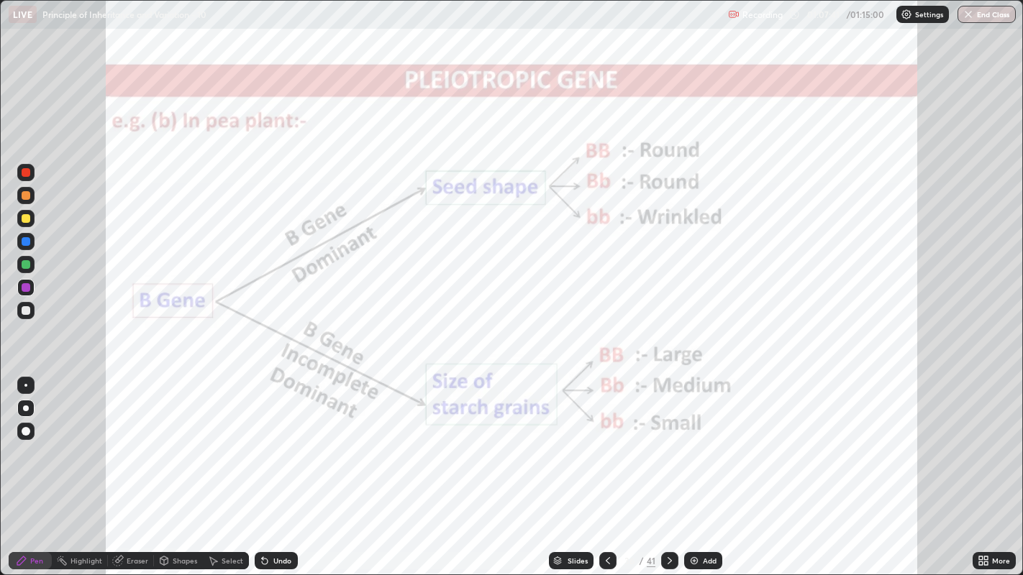
click at [607, 439] on icon at bounding box center [608, 560] width 4 height 7
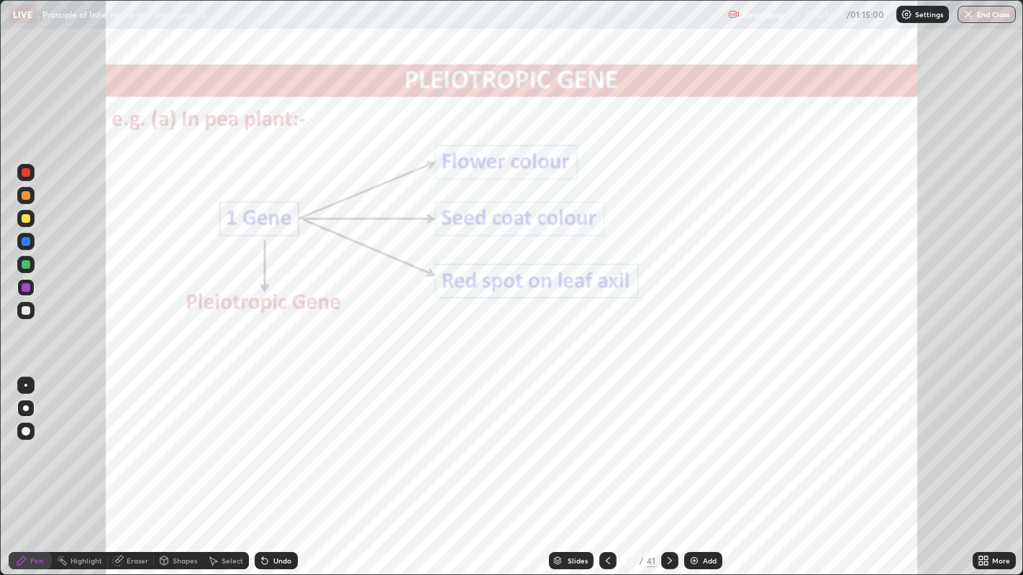
click at [698, 439] on img at bounding box center [694, 561] width 12 height 12
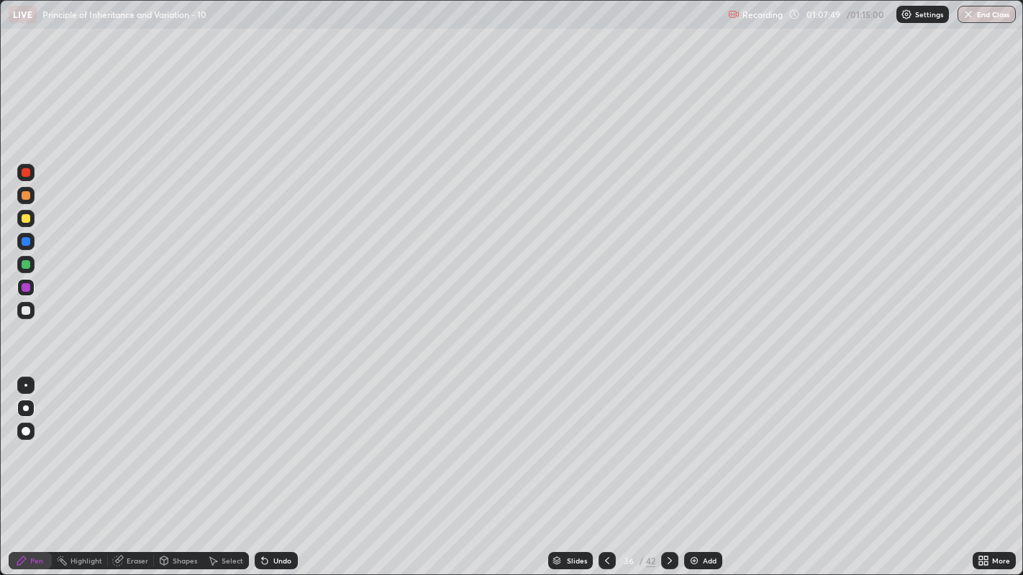
click at [24, 172] on div at bounding box center [26, 172] width 9 height 9
click at [283, 439] on div "Undo" at bounding box center [282, 560] width 18 height 7
click at [17, 268] on div at bounding box center [25, 264] width 17 height 17
click at [225, 439] on div "Select" at bounding box center [233, 560] width 22 height 7
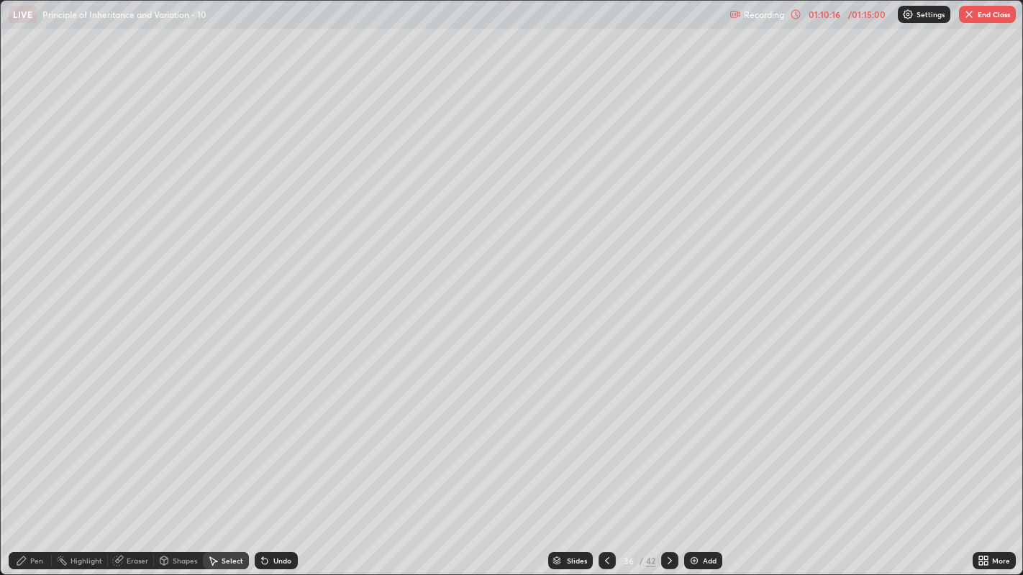
click at [184, 439] on div "Shapes" at bounding box center [185, 560] width 24 height 7
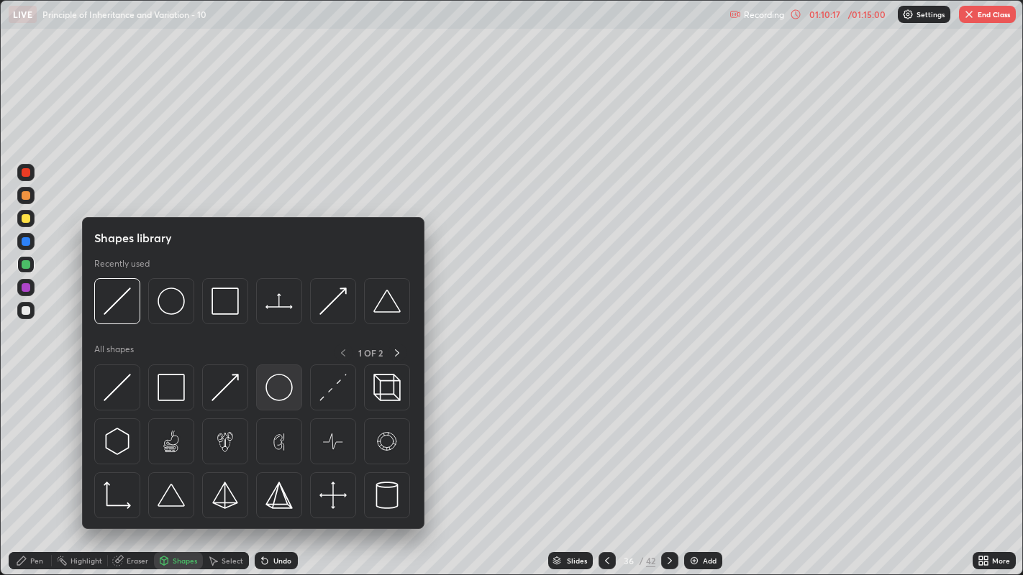
click at [276, 389] on img at bounding box center [278, 387] width 27 height 27
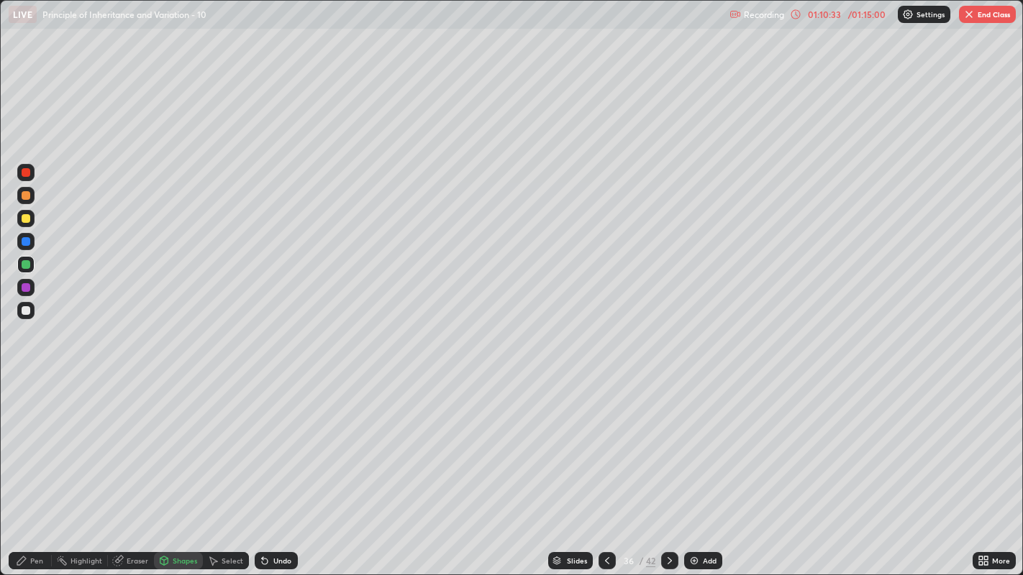
click at [234, 439] on div "Select" at bounding box center [233, 560] width 22 height 7
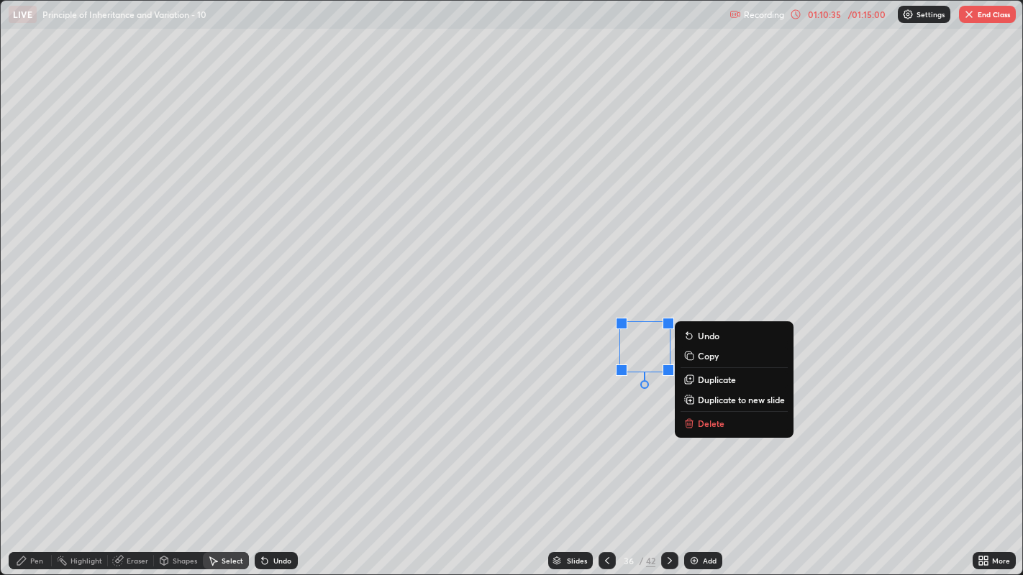
click at [713, 380] on p "Duplicate" at bounding box center [717, 380] width 38 height 12
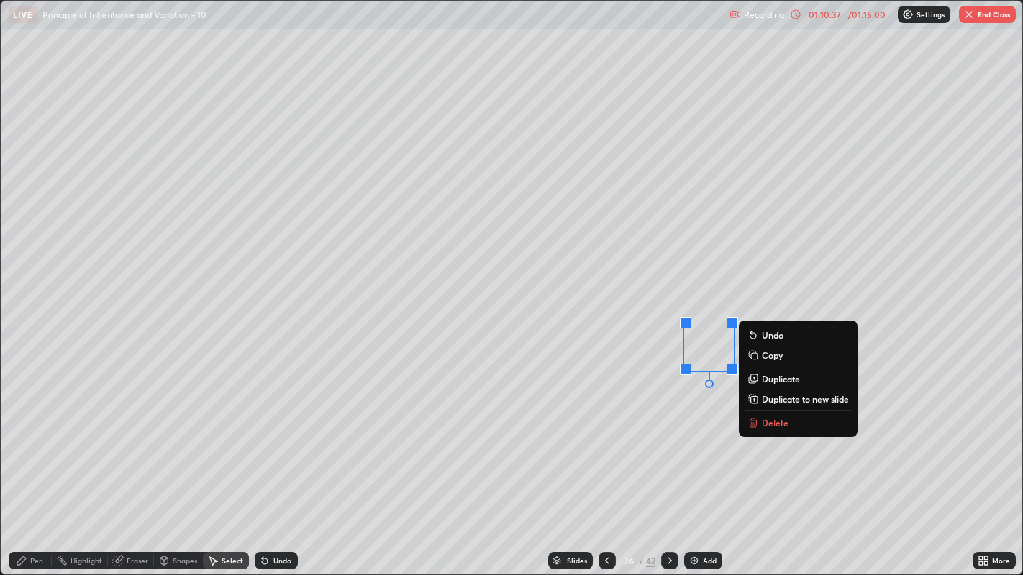
click at [577, 439] on div "0 ° Undo Copy Duplicate Duplicate to new slide Delete" at bounding box center [512, 288] width 1022 height 575
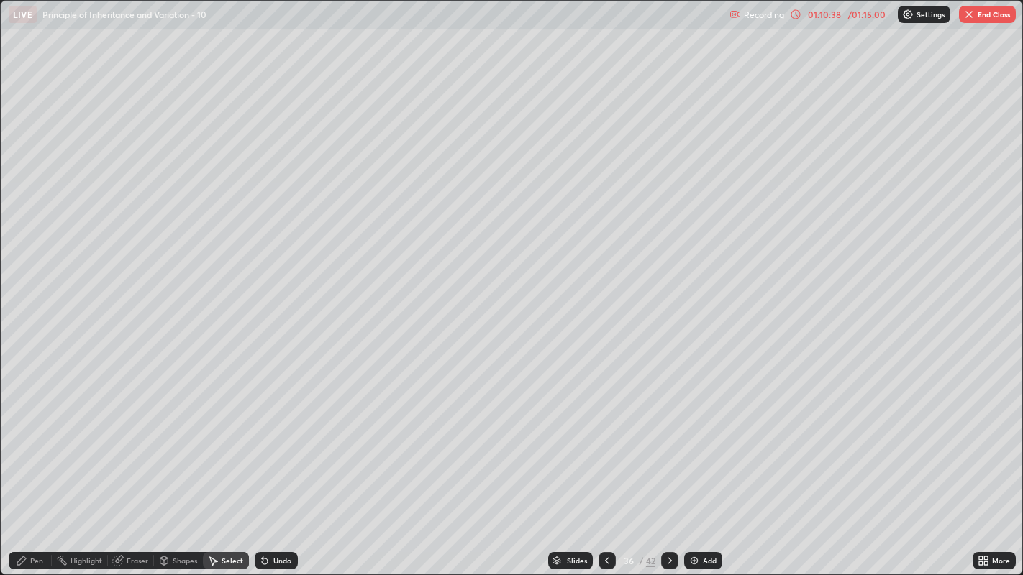
click at [36, 439] on div "Pen" at bounding box center [30, 560] width 43 height 17
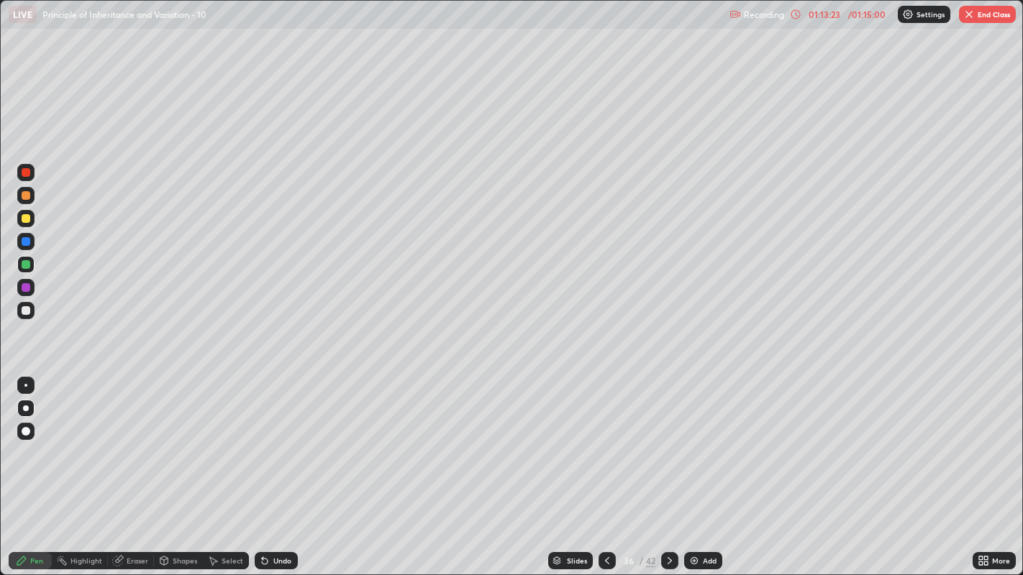
click at [573, 439] on div "Slides" at bounding box center [577, 560] width 20 height 7
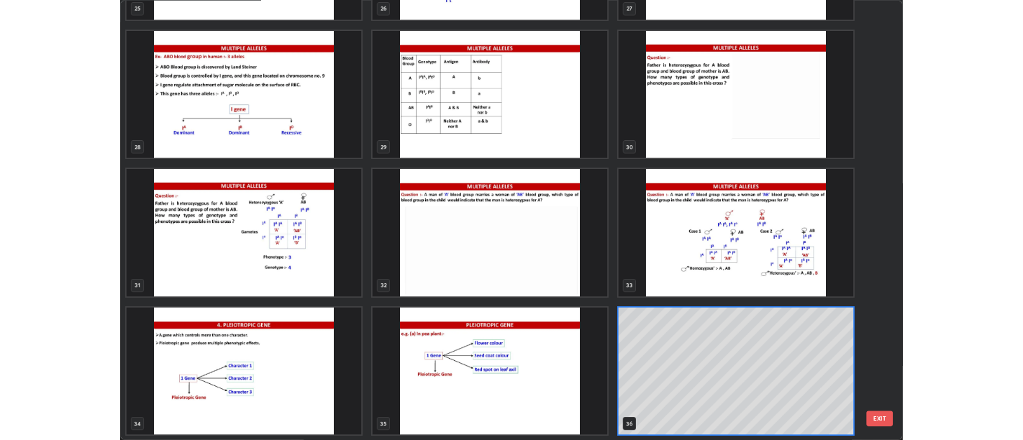
scroll to position [570, 1015]
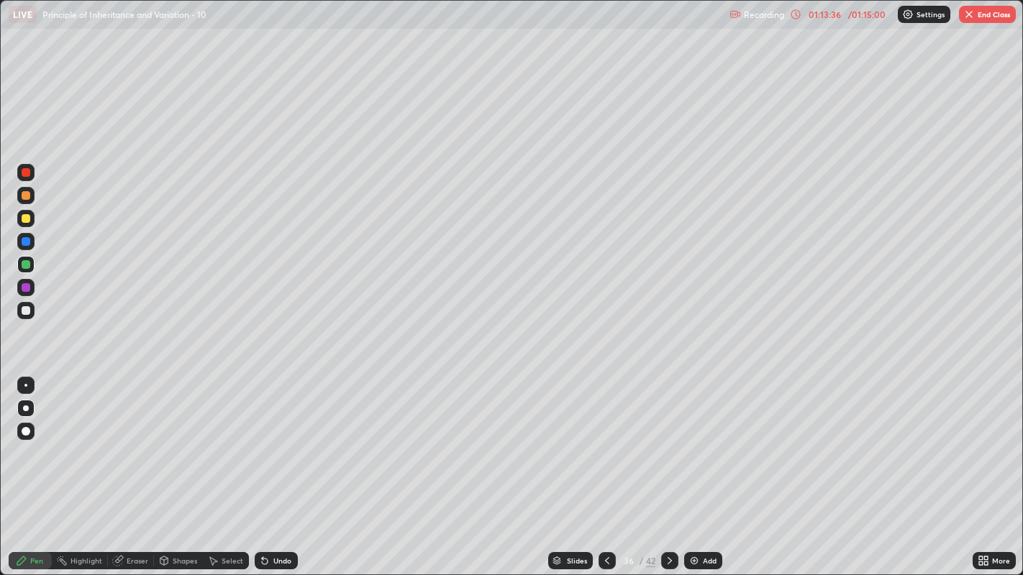
click at [972, 12] on img "button" at bounding box center [969, 15] width 12 height 12
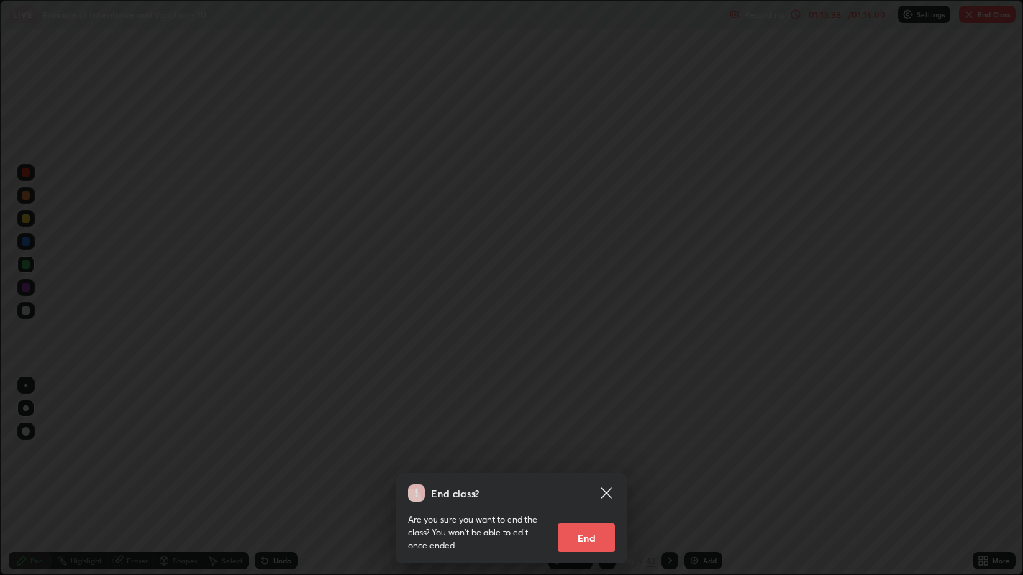
click at [585, 439] on button "End" at bounding box center [586, 538] width 58 height 29
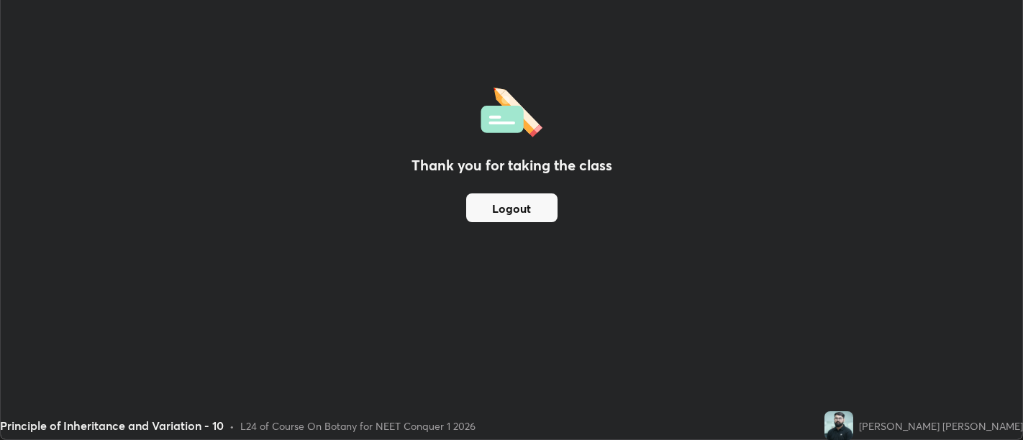
scroll to position [71475, 70893]
